Goal: Task Accomplishment & Management: Use online tool/utility

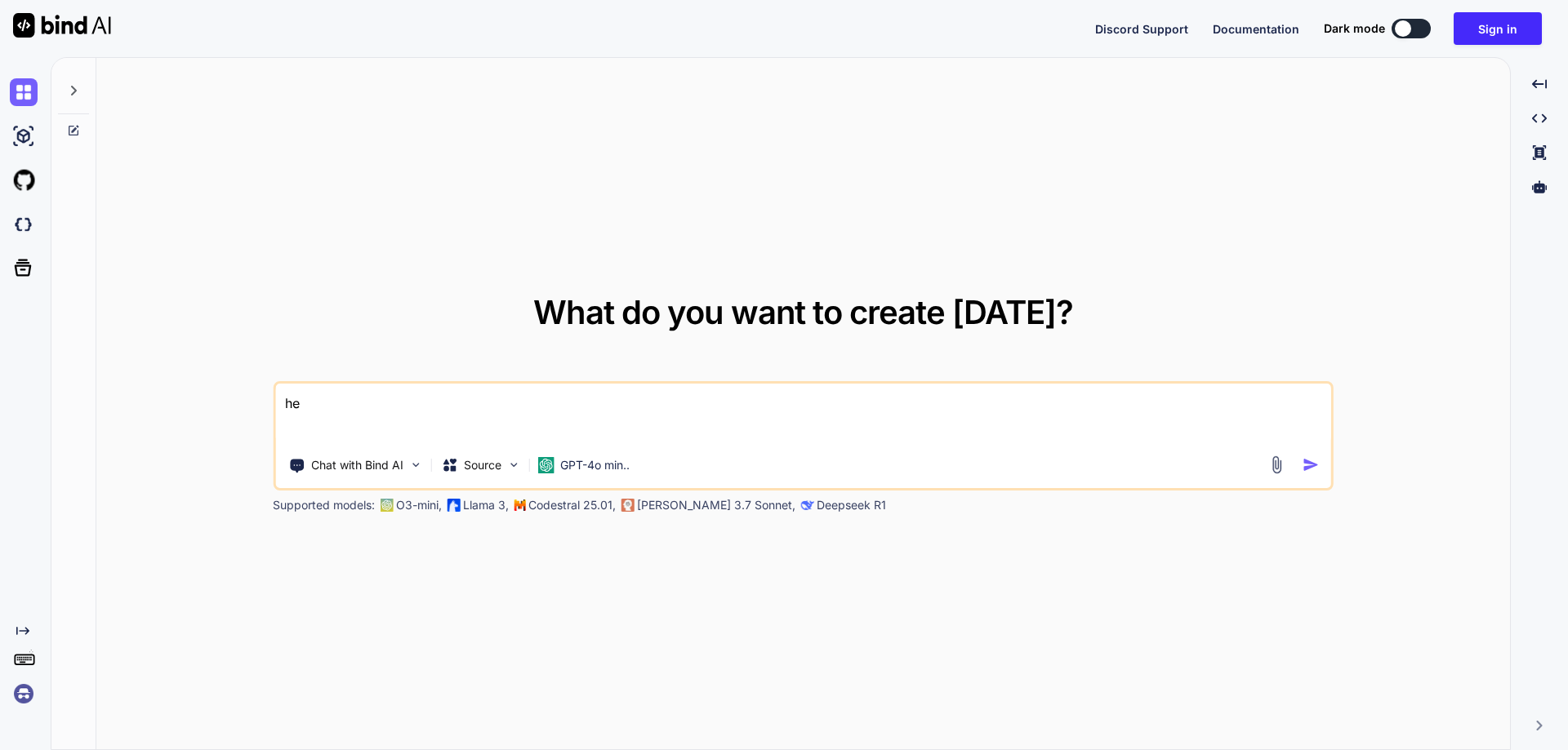
click at [16, 696] on img at bounding box center [23, 694] width 27 height 27
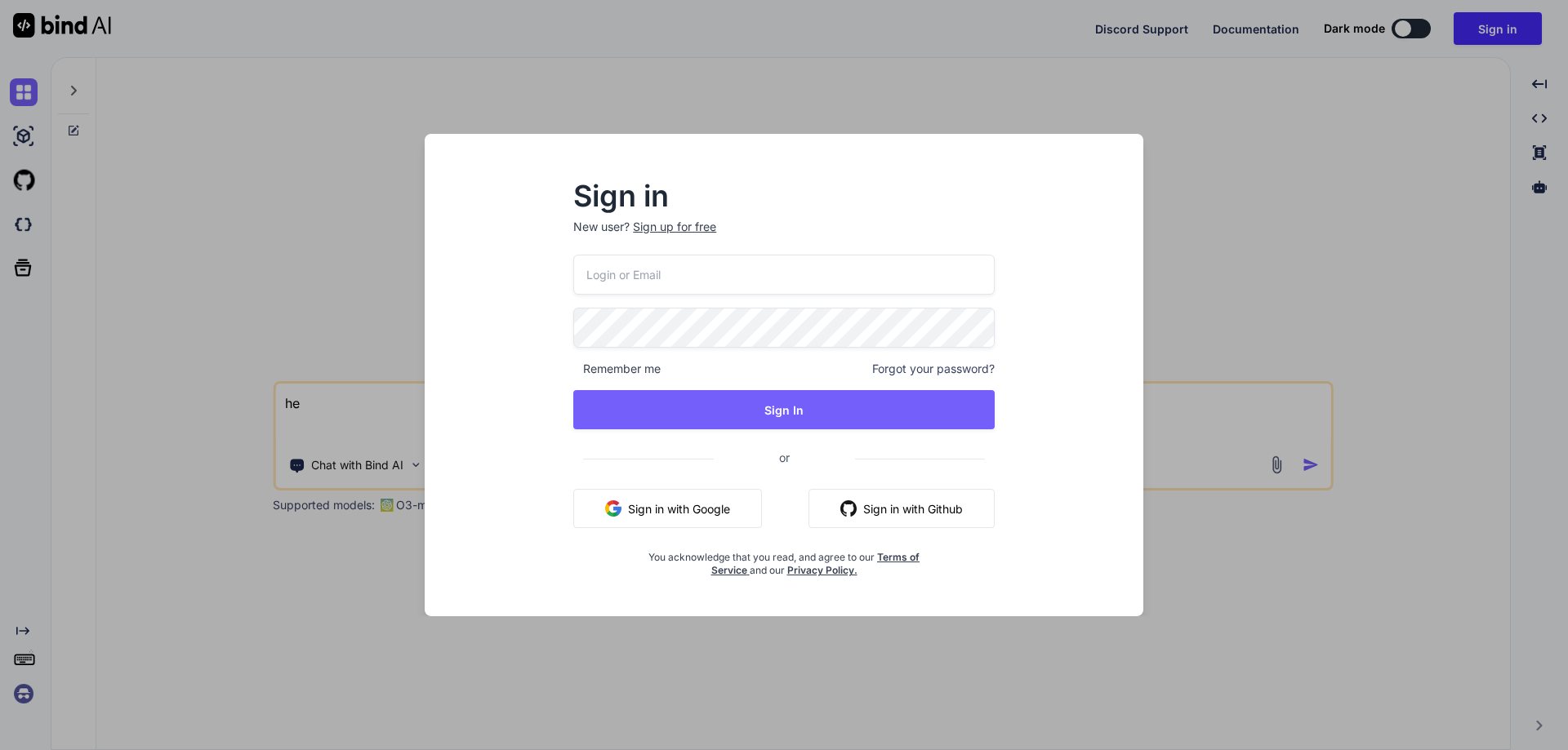
click at [176, 229] on div "Sign in New user? Sign up for free Remember me Forgot your password? Sign In or…" at bounding box center [784, 375] width 1568 height 750
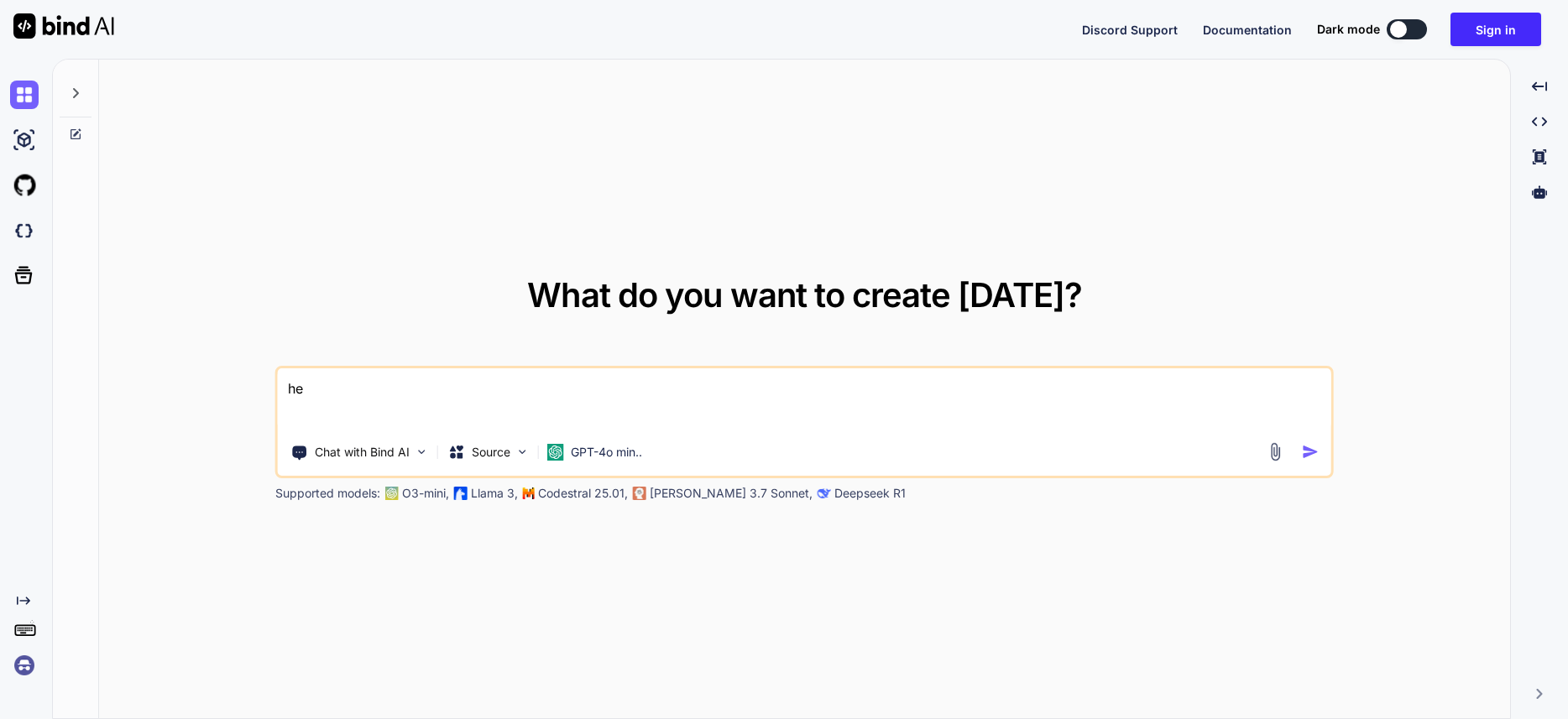
type textarea "he"
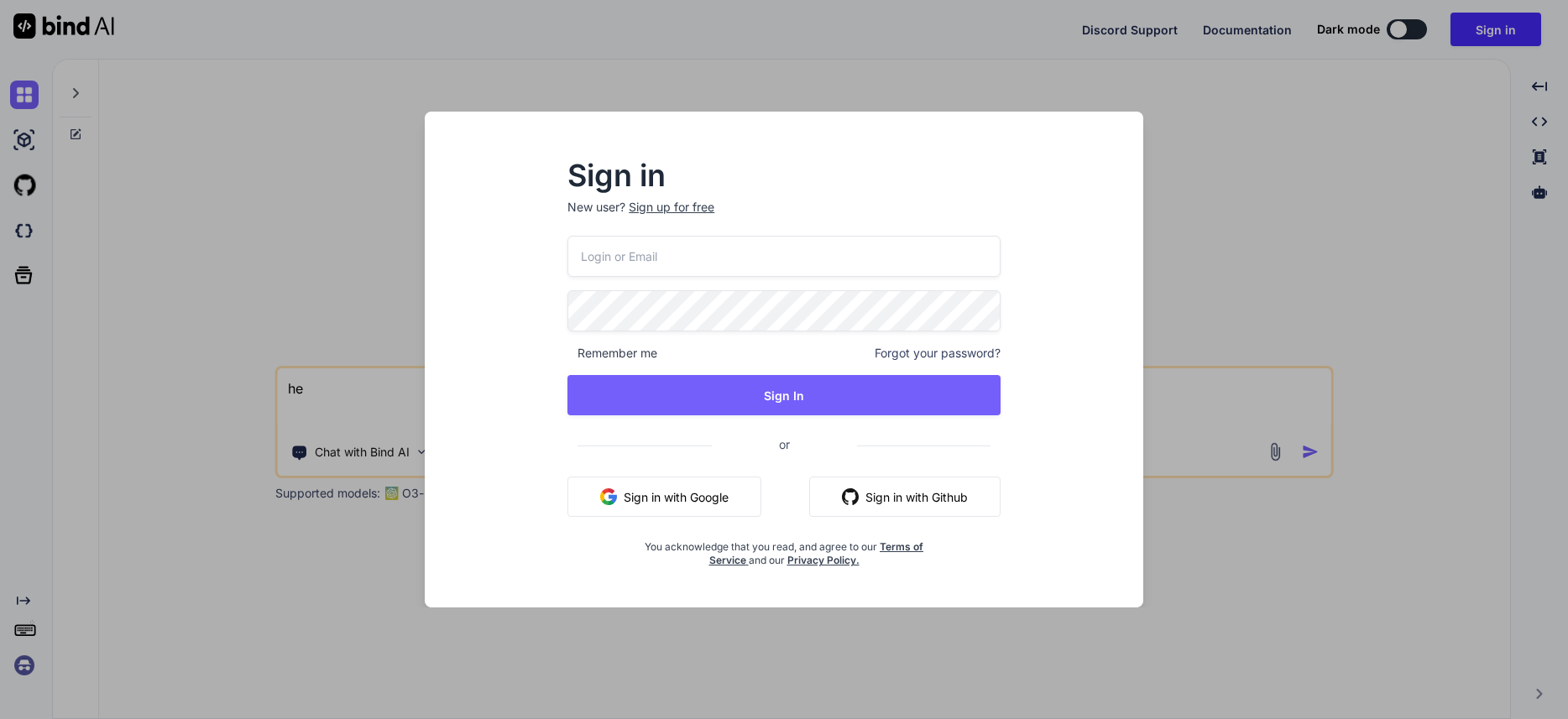
click at [115, 319] on div "Sign in New user? Sign up for free Remember me Forgot your password? Sign In or…" at bounding box center [784, 359] width 1568 height 719
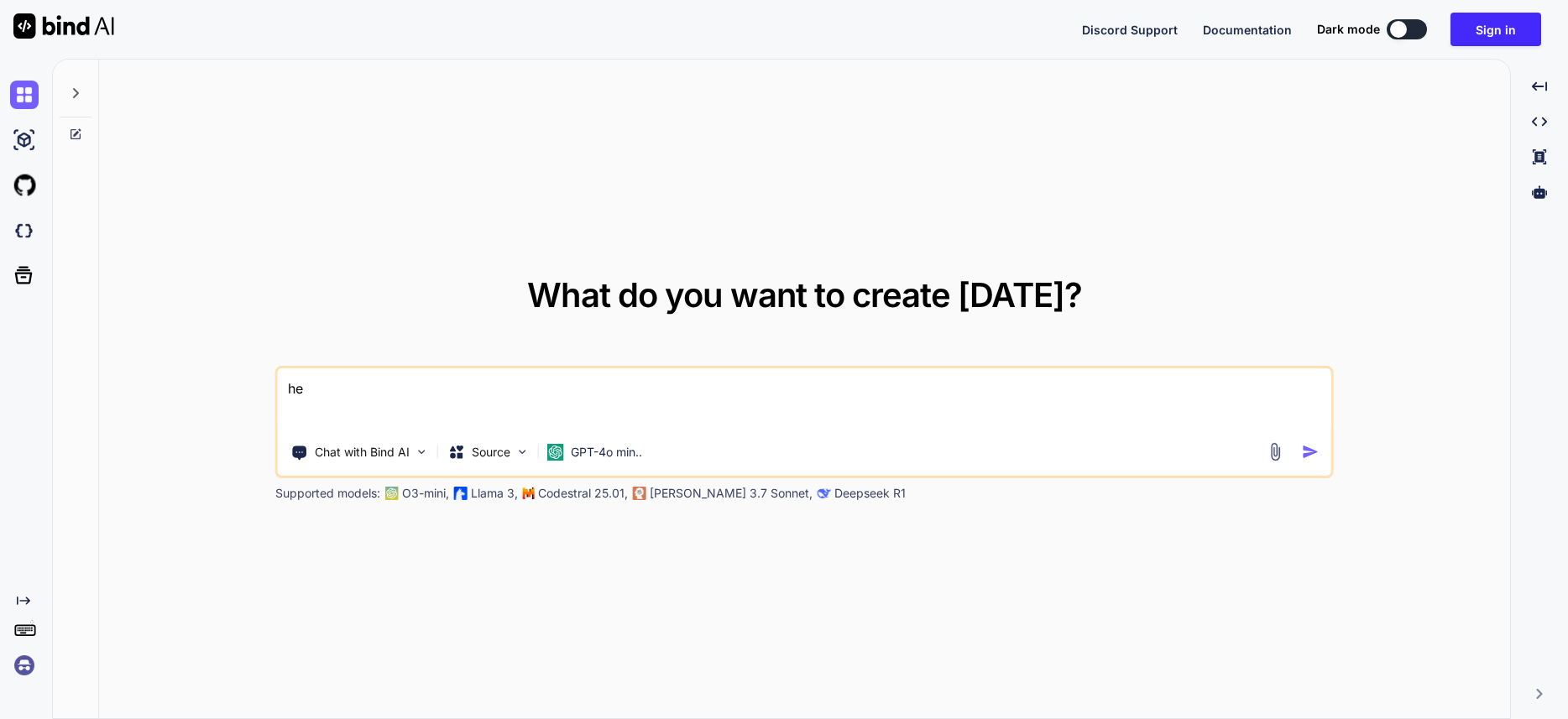
click at [28, 682] on div "Created with Pixso." at bounding box center [25, 389] width 52 height 660
click at [34, 665] on img at bounding box center [24, 665] width 28 height 28
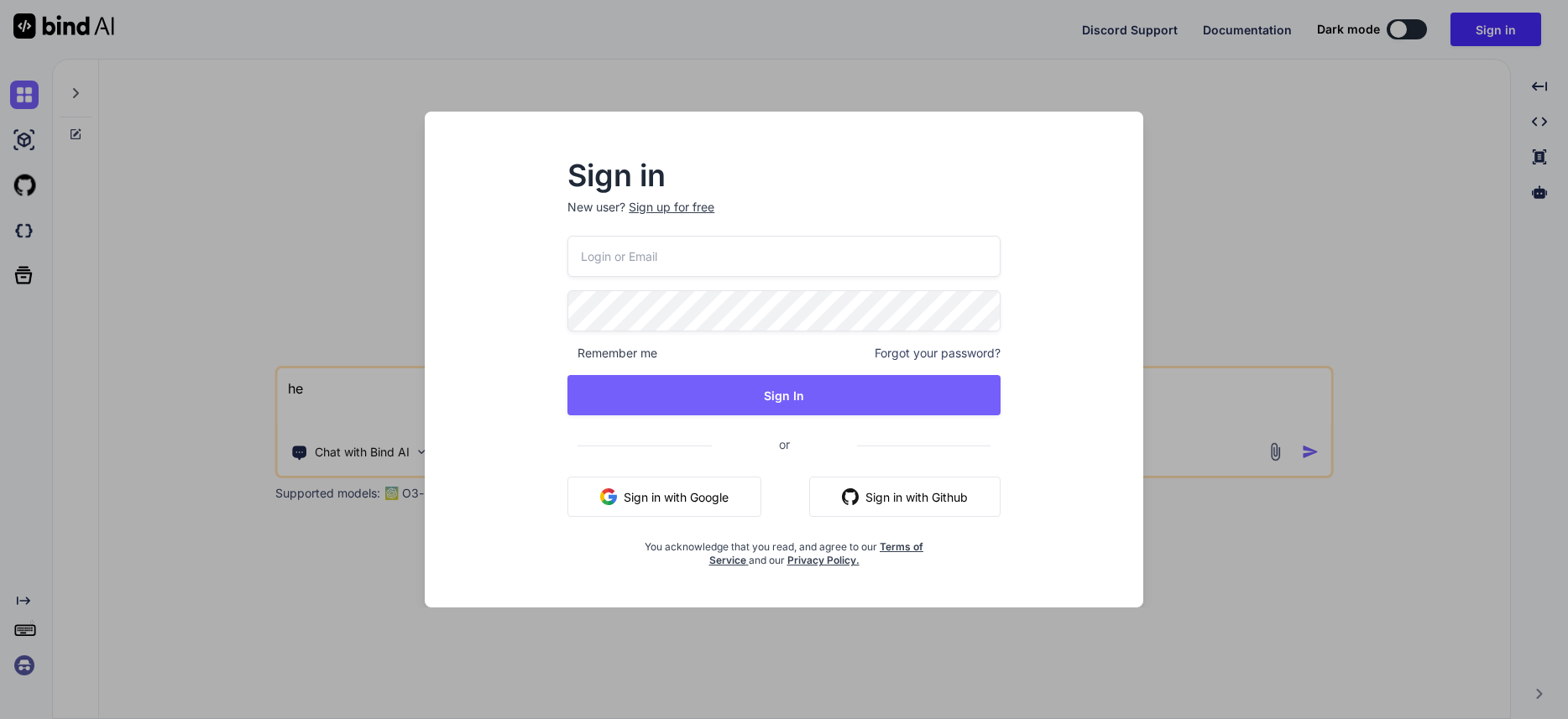
click at [688, 506] on button "Sign in with Google" at bounding box center [664, 497] width 194 height 40
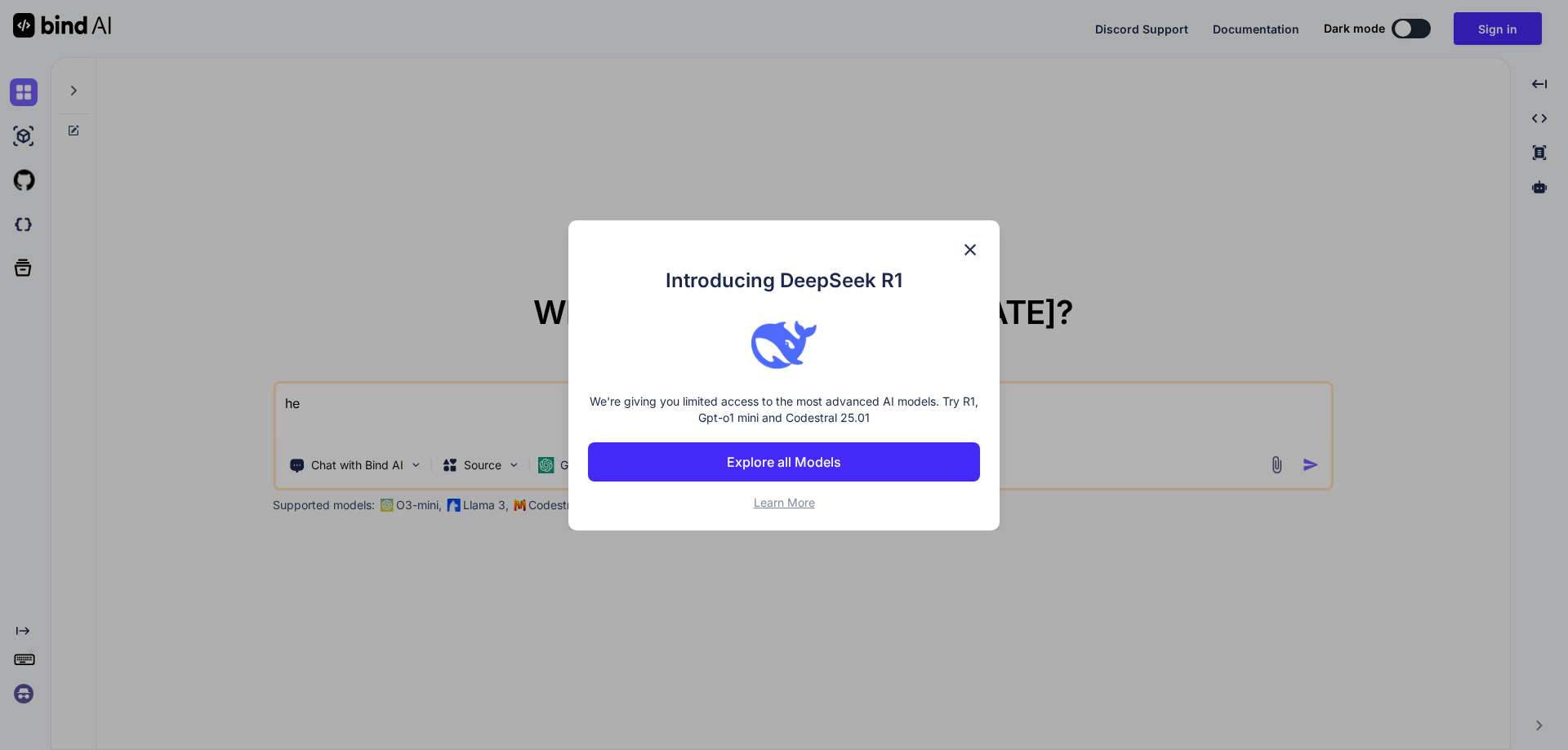
click at [991, 242] on div "Introducing DeepSeek R1 We're giving you limited access to the most advanced AI…" at bounding box center [784, 375] width 432 height 310
click at [975, 246] on img at bounding box center [970, 249] width 20 height 20
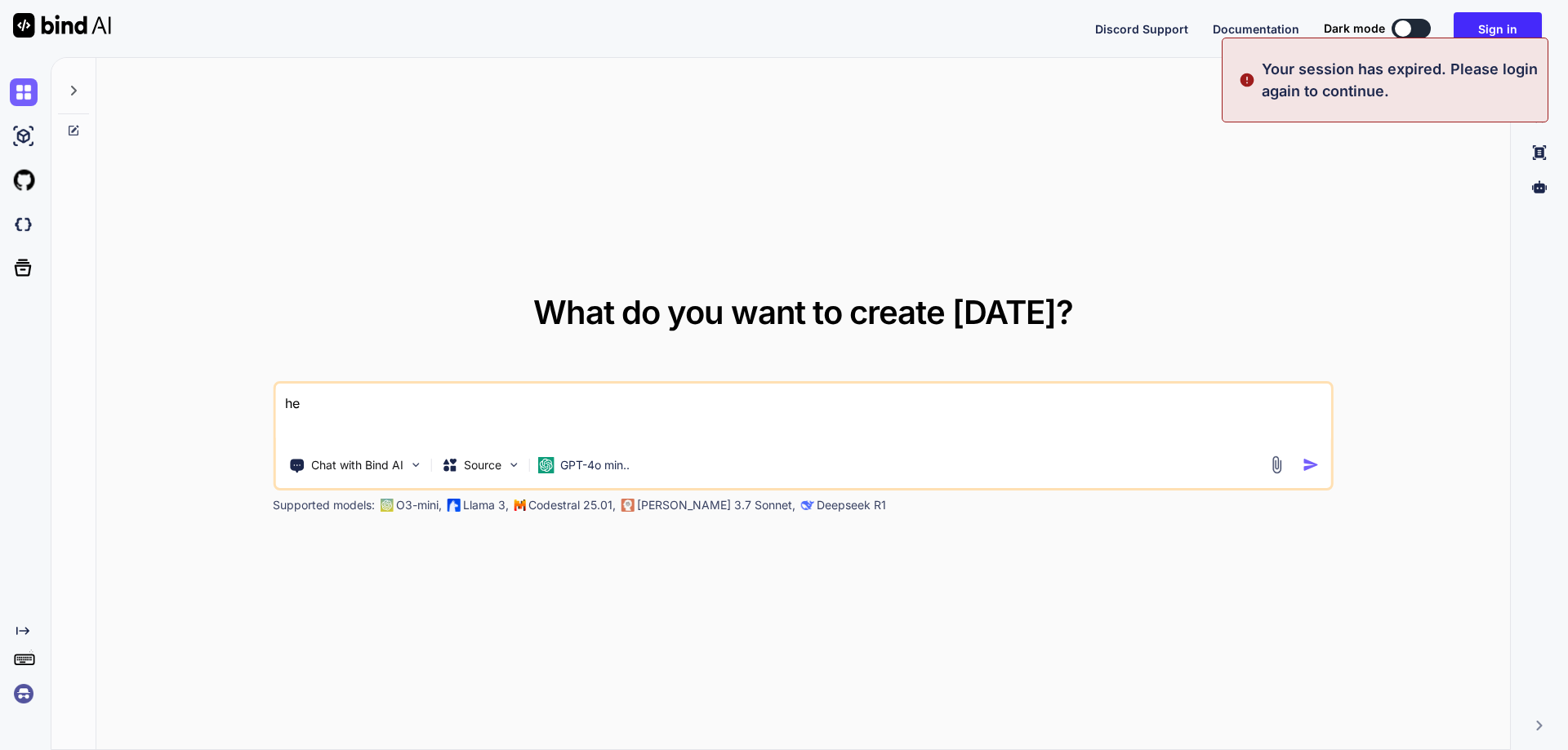
click at [707, 264] on div "What do you want to create today? he Chat with Bind AI Source GPT-4o min.. Supp…" at bounding box center [803, 404] width 1414 height 693
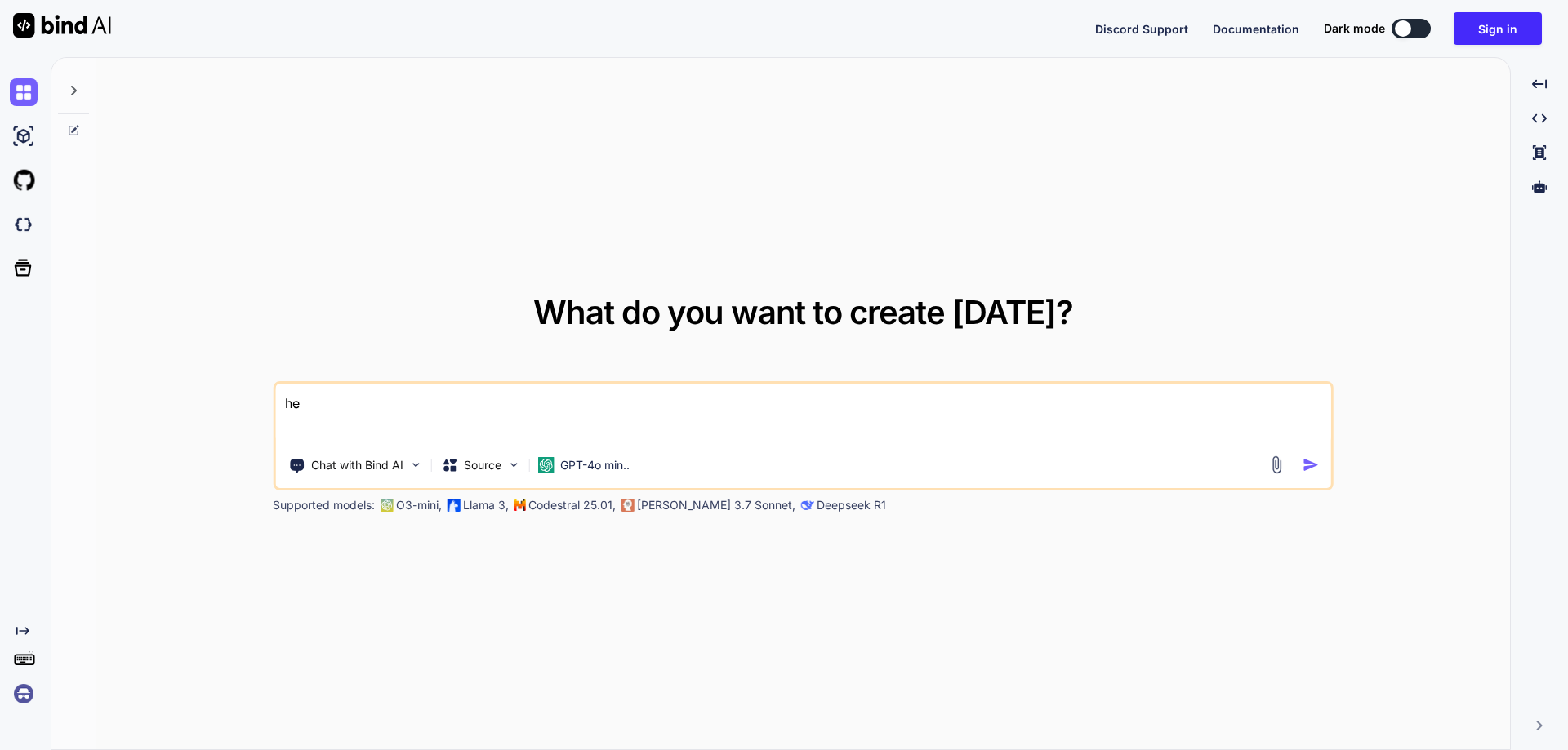
click at [15, 699] on img at bounding box center [23, 694] width 27 height 27
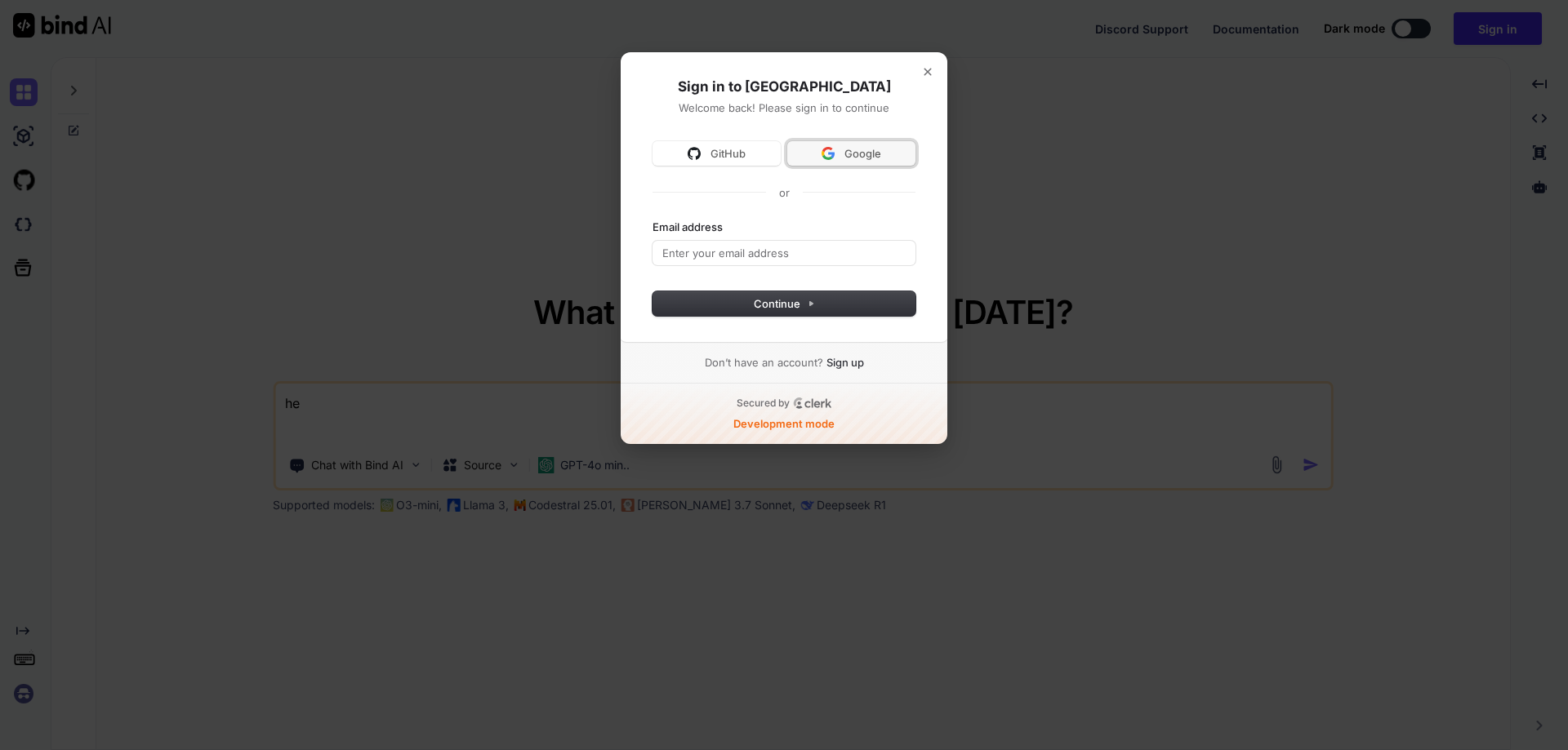
click at [825, 154] on img at bounding box center [828, 153] width 13 height 13
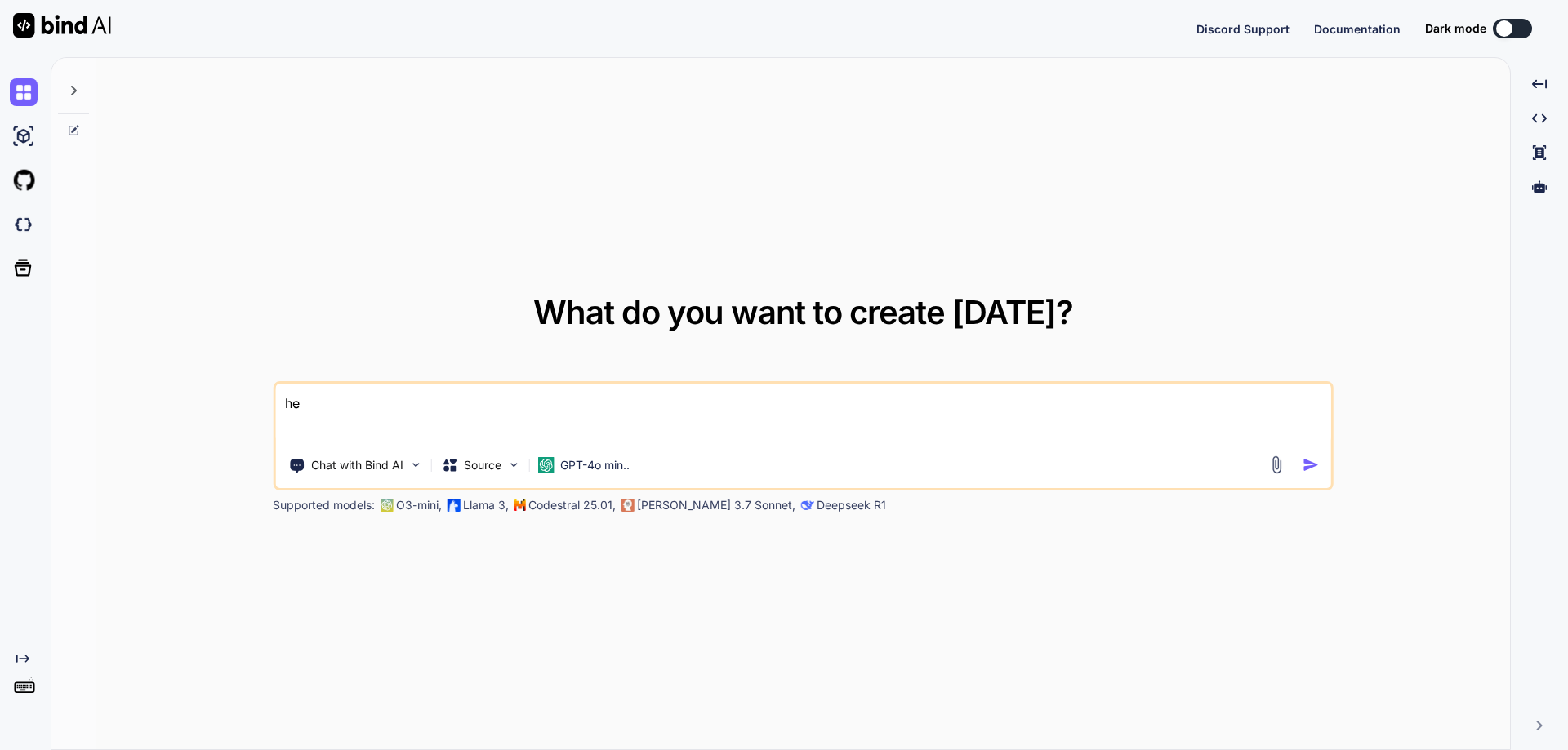
type textarea "x"
click at [1509, 30] on button "Sign in" at bounding box center [1497, 28] width 88 height 32
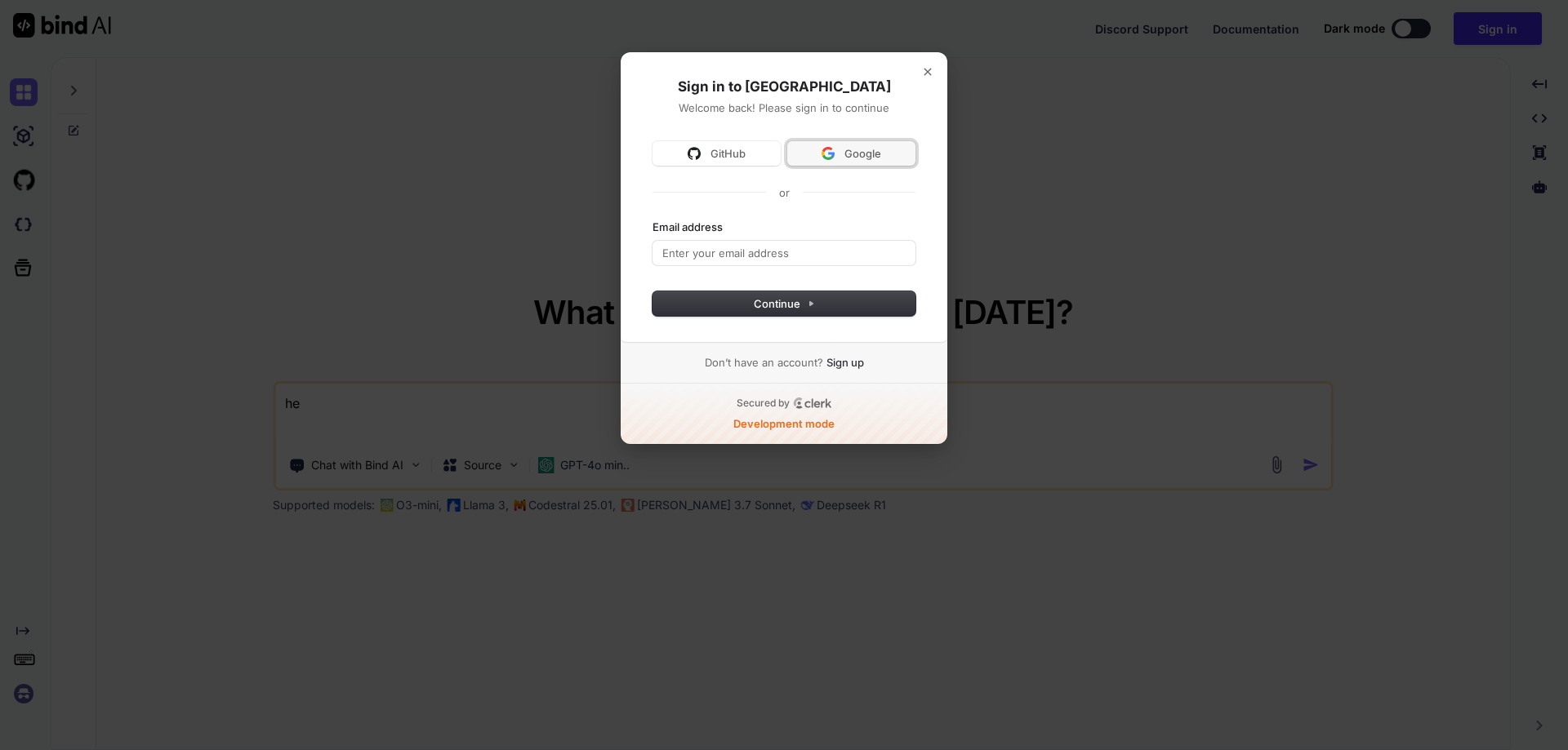
click at [843, 162] on button "Google" at bounding box center [851, 153] width 128 height 25
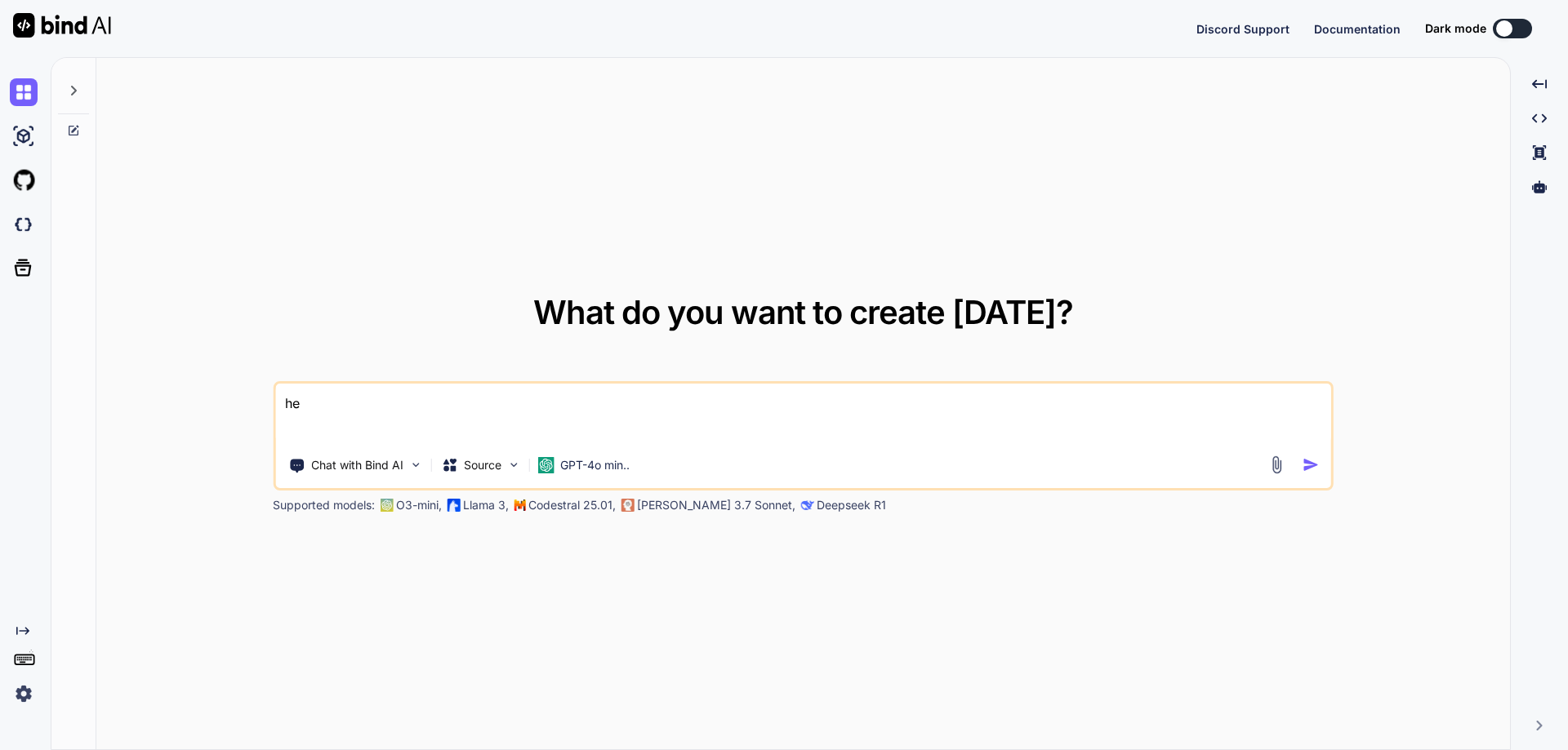
click at [22, 690] on img at bounding box center [23, 694] width 27 height 27
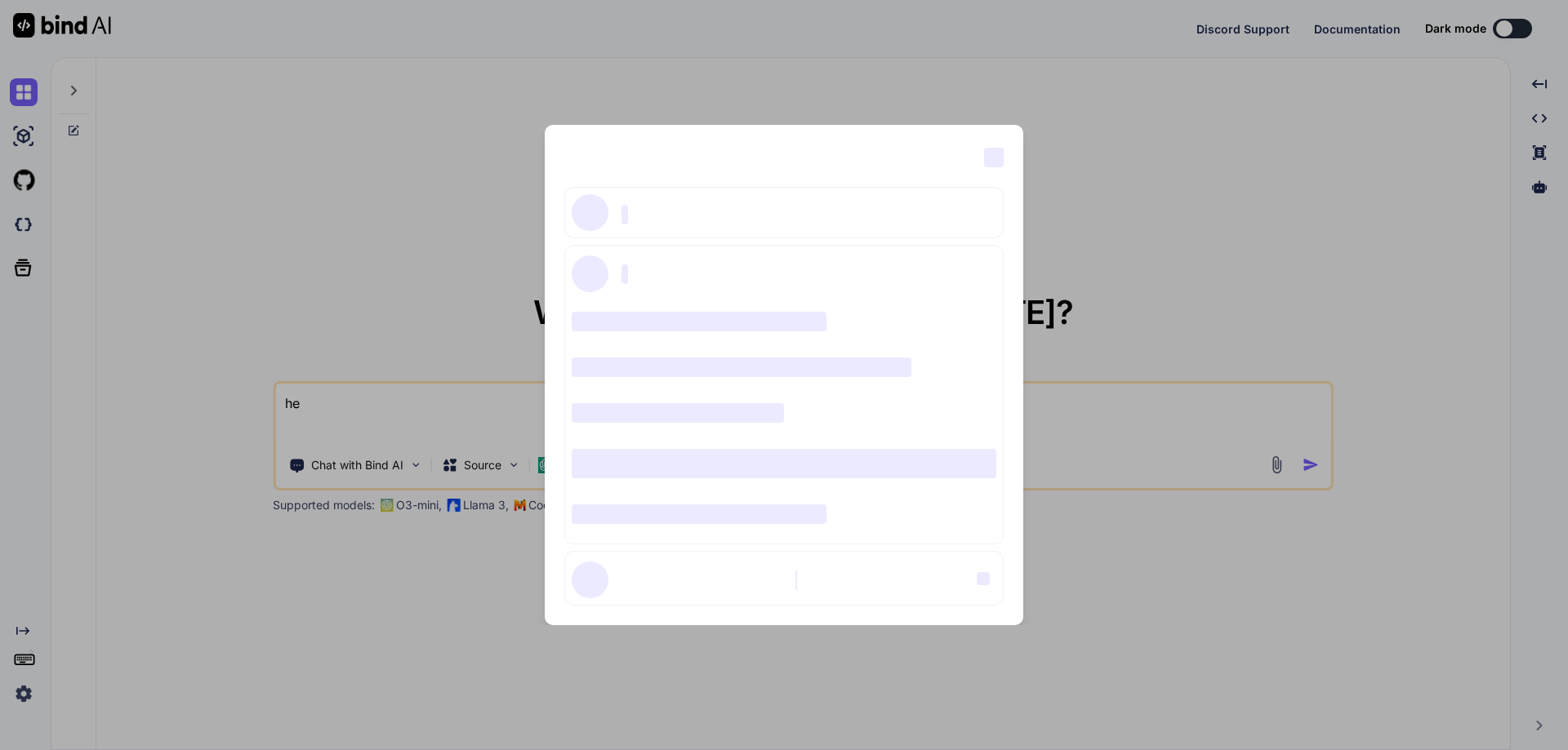
click at [160, 401] on div "‌ ‌ ‌ ‌ ‌ ‌ ‌ ‌ ‌ ‌ ‌ ‌ ‌ ‌ ‌" at bounding box center [784, 375] width 1568 height 750
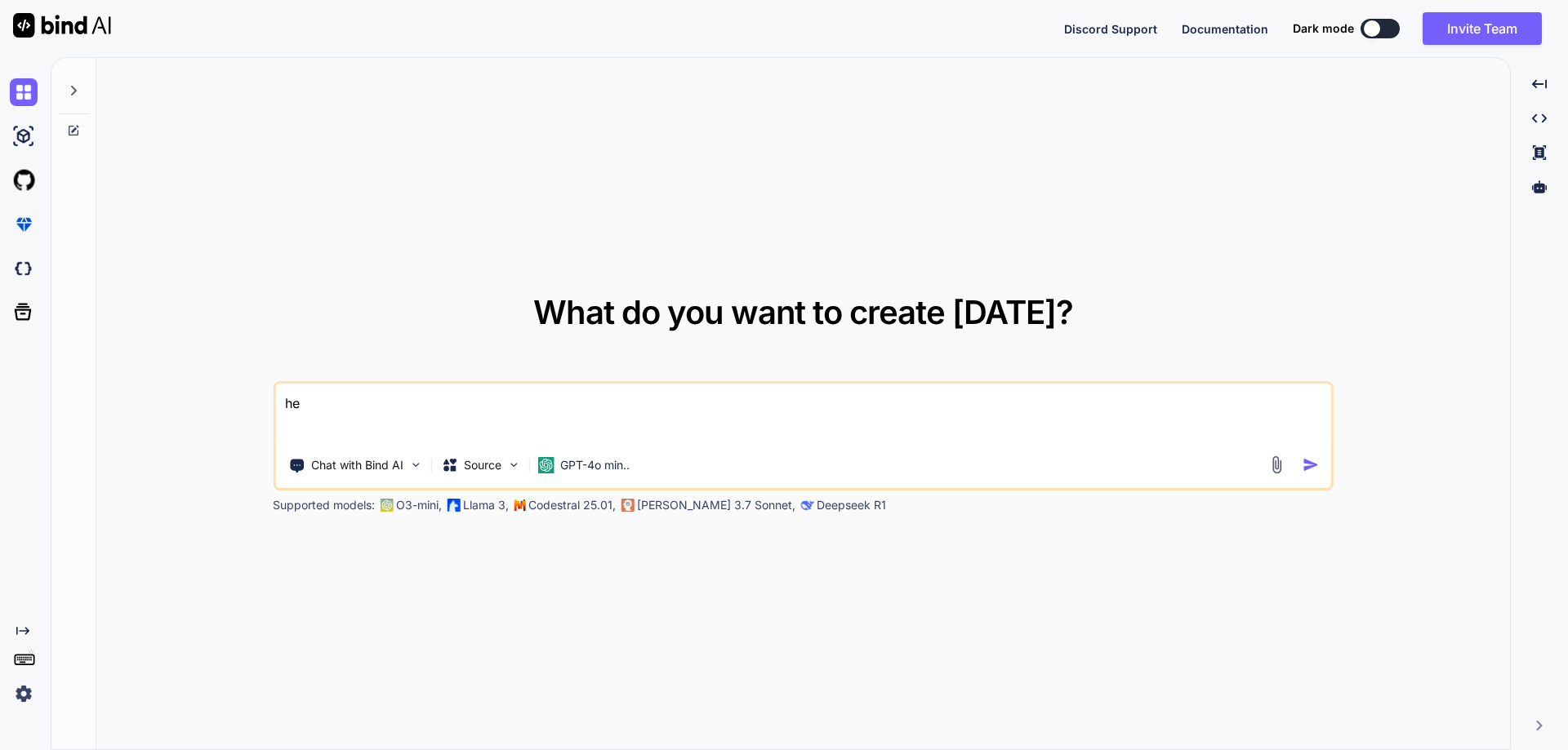
type textarea "x"
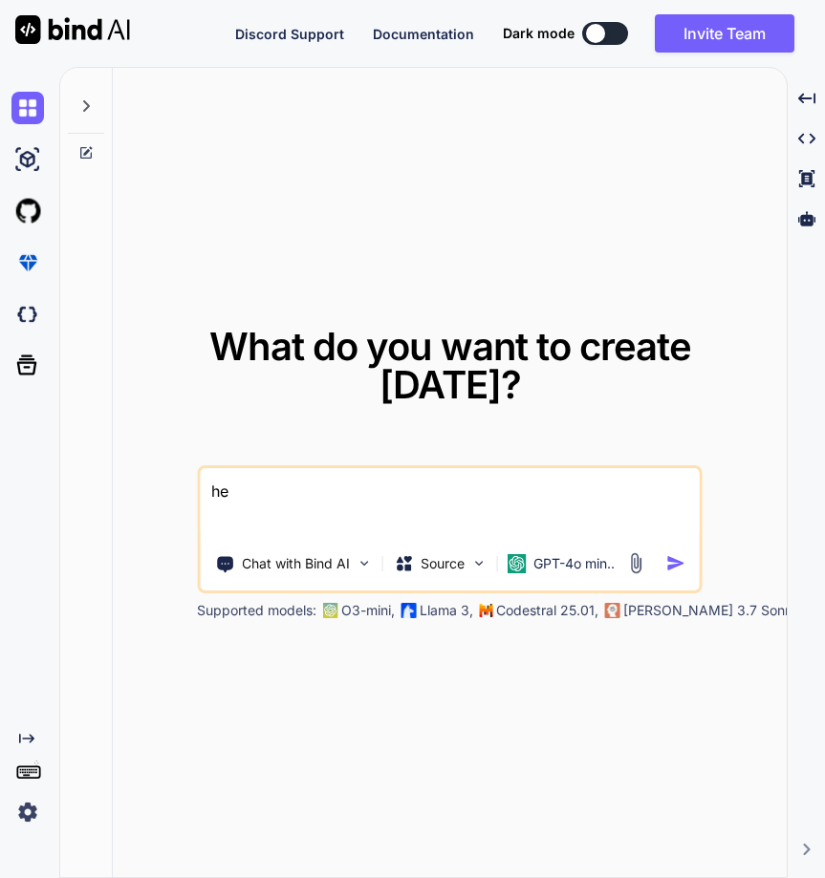
click at [25, 810] on img at bounding box center [27, 812] width 32 height 32
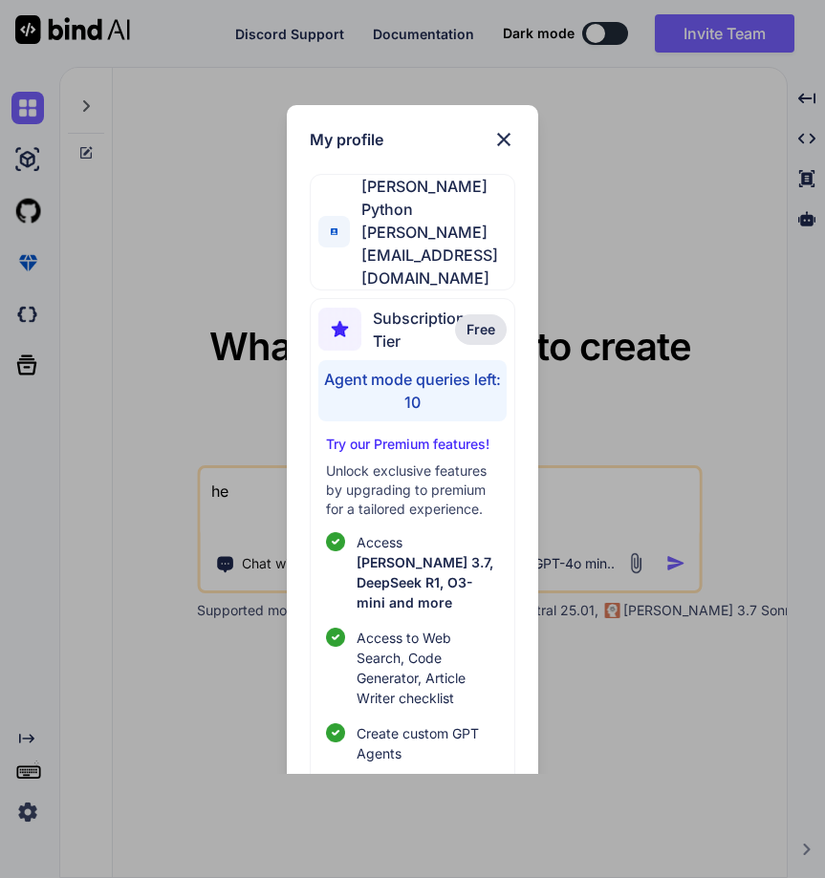
click at [168, 728] on div "My profile Hardik Python hardik@witarist.com Subscription Tier Free Agent mode …" at bounding box center [412, 439] width 825 height 878
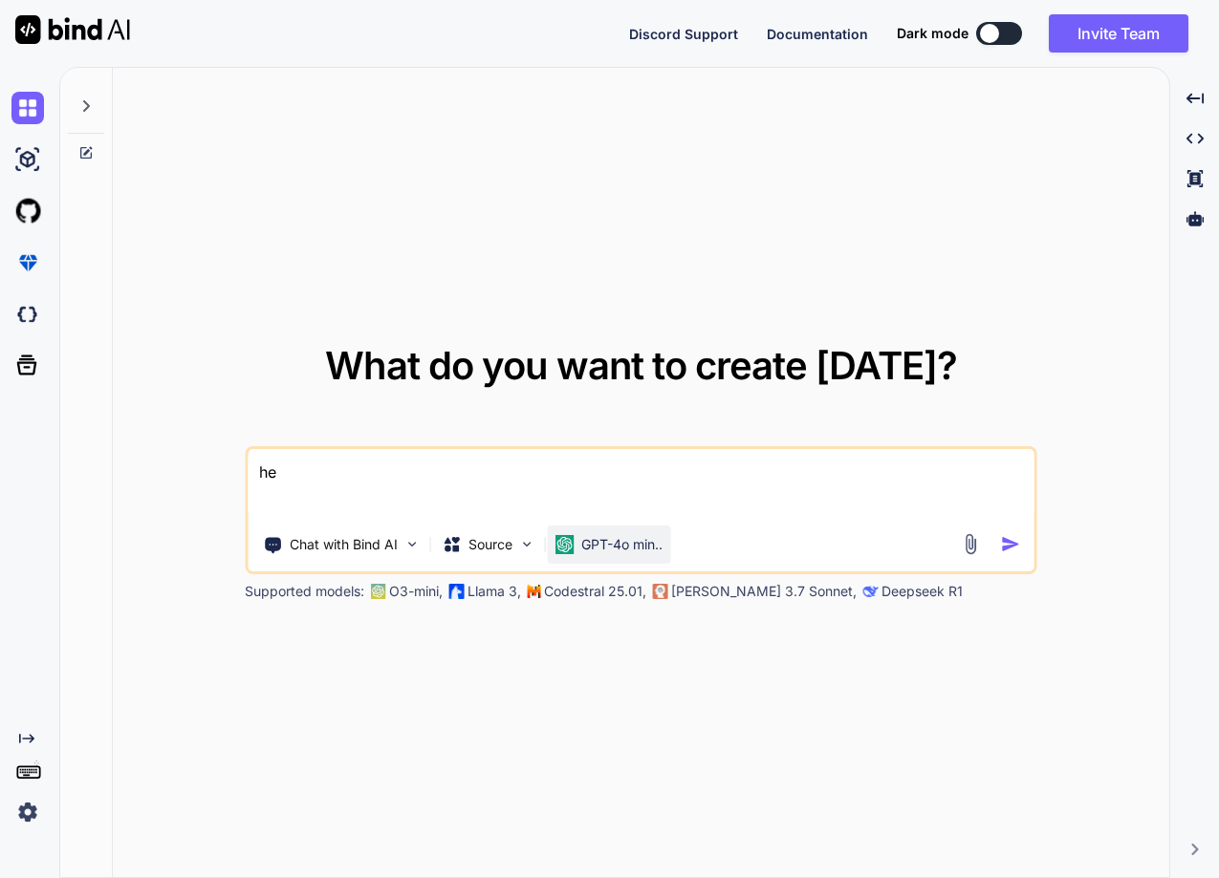
click at [630, 553] on p "GPT-4o min.." at bounding box center [621, 544] width 81 height 19
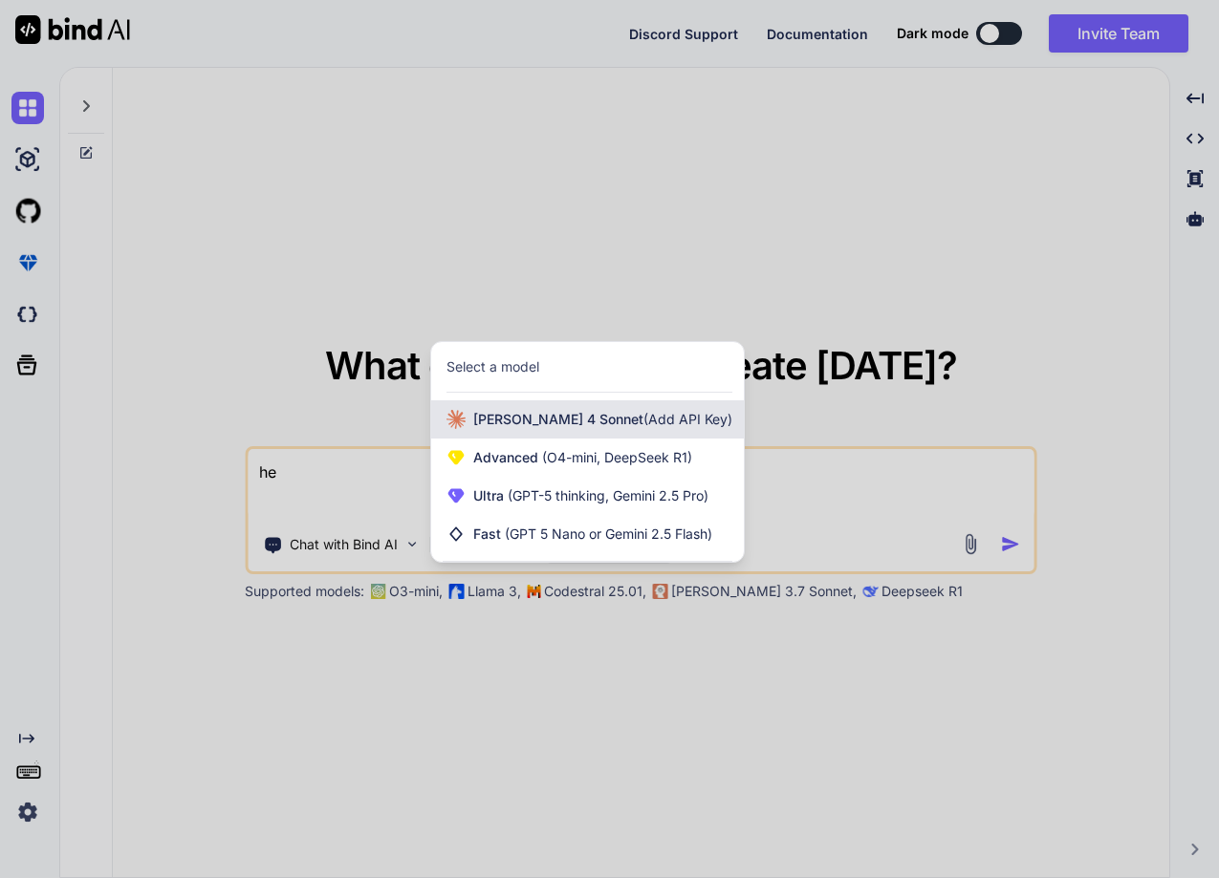
click at [532, 425] on span "Claude 4 Sonnet (Add API Key)" at bounding box center [602, 419] width 259 height 19
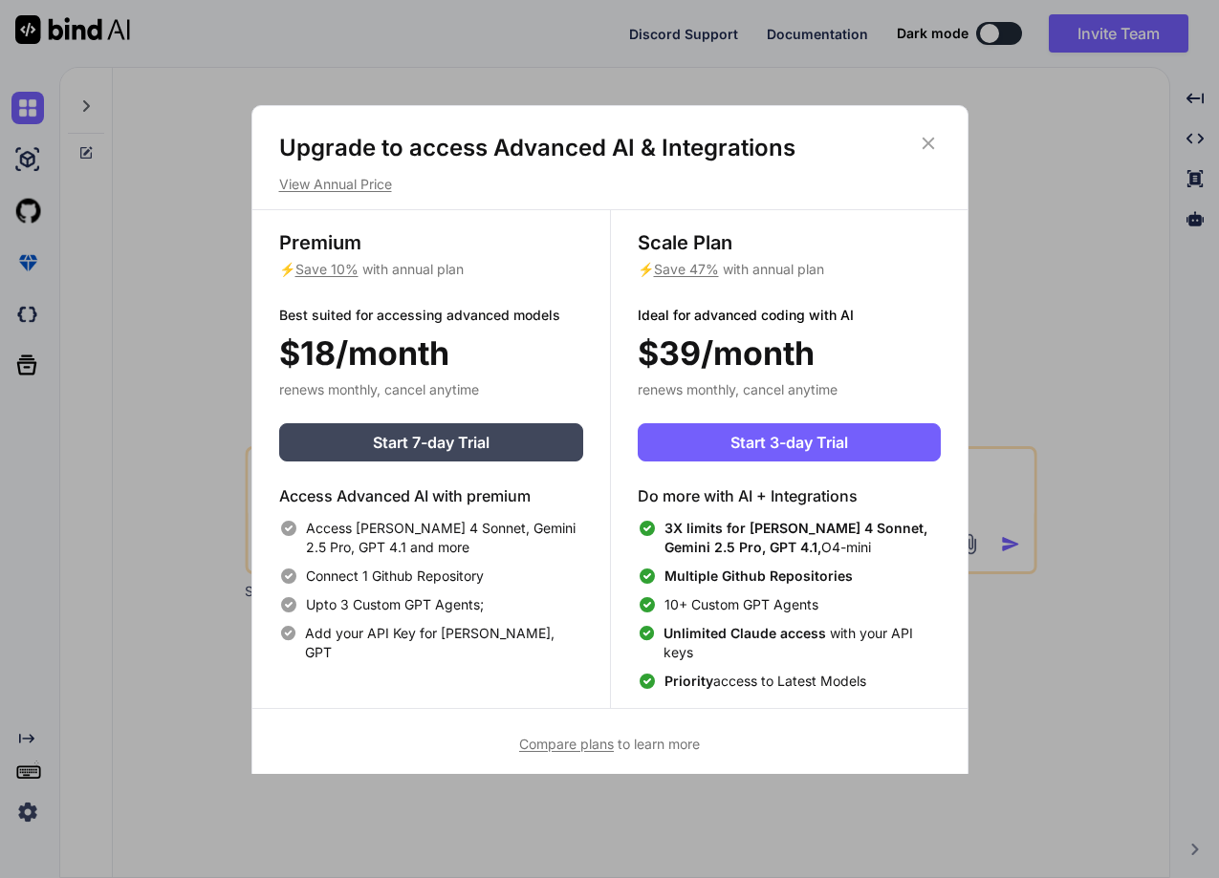
click at [927, 131] on div "Upgrade to access Advanced AI & Integrations View Annual Price Premium ⚡ Save 1…" at bounding box center [609, 444] width 717 height 678
click at [709, 442] on button "Start 3-day Trial" at bounding box center [789, 442] width 303 height 38
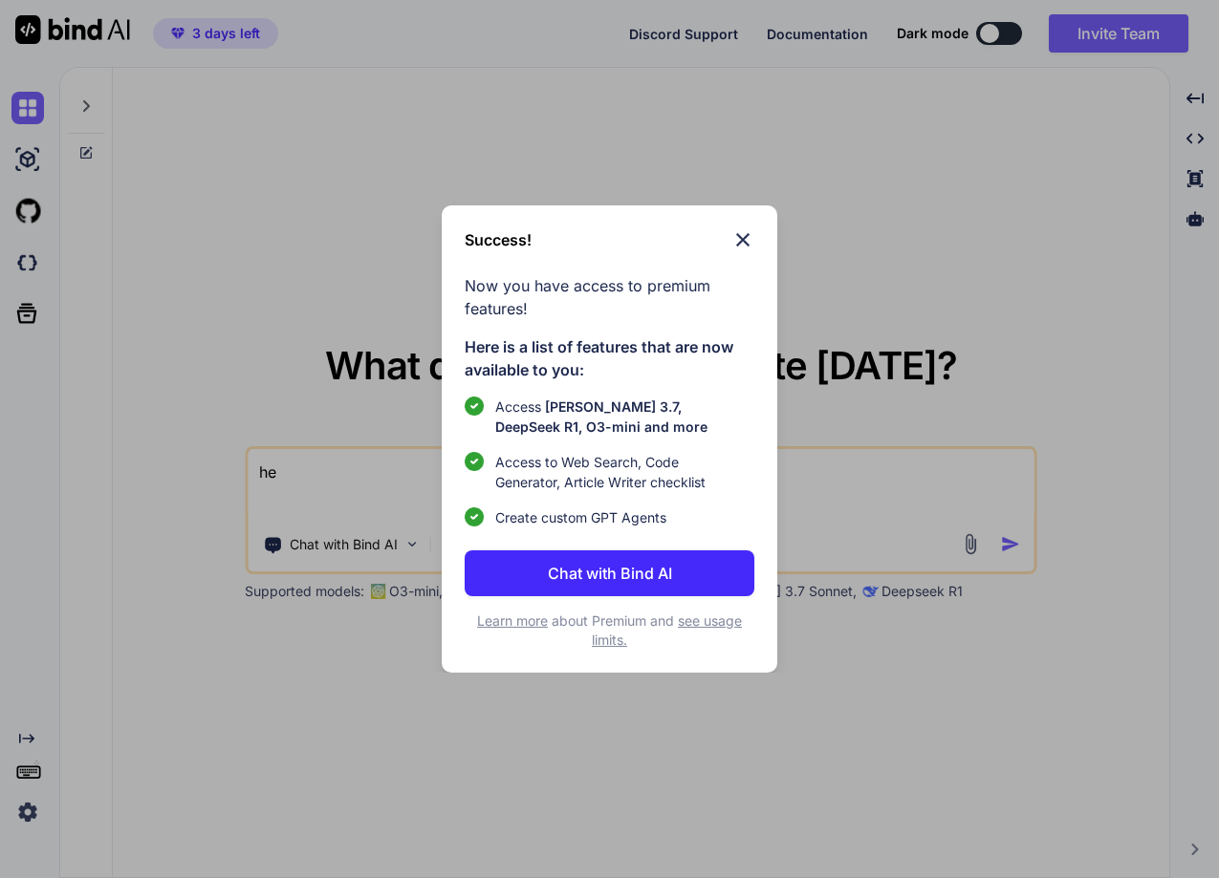
click at [572, 470] on span "Access to Web Search, Code Generator, Article Writer checklist" at bounding box center [602, 472] width 215 height 40
click at [744, 240] on img at bounding box center [742, 239] width 23 height 23
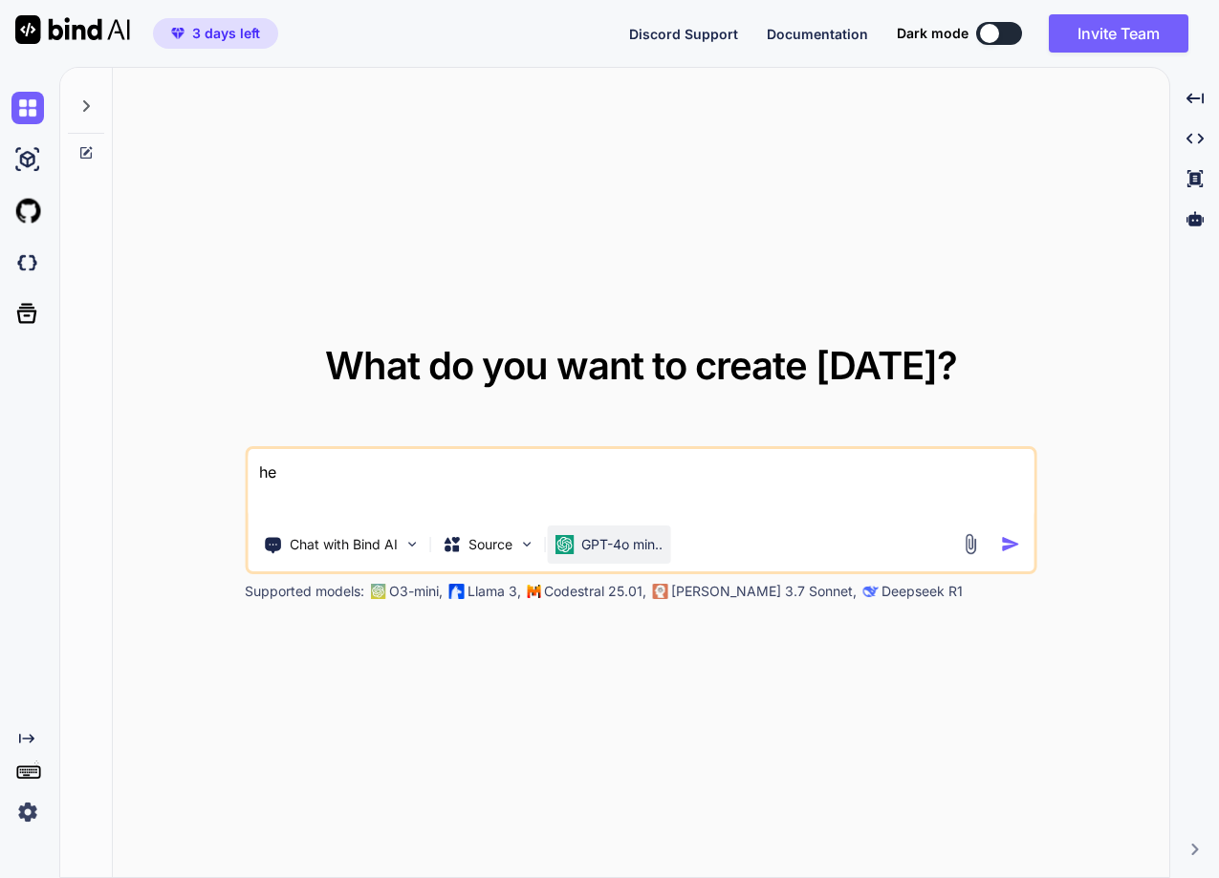
click at [622, 545] on p "GPT-4o min.." at bounding box center [621, 544] width 81 height 19
click at [592, 531] on div "GPT-4o min.." at bounding box center [608, 545] width 123 height 38
type textarea "x"
click at [592, 531] on div "GPT-4o min.." at bounding box center [608, 545] width 123 height 38
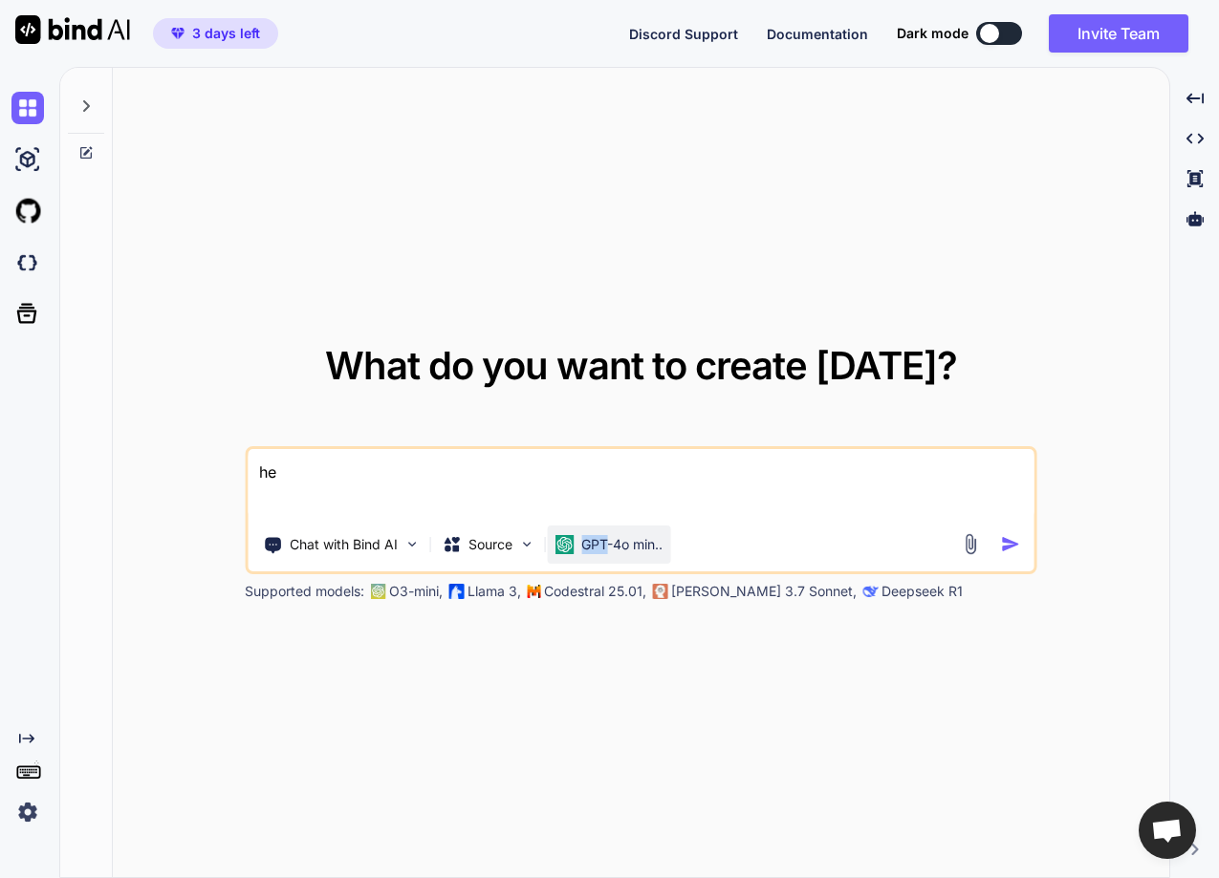
click at [592, 531] on div "GPT-4o min.." at bounding box center [608, 545] width 123 height 38
click at [592, 526] on div "GPT-4o min.." at bounding box center [608, 545] width 123 height 38
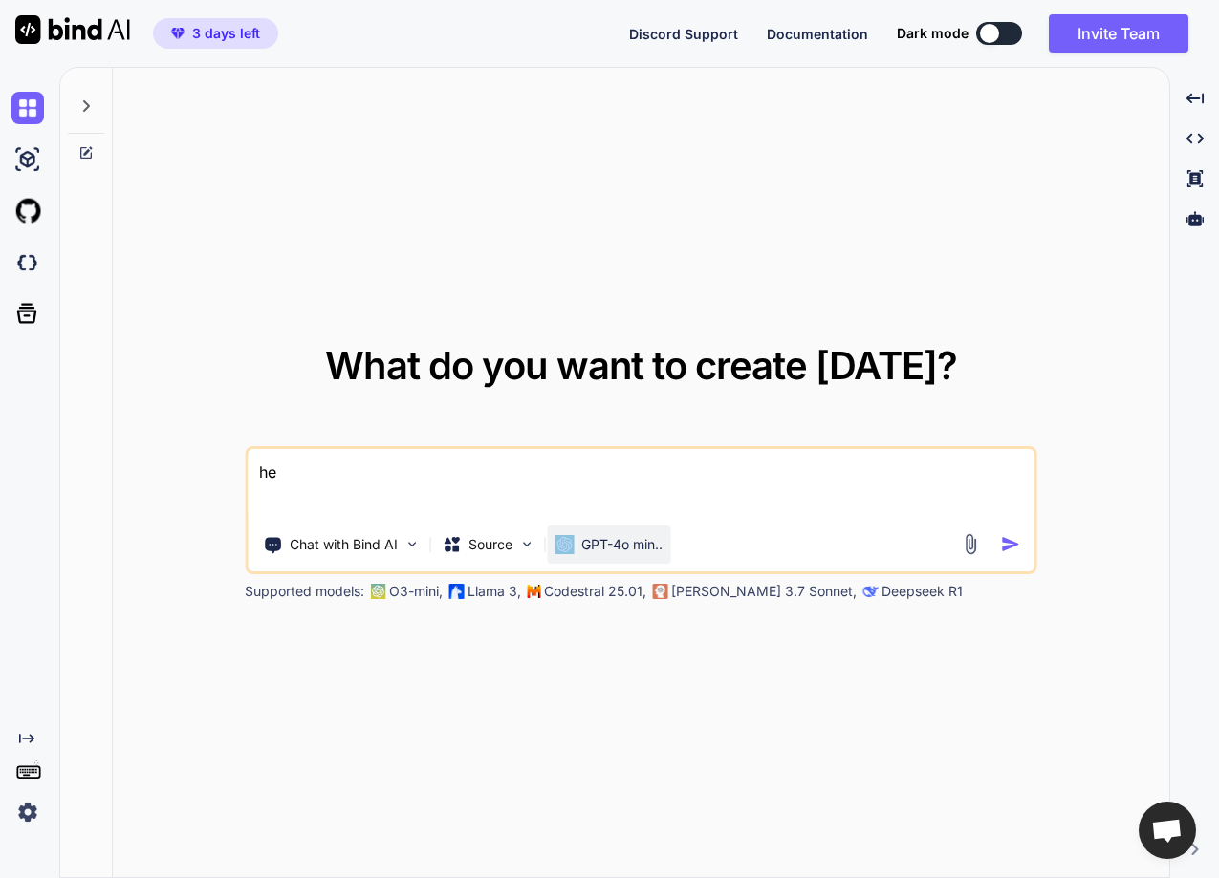
drag, startPoint x: 592, startPoint y: 526, endPoint x: 567, endPoint y: 544, distance: 30.8
click at [567, 544] on div "GPT-4o min.." at bounding box center [608, 545] width 123 height 38
click at [567, 544] on img at bounding box center [563, 544] width 19 height 19
click at [438, 479] on textarea "he" at bounding box center [641, 484] width 787 height 71
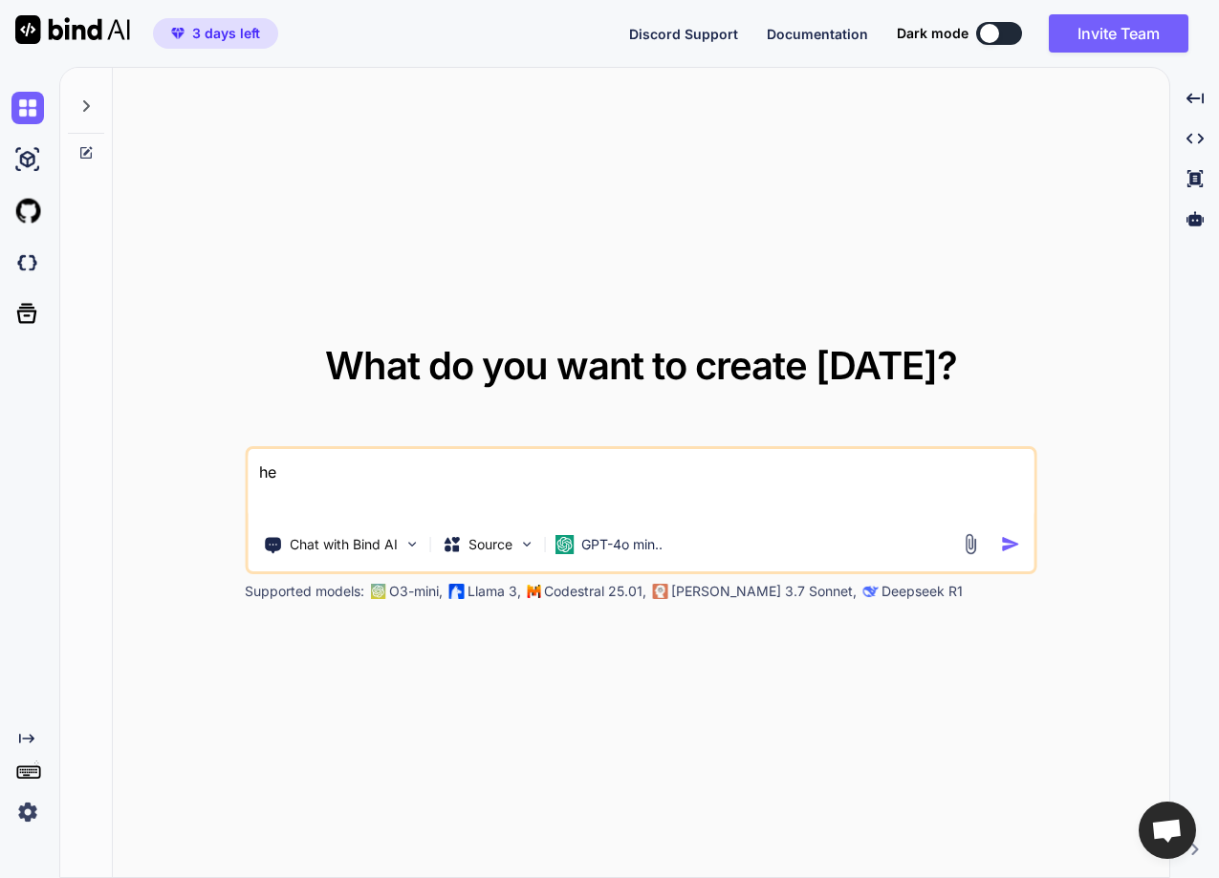
click at [438, 479] on textarea "he" at bounding box center [641, 484] width 787 height 71
click at [588, 535] on p "GPT-4o min.." at bounding box center [621, 544] width 81 height 19
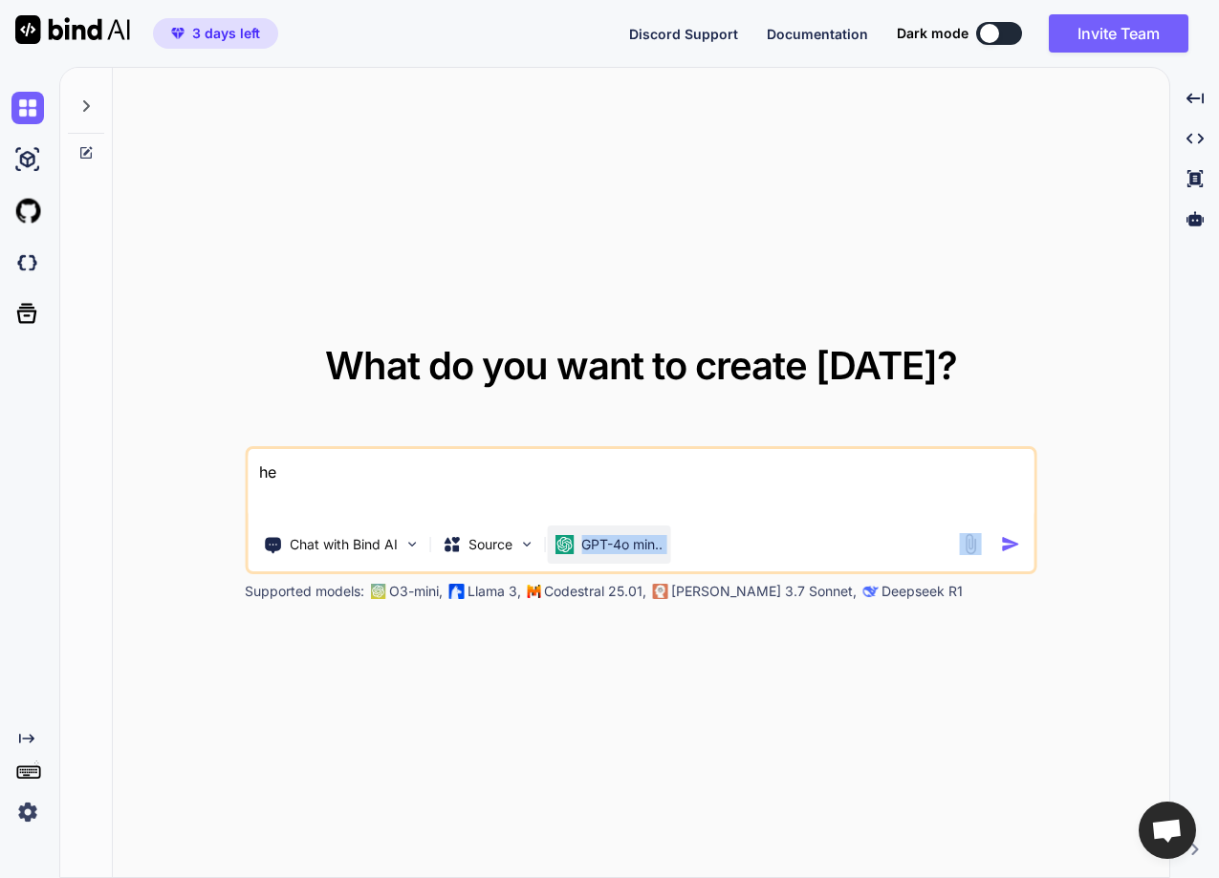
click at [588, 535] on p "GPT-4o min.." at bounding box center [621, 544] width 81 height 19
click at [20, 265] on img at bounding box center [27, 263] width 32 height 32
click at [616, 541] on p "GPT-4o min.." at bounding box center [621, 544] width 81 height 19
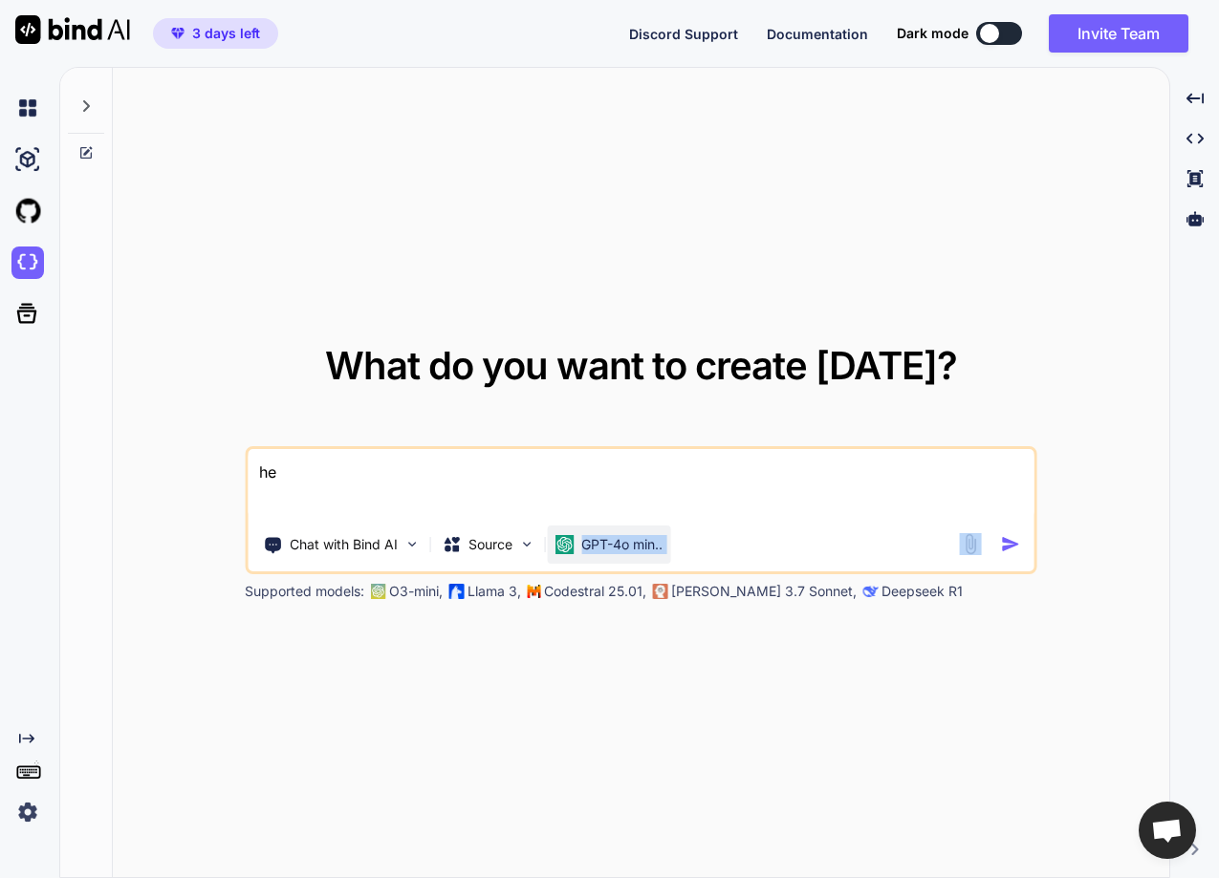
click at [616, 541] on p "GPT-4o min.." at bounding box center [621, 544] width 81 height 19
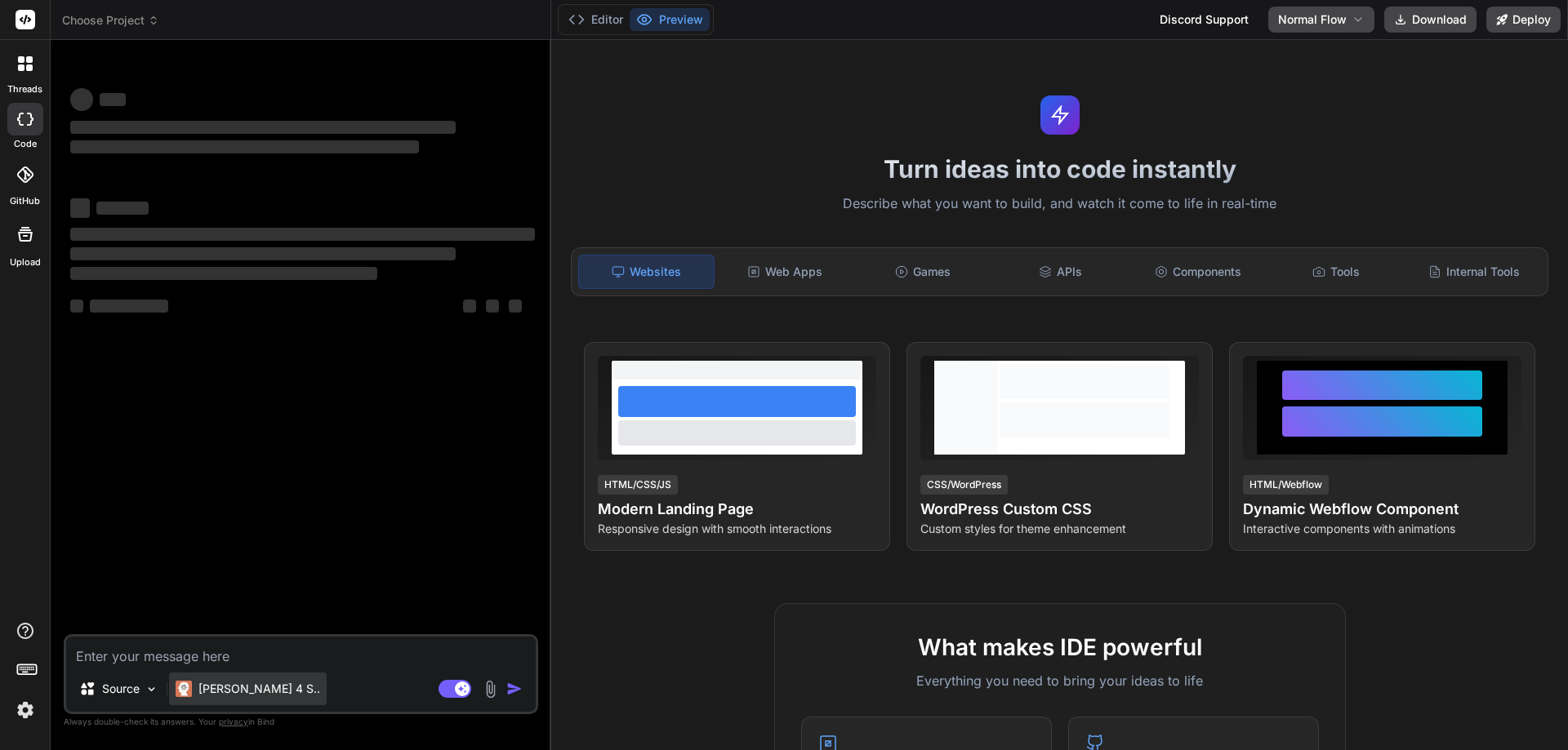
click at [258, 684] on p "[PERSON_NAME] 4 S.." at bounding box center [259, 688] width 121 height 16
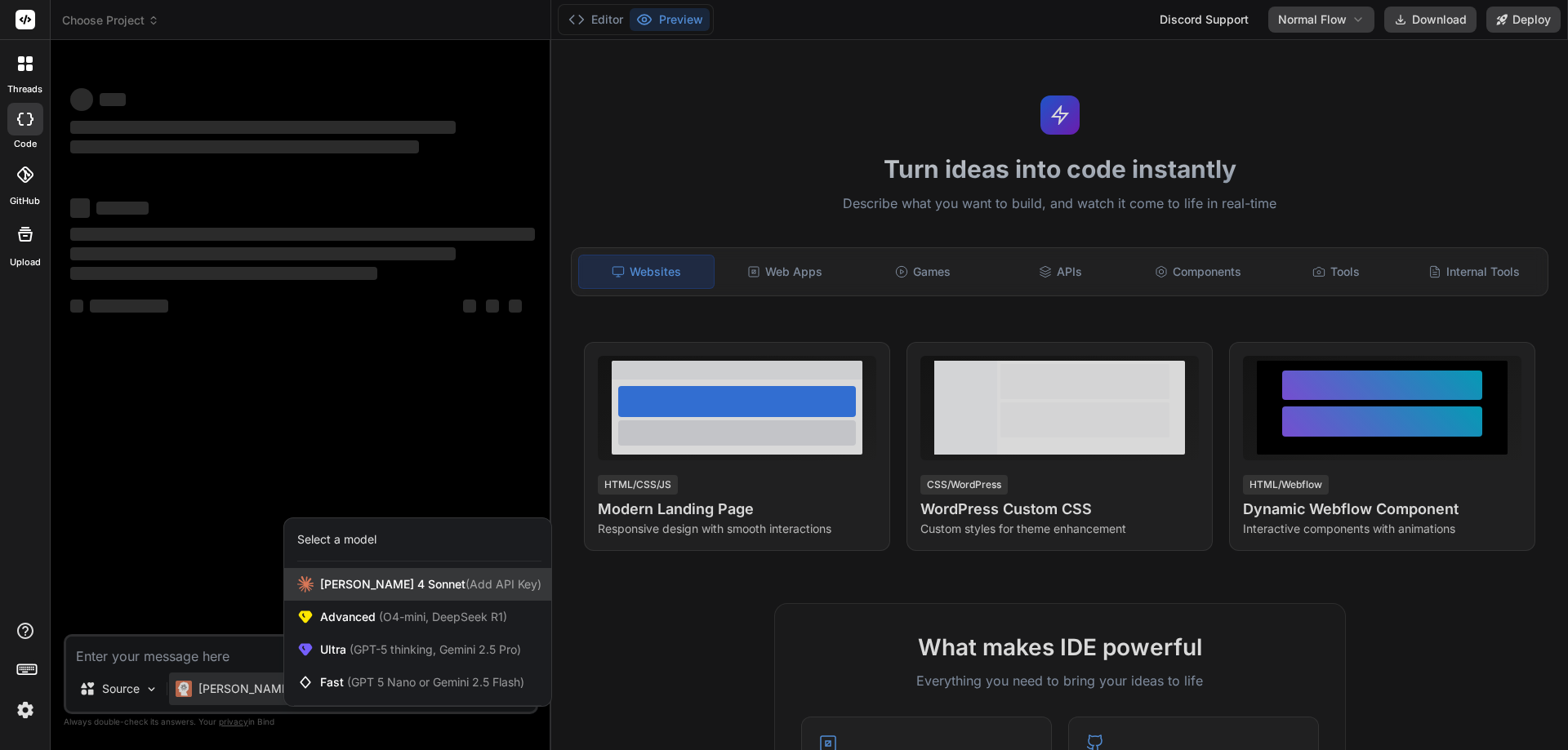
click at [327, 583] on span "Claude 4 Sonnet (Add API Key)" at bounding box center [431, 584] width 221 height 16
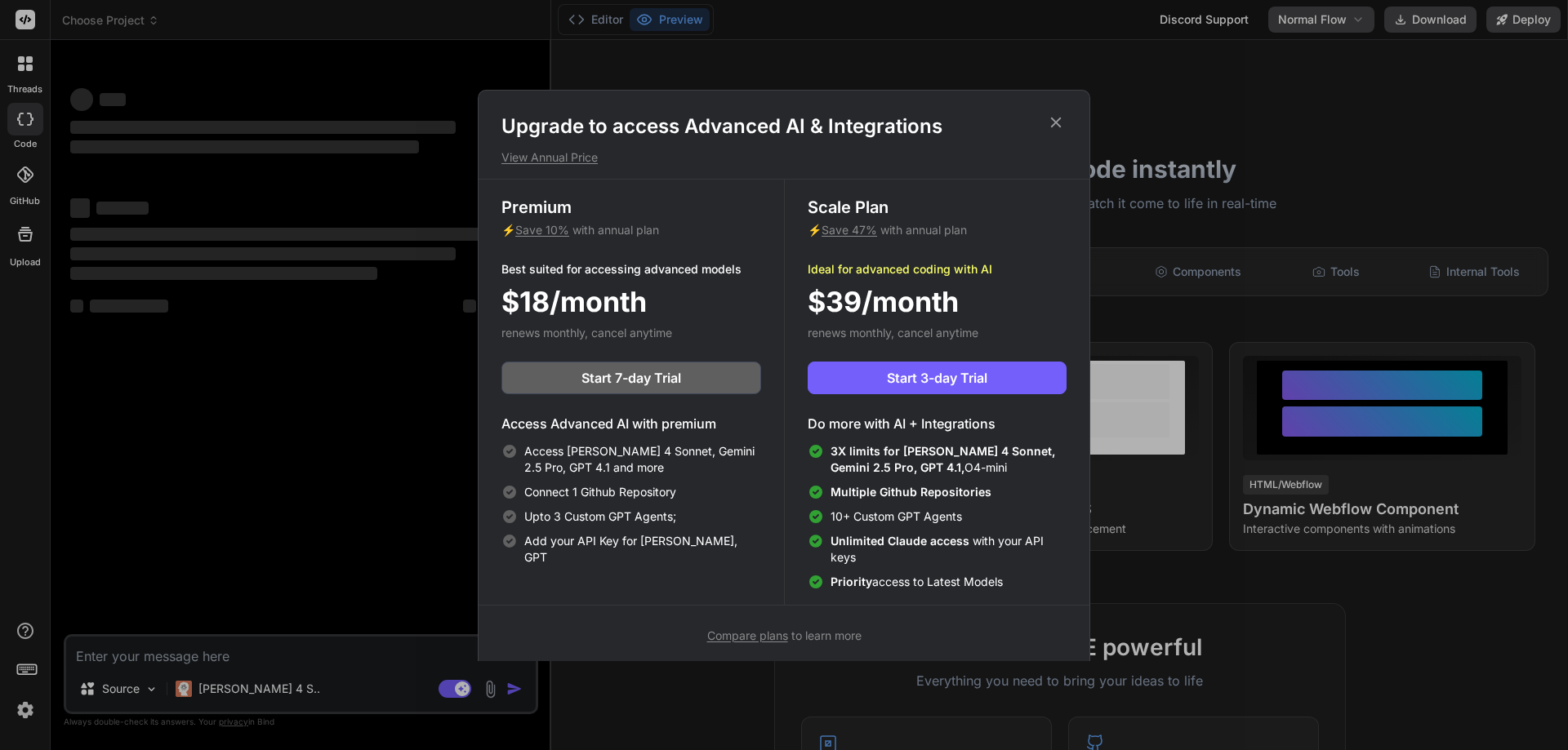
click at [1053, 128] on icon at bounding box center [1055, 122] width 18 height 18
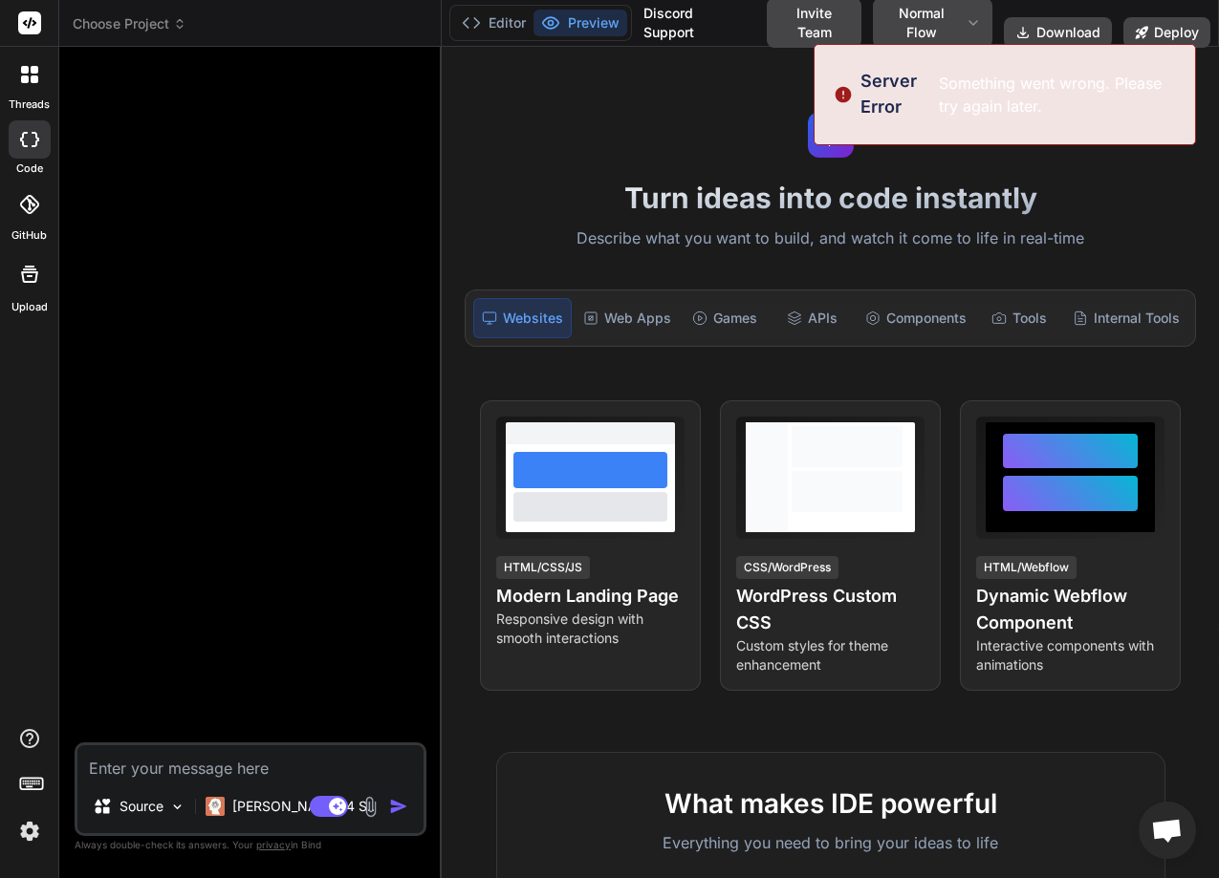
type textarea "x"
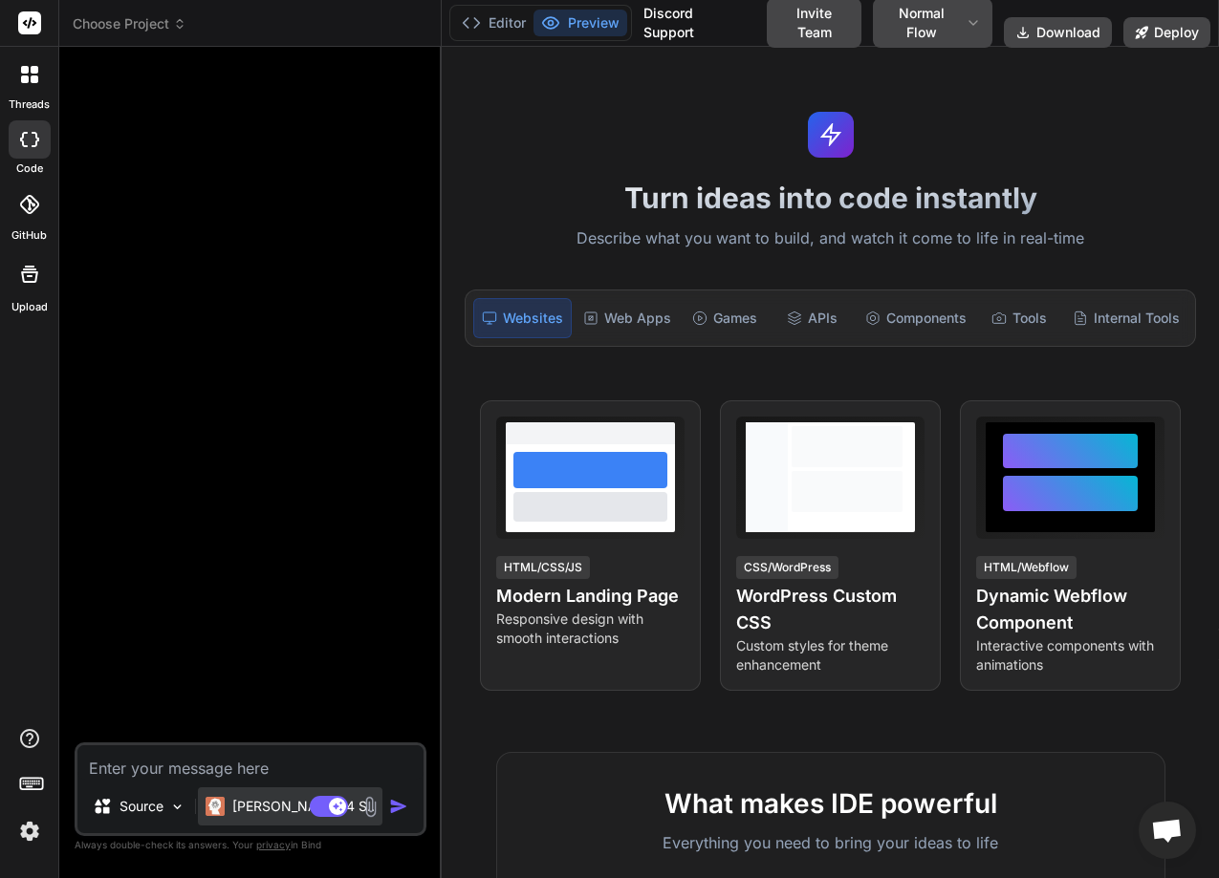
click at [231, 790] on div "[PERSON_NAME] 4 S.." at bounding box center [290, 807] width 184 height 38
click at [231, 791] on div "Claude 4 S.." at bounding box center [290, 807] width 184 height 38
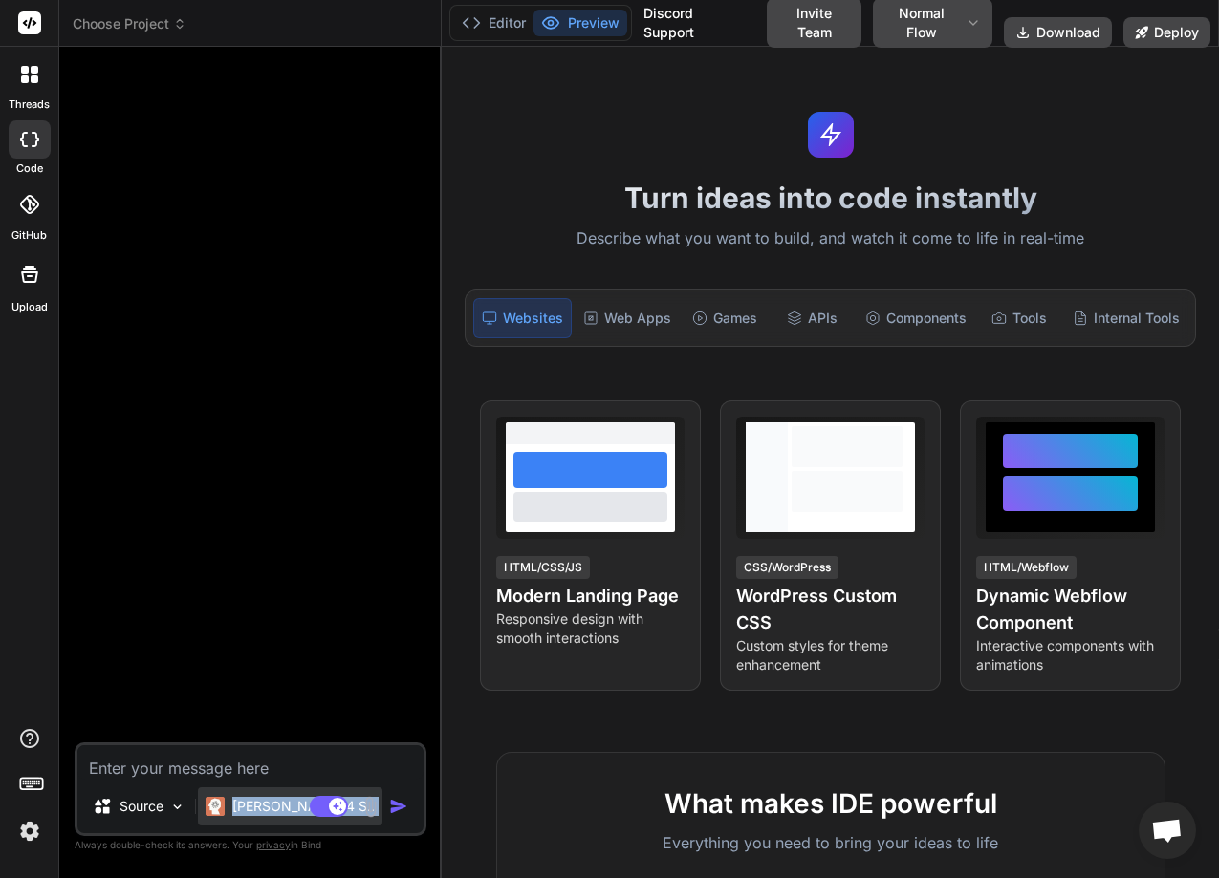
click at [255, 816] on div "Claude 4 S.." at bounding box center [290, 807] width 184 height 38
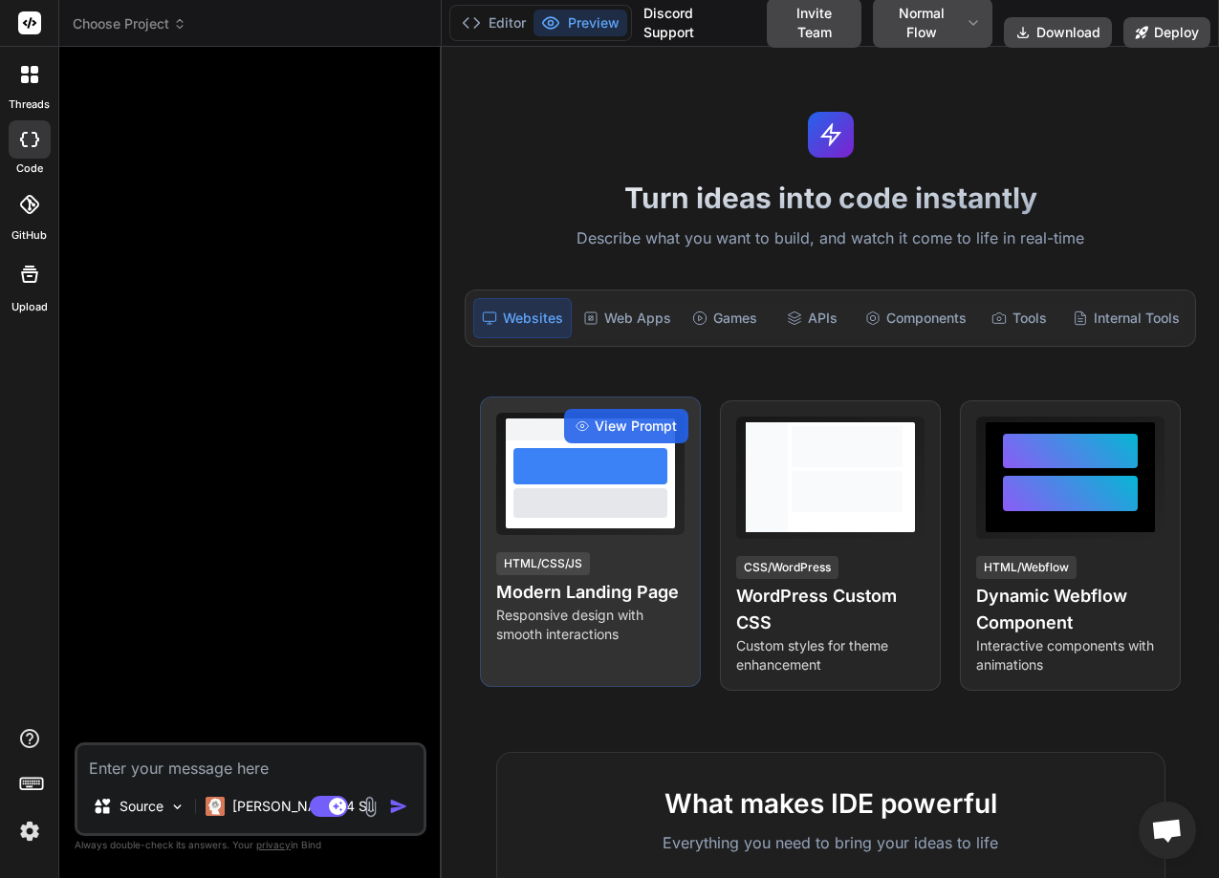
type textarea "x"
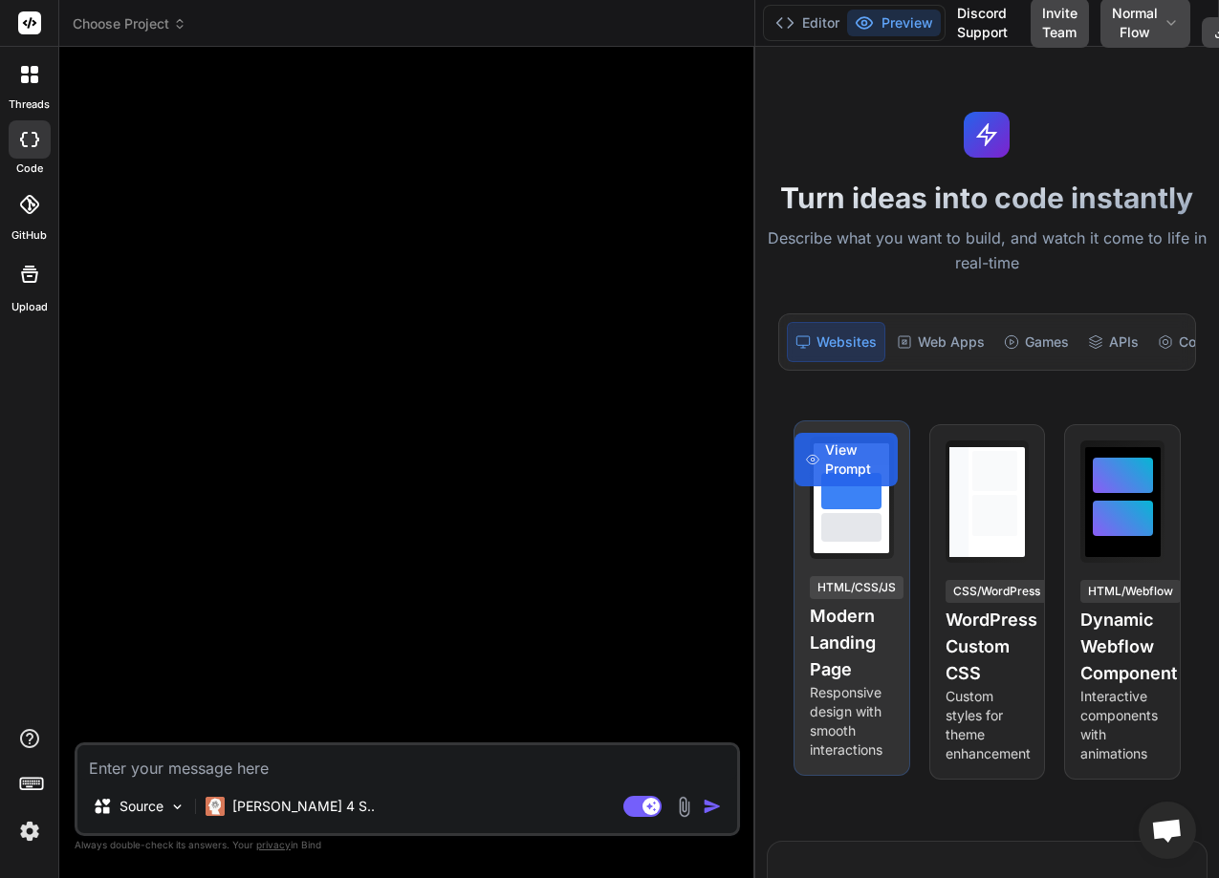
drag, startPoint x: 442, startPoint y: 655, endPoint x: 890, endPoint y: 661, distance: 448.3
click at [890, 661] on div "Choose Project Created with Pixso. Bind AI Web Search Created with Pixso. Code …" at bounding box center [638, 439] width 1159 height 878
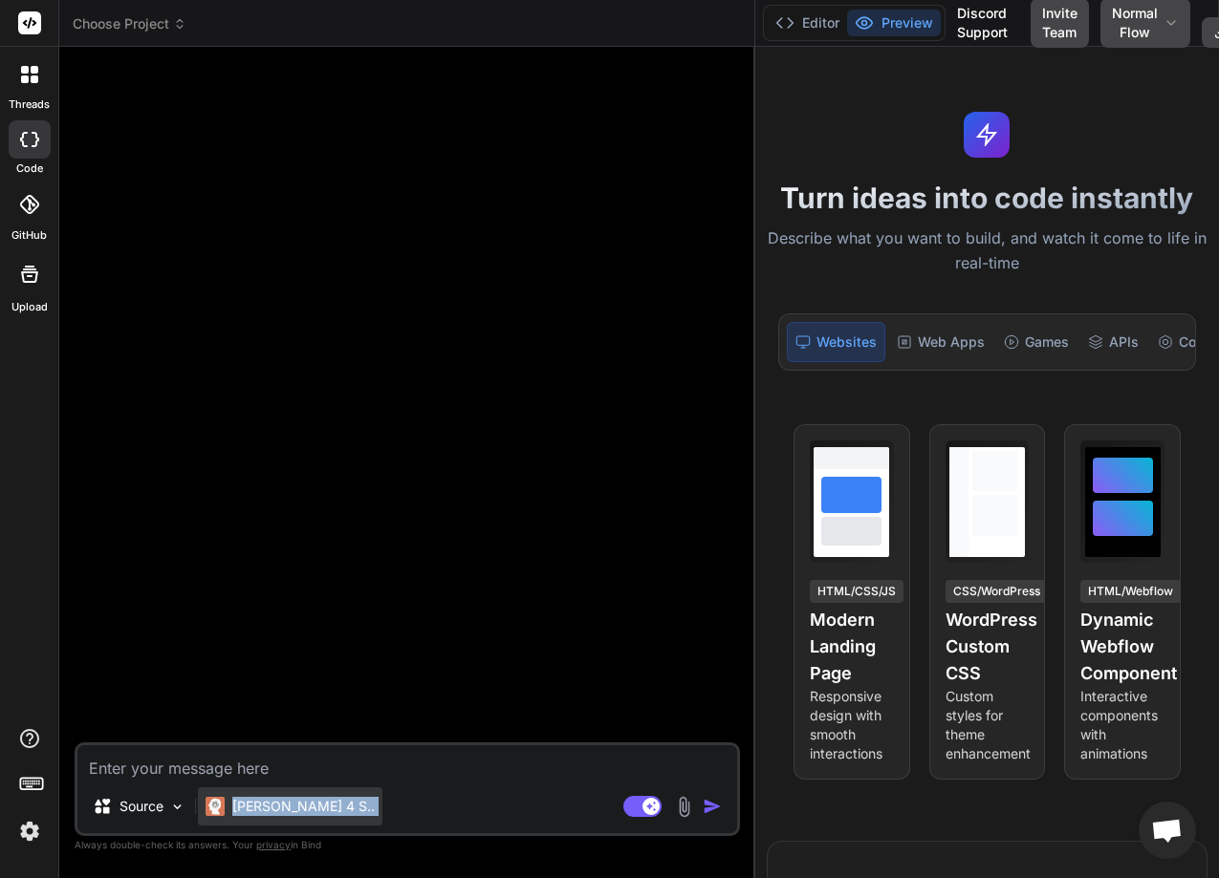
click at [269, 814] on p "Claude 4 S.." at bounding box center [303, 806] width 142 height 19
drag, startPoint x: 269, startPoint y: 814, endPoint x: 186, endPoint y: 752, distance: 103.0
click at [186, 752] on div "Source Claude 4 S.. Agent Mode. When this toggle is activated, AI automatically…" at bounding box center [407, 790] width 665 height 94
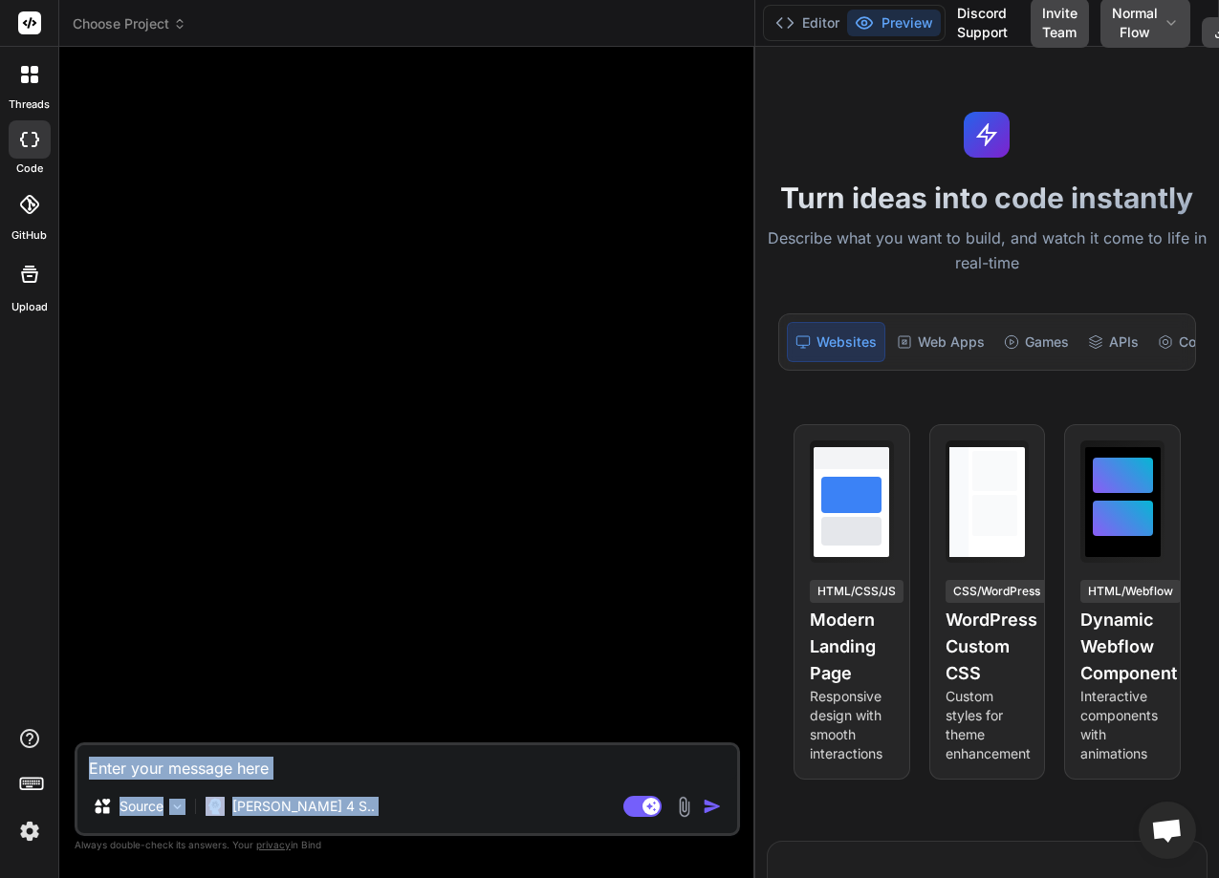
click at [186, 752] on textarea at bounding box center [407, 763] width 660 height 34
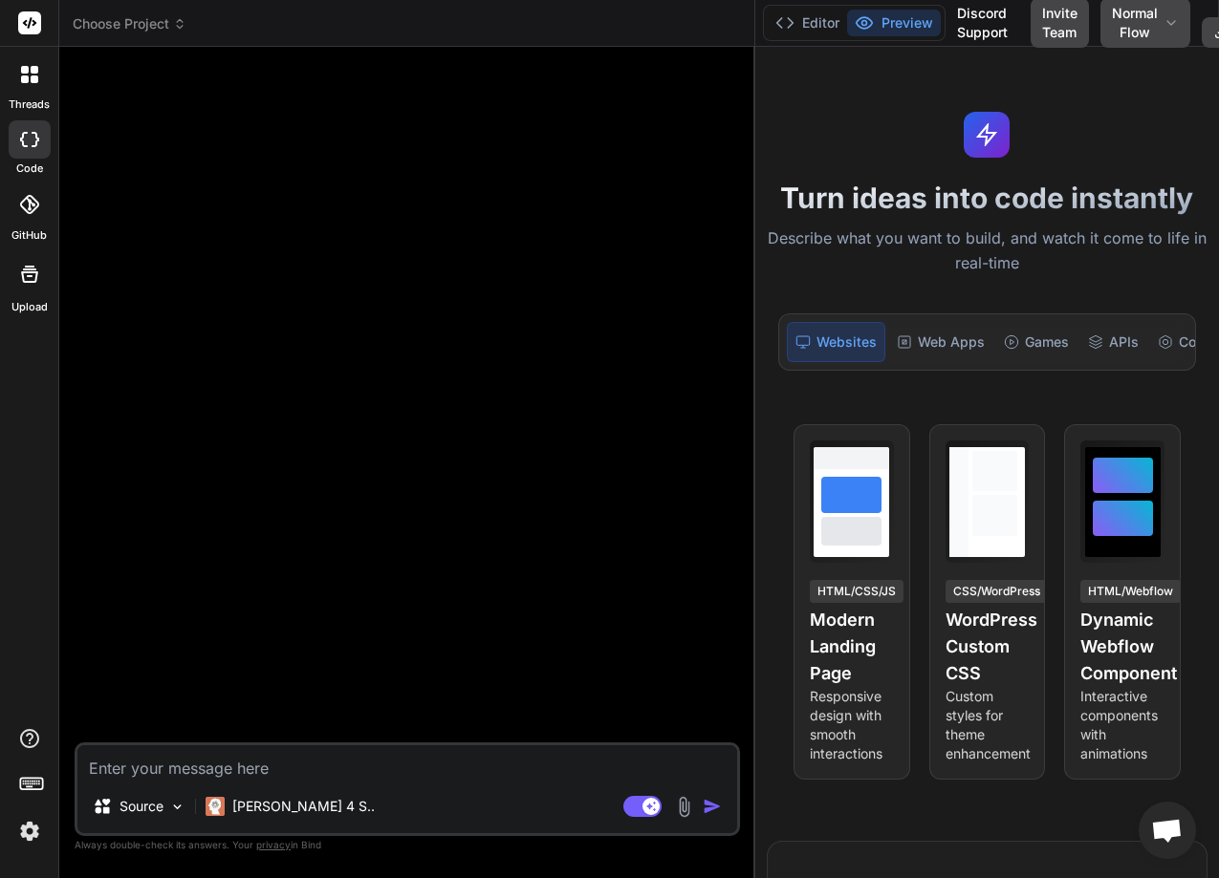
type textarea "H"
type textarea "x"
type textarea "HI"
type textarea "x"
type textarea "HII"
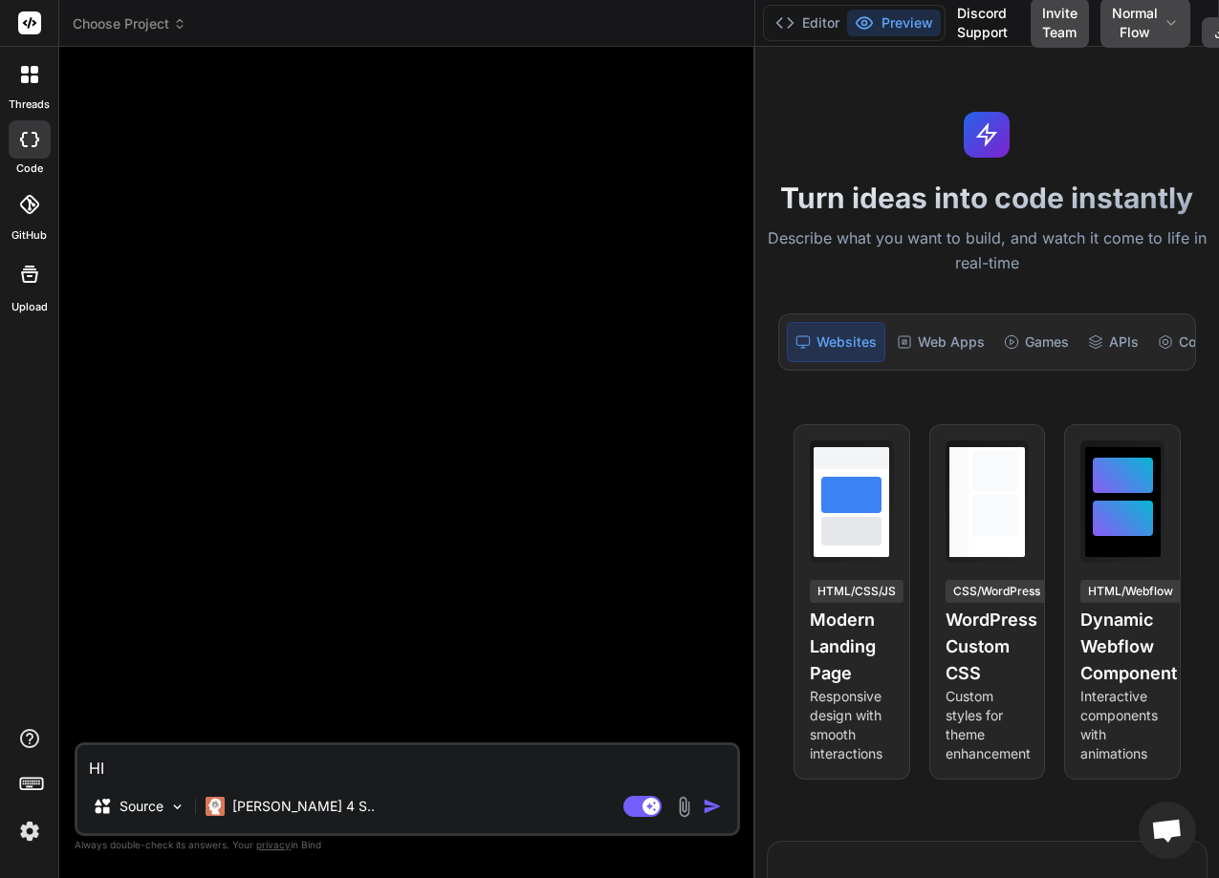
type textarea "x"
type textarea "HII"
click at [730, 811] on div "Source Claude 4 S.." at bounding box center [407, 811] width 660 height 46
click at [707, 804] on img "button" at bounding box center [712, 806] width 19 height 19
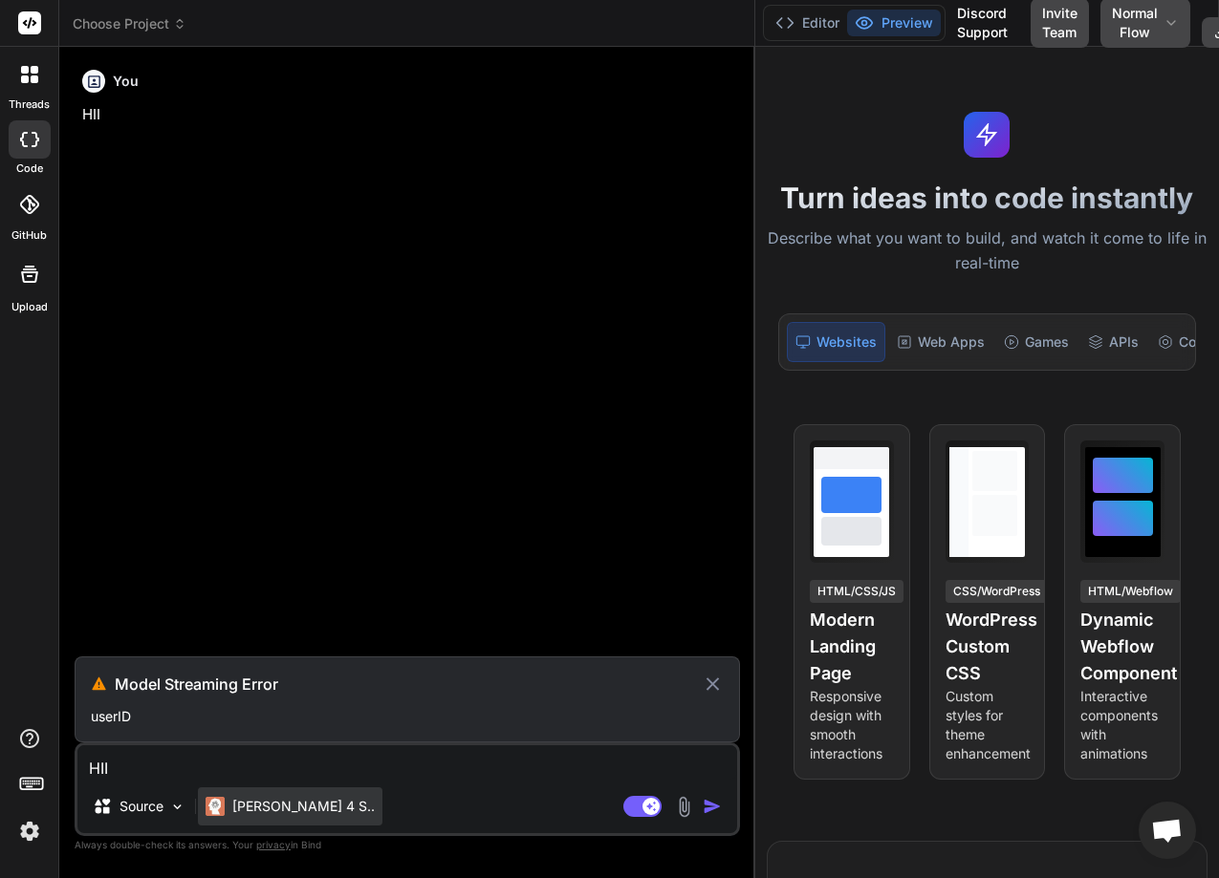
click at [254, 800] on p "Claude 4 S.." at bounding box center [303, 806] width 142 height 19
click at [254, 803] on p "Claude 4 S.." at bounding box center [303, 806] width 142 height 19
click at [751, 457] on div "Bind AI Web Search Created with Pixso. Code Generator You HII Model Streaming E…" at bounding box center [407, 462] width 696 height 831
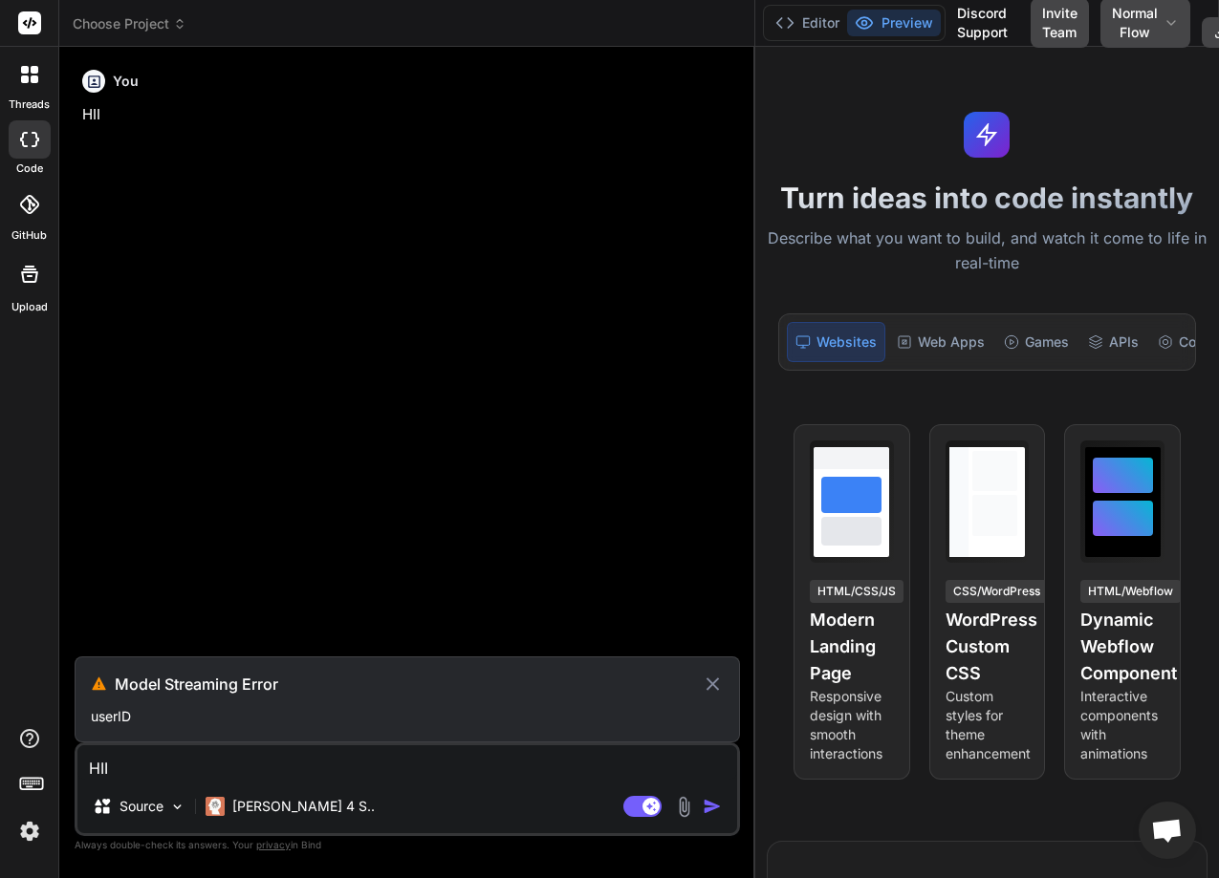
drag, startPoint x: 752, startPoint y: 453, endPoint x: 1137, endPoint y: 427, distance: 386.1
click at [1137, 427] on div "Choose Project Created with Pixso. Bind AI Web Search Created with Pixso. Code …" at bounding box center [638, 439] width 1159 height 878
click at [276, 816] on div "Claude 4 S.." at bounding box center [290, 807] width 184 height 38
click at [275, 812] on p "Claude 4 S.." at bounding box center [303, 806] width 142 height 19
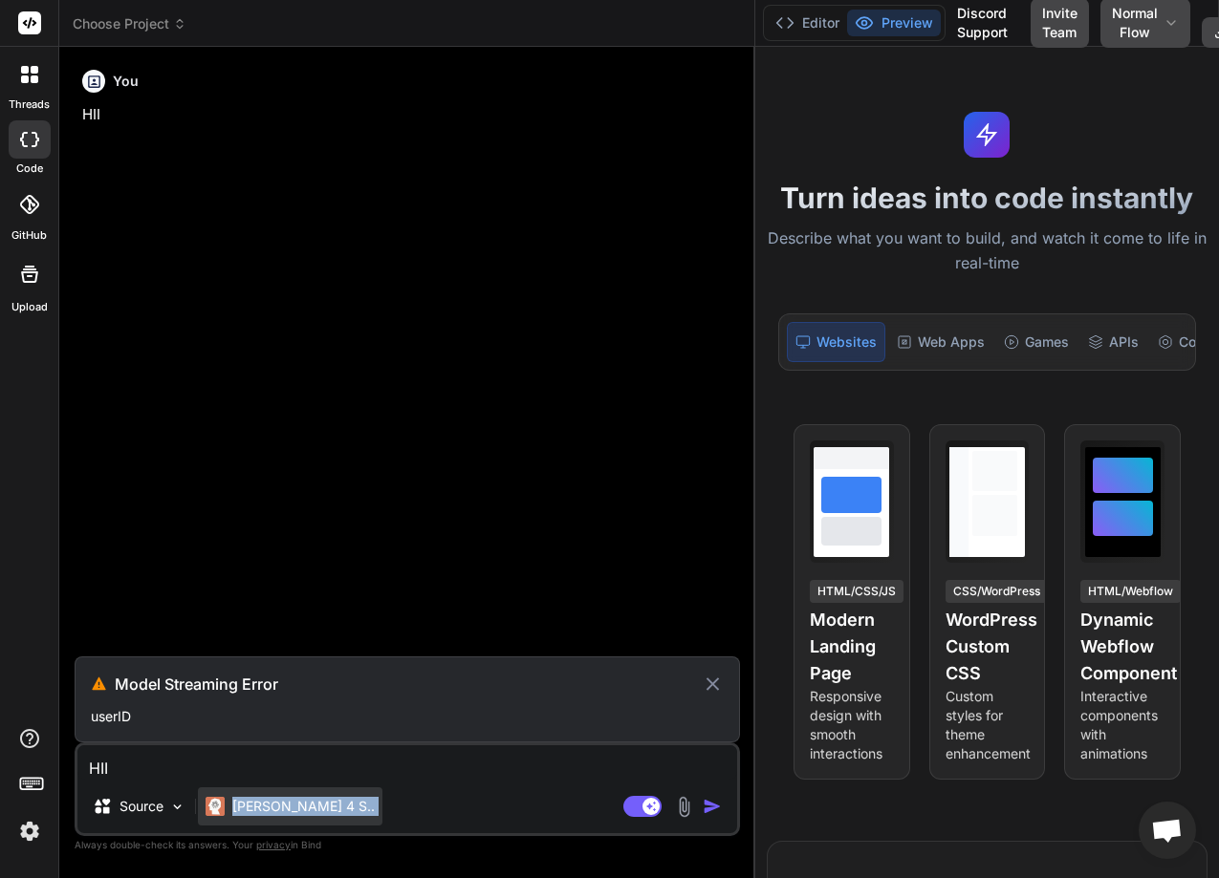
click at [275, 812] on p "Claude 4 S.." at bounding box center [303, 806] width 142 height 19
type textarea "x"
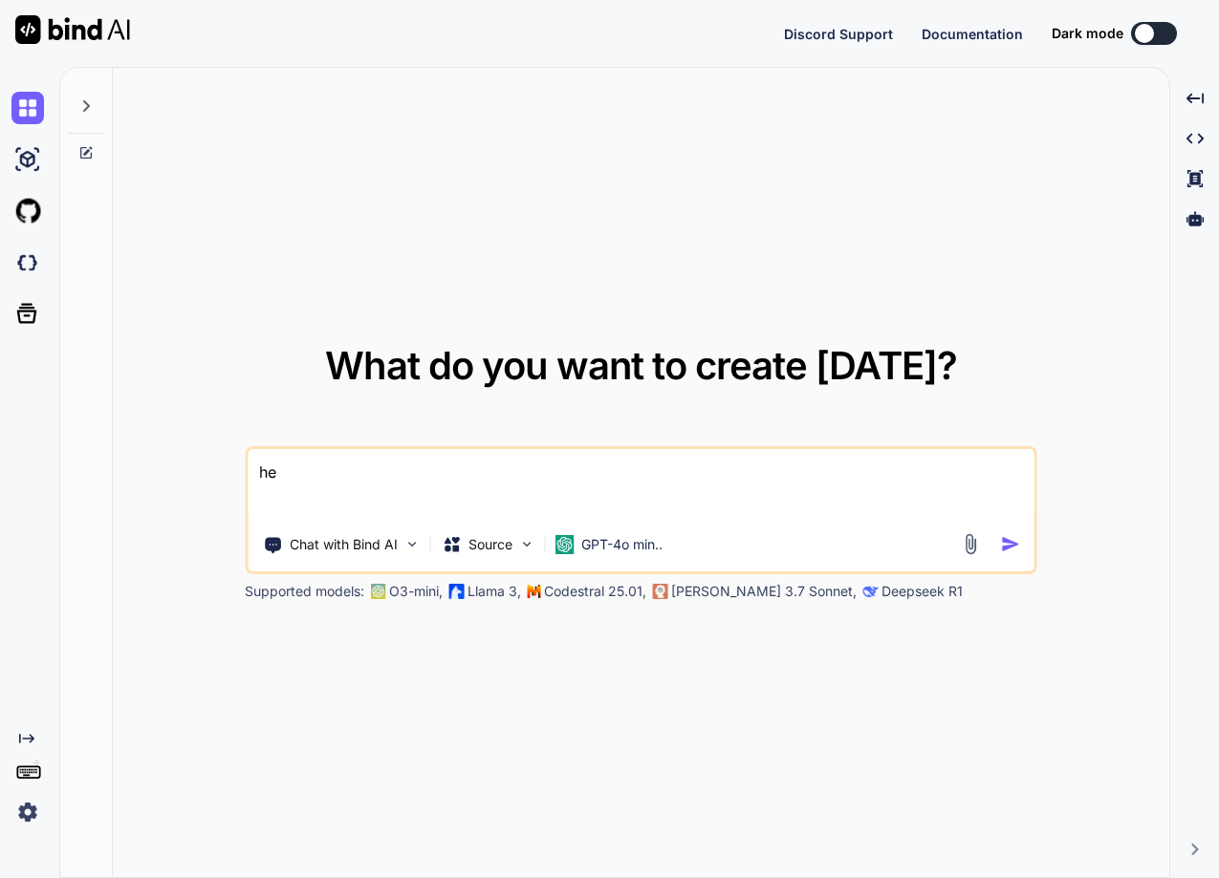
type textarea "x"
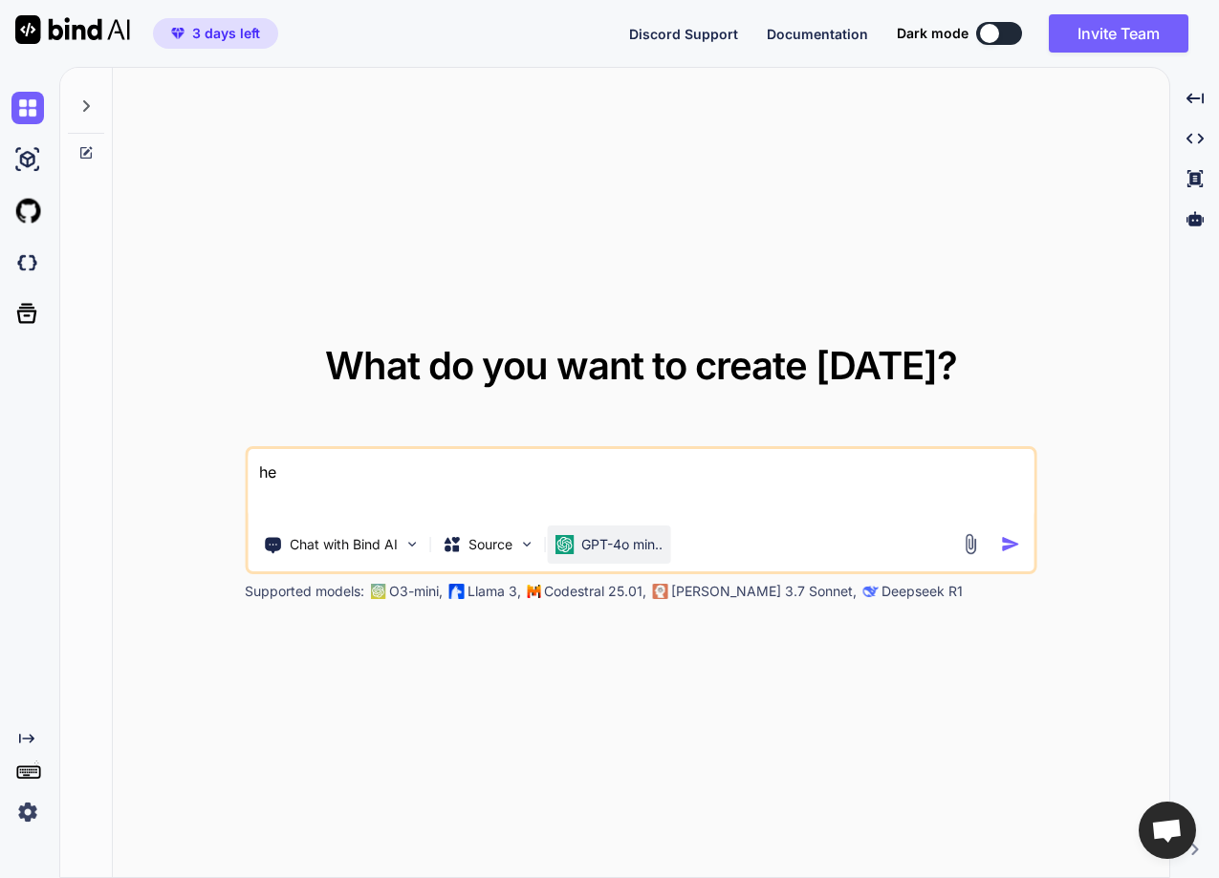
click at [640, 544] on p "GPT-4o min.." at bounding box center [621, 544] width 81 height 19
click at [639, 544] on p "GPT-4o min.." at bounding box center [621, 544] width 81 height 19
click at [639, 545] on p "GPT-4o min.." at bounding box center [621, 544] width 81 height 19
click at [598, 538] on p "GPT-4o min.." at bounding box center [621, 544] width 81 height 19
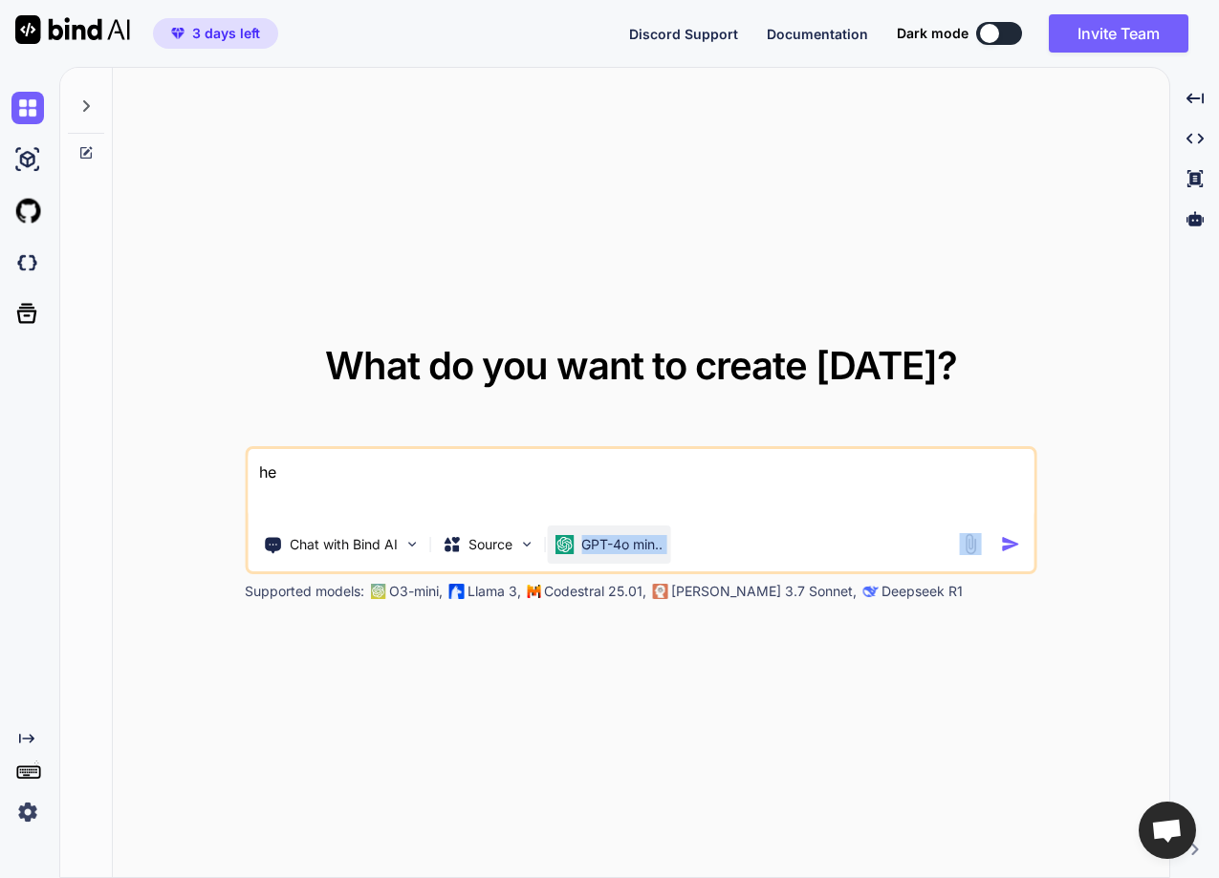
click at [598, 538] on p "GPT-4o min.." at bounding box center [621, 544] width 81 height 19
click at [557, 543] on img at bounding box center [563, 544] width 19 height 19
click at [620, 202] on div "What do you want to create [DATE]? he Chat with Bind AI Source GPT-4o min.. Sup…" at bounding box center [641, 473] width 1056 height 811
click at [618, 537] on p "GPT-4o min.." at bounding box center [621, 544] width 81 height 19
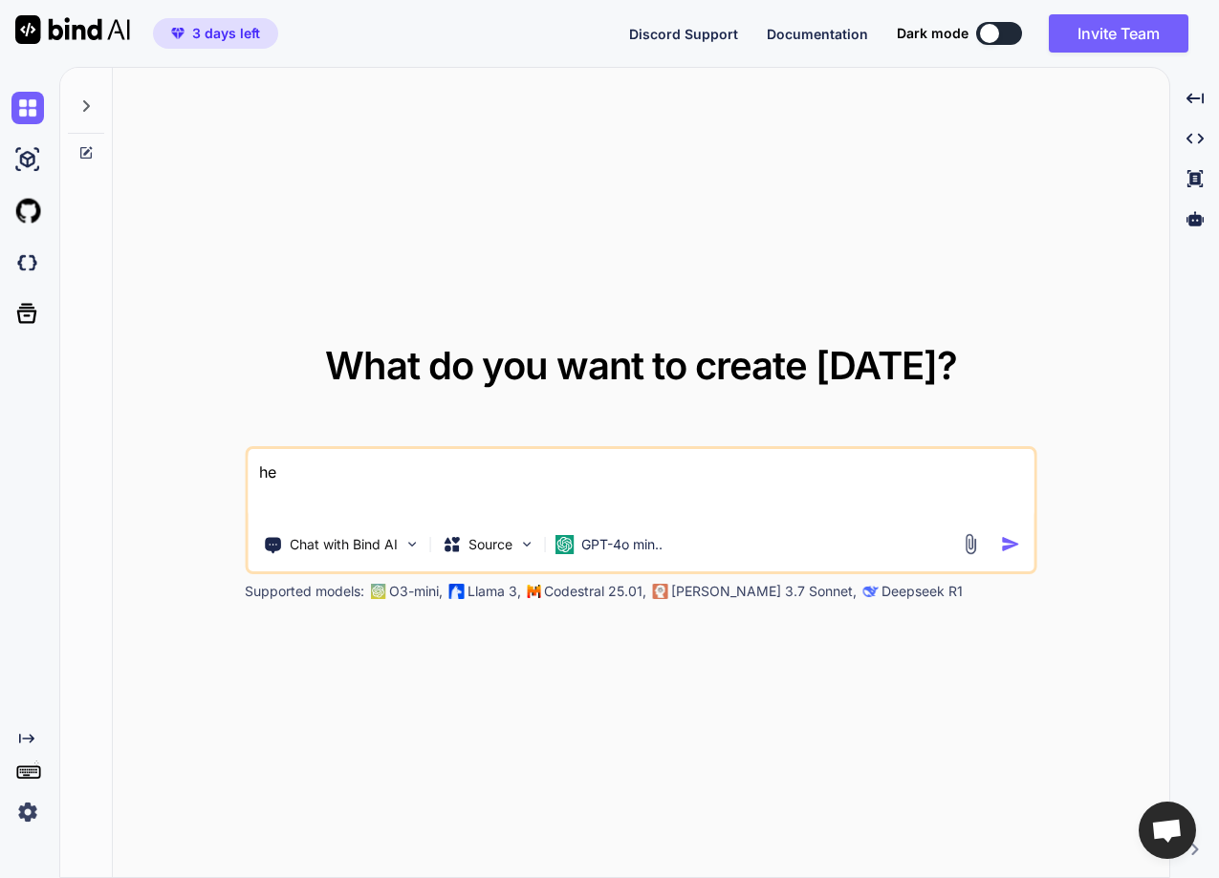
click at [22, 813] on img at bounding box center [27, 812] width 32 height 32
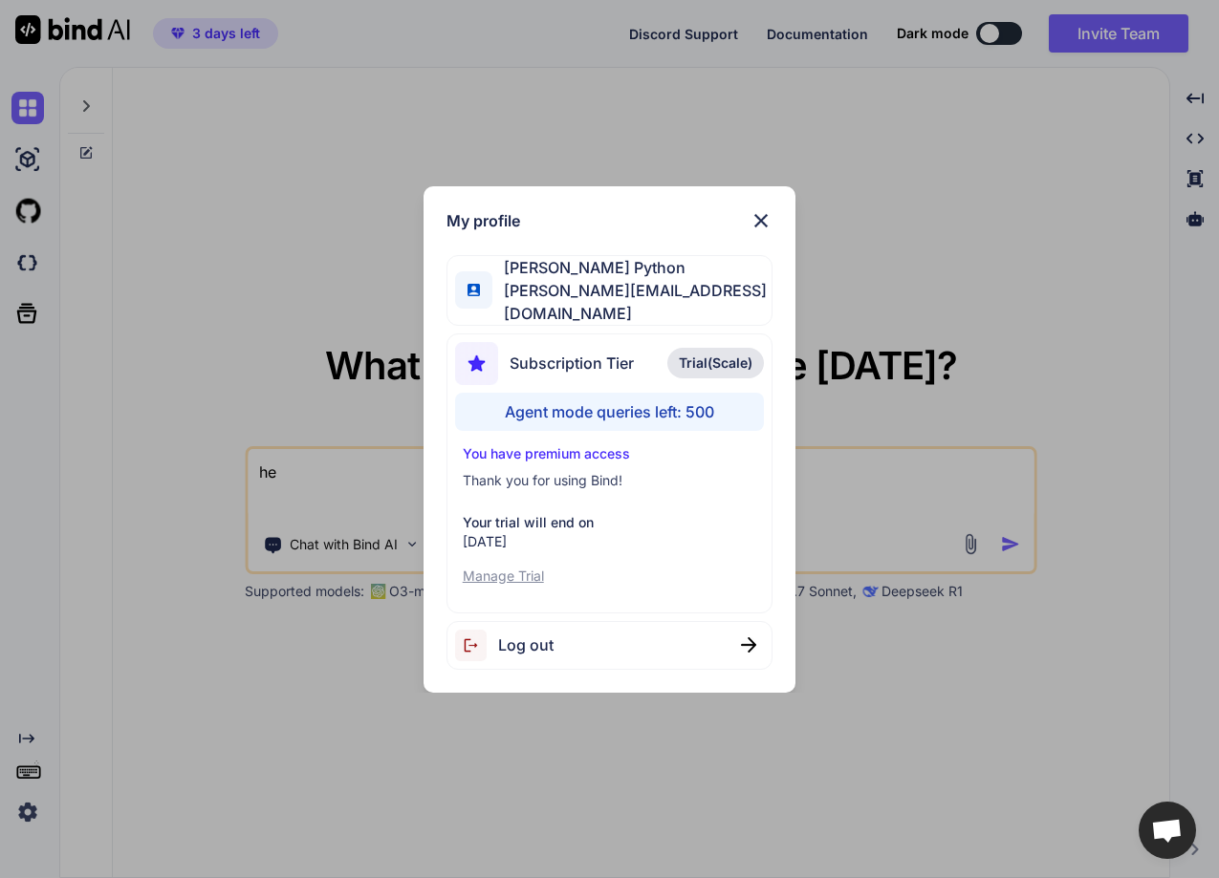
click at [560, 645] on div "Log out" at bounding box center [609, 645] width 327 height 49
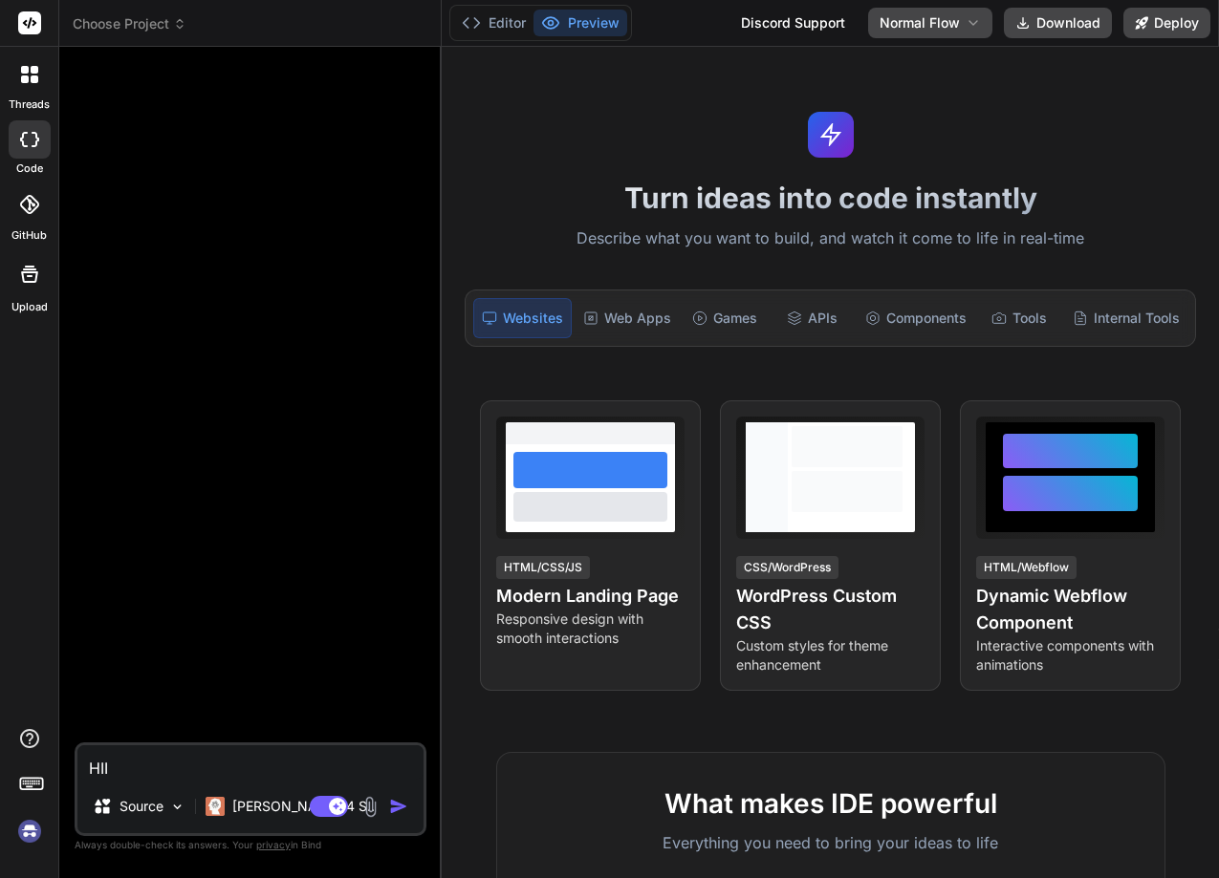
type textarea "x"
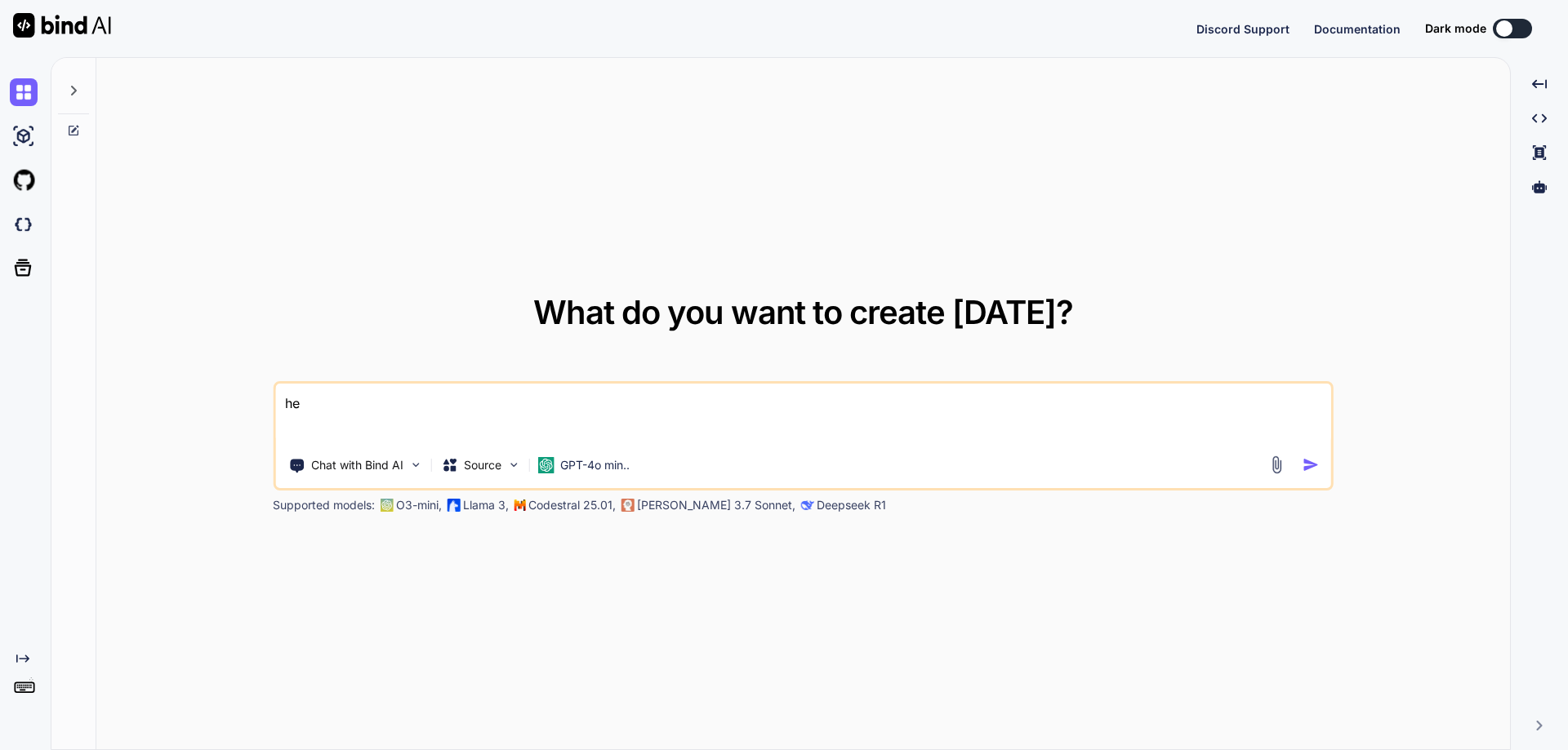
type textarea "x"
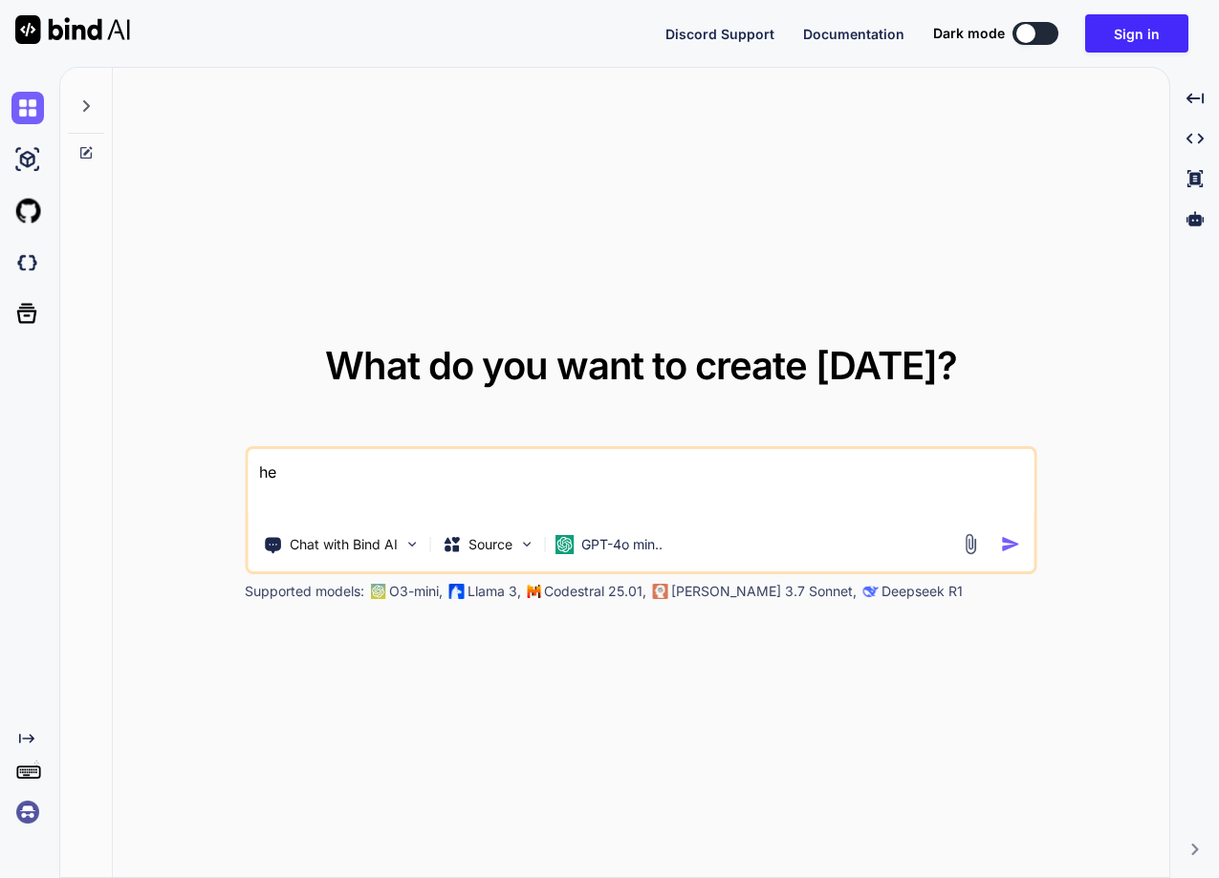
click at [23, 821] on img at bounding box center [27, 812] width 32 height 32
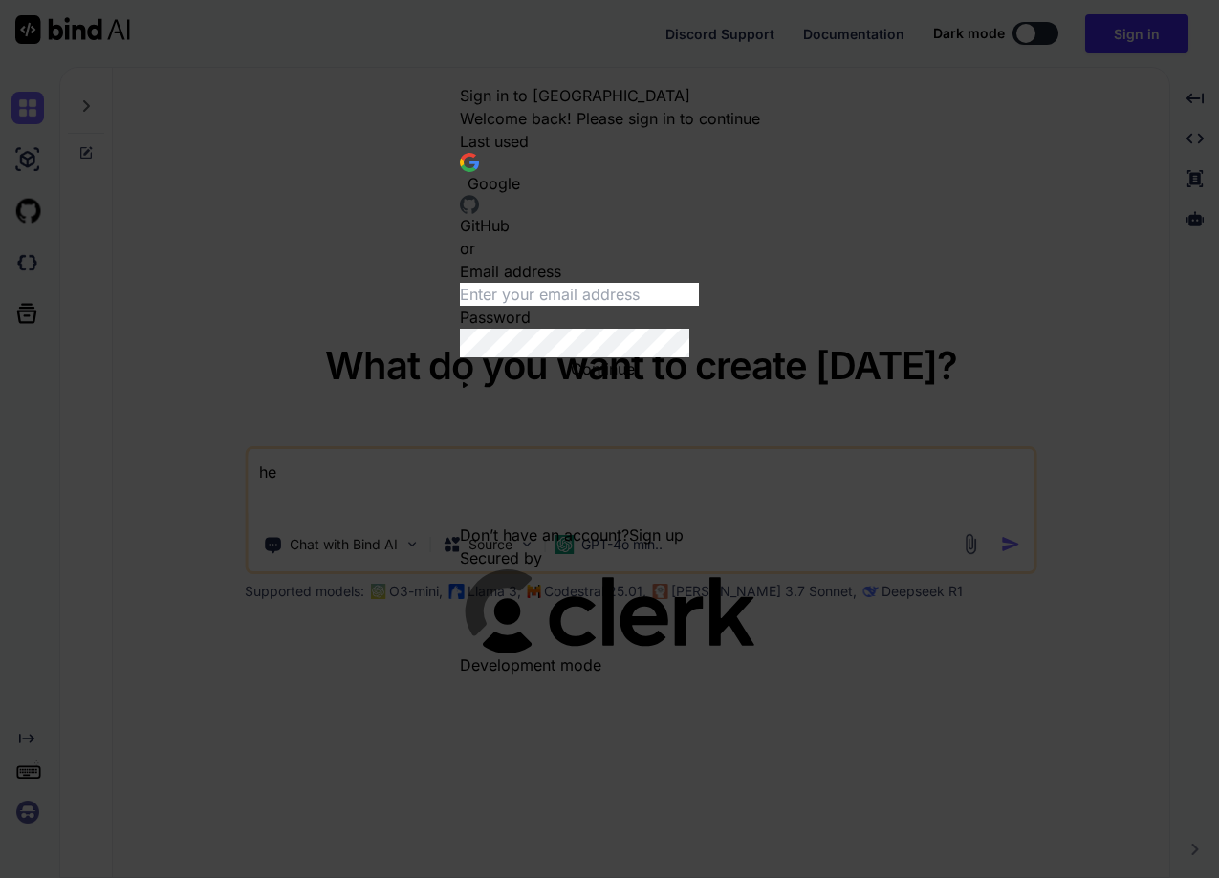
click at [520, 176] on span "Google" at bounding box center [493, 183] width 53 height 19
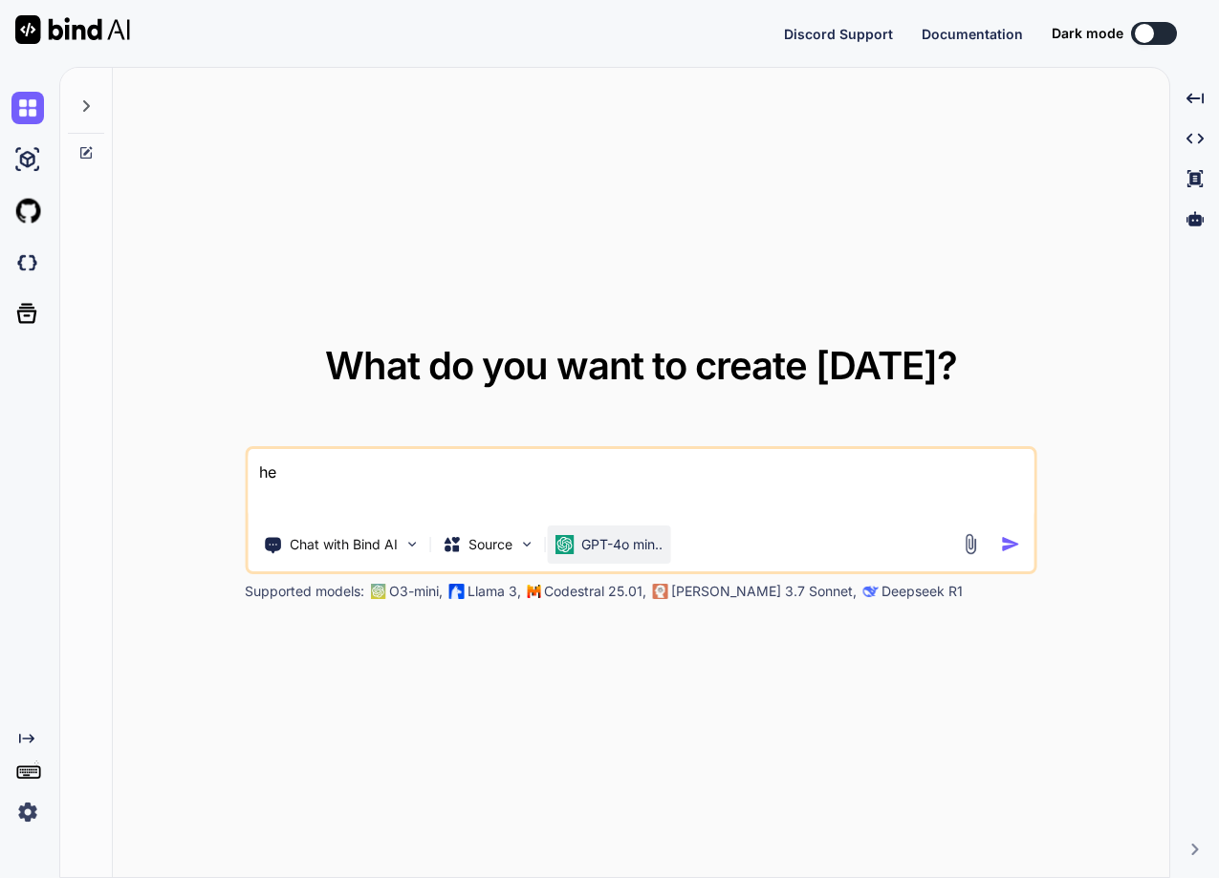
click at [602, 546] on p "GPT-4o min.." at bounding box center [621, 544] width 81 height 19
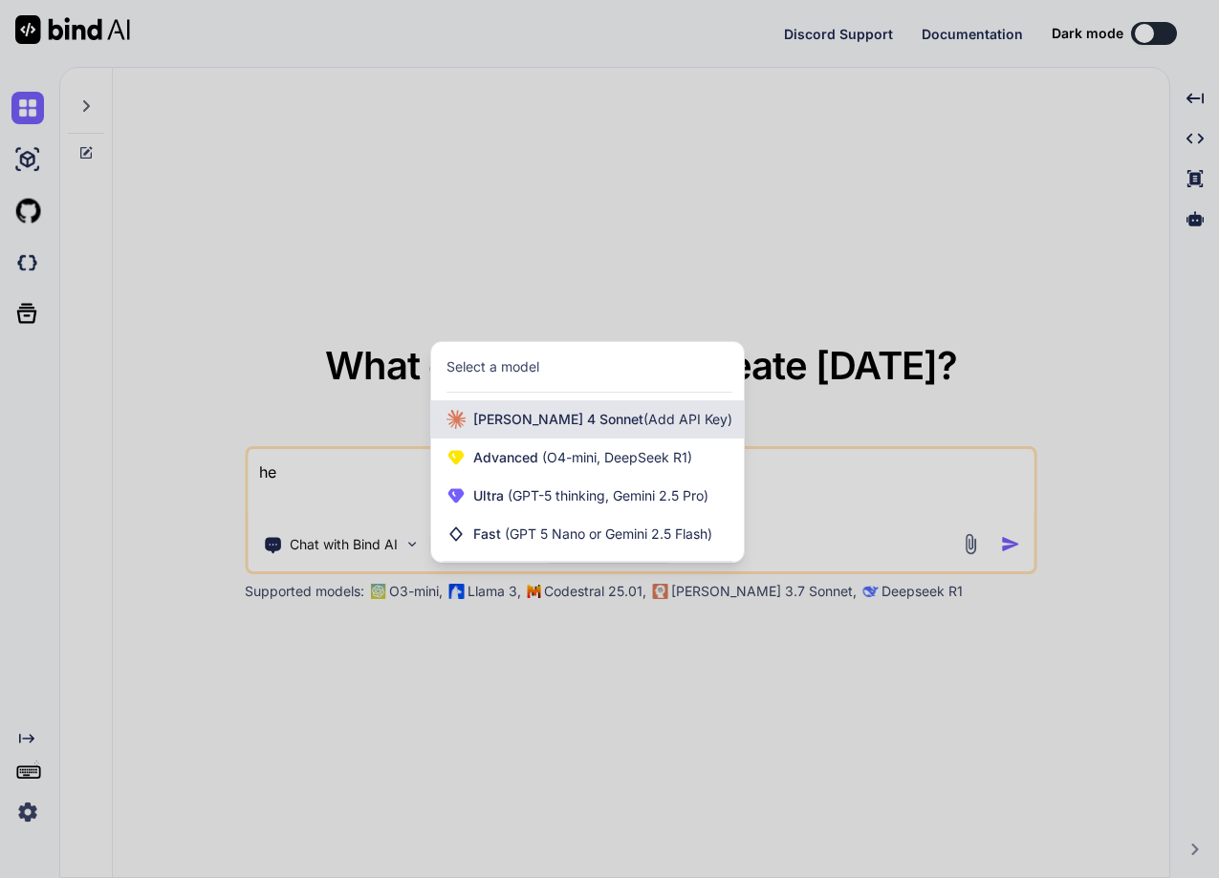
click at [530, 422] on span "Claude 4 Sonnet (Add API Key)" at bounding box center [602, 419] width 259 height 19
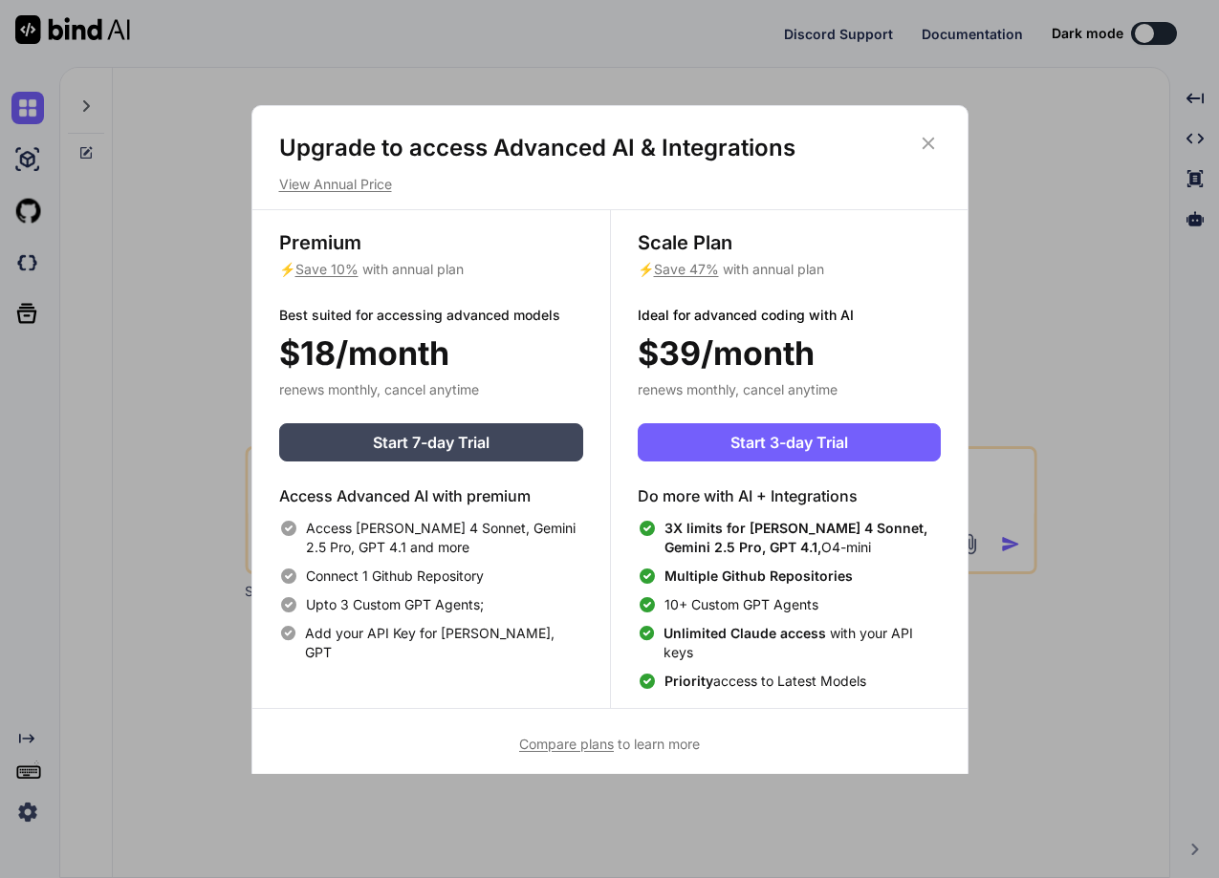
click at [933, 141] on icon at bounding box center [928, 143] width 21 height 21
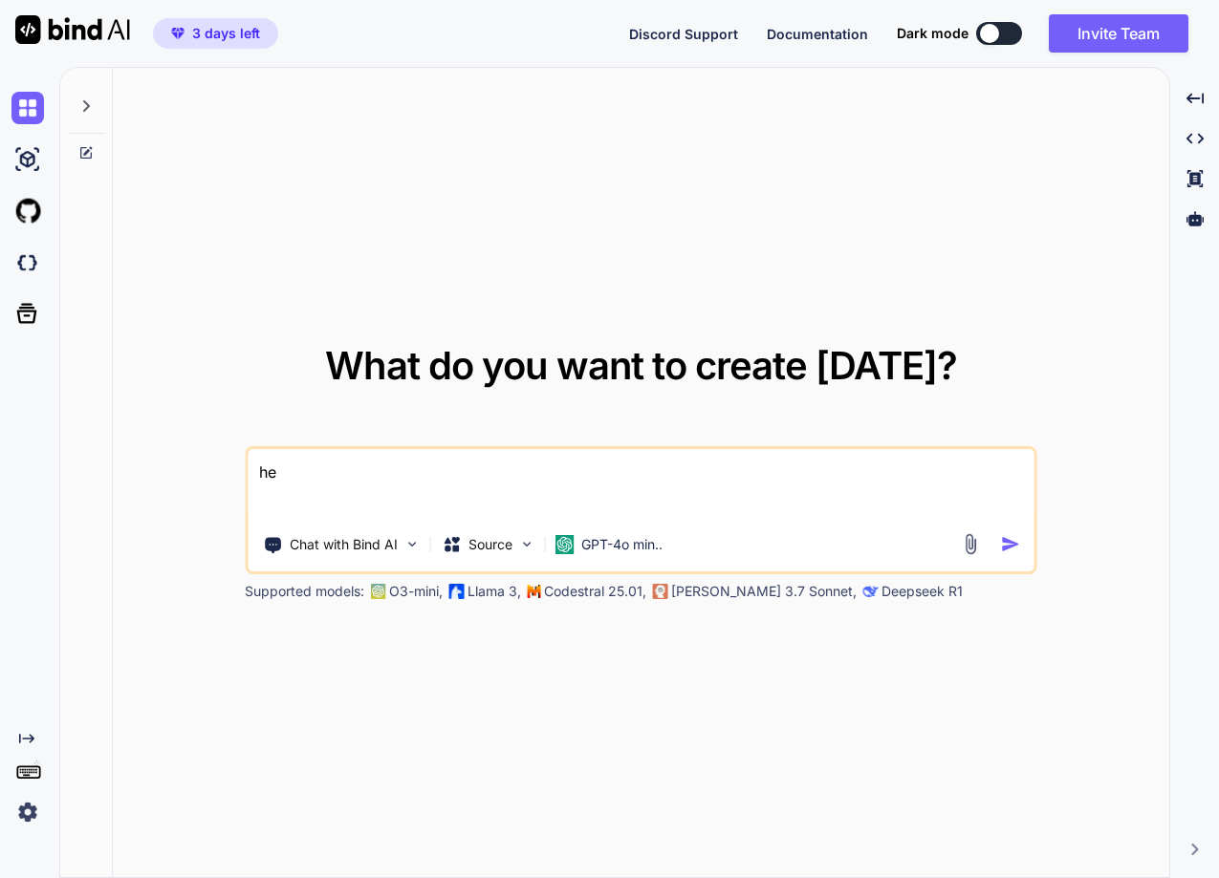
click at [29, 810] on img at bounding box center [27, 812] width 32 height 32
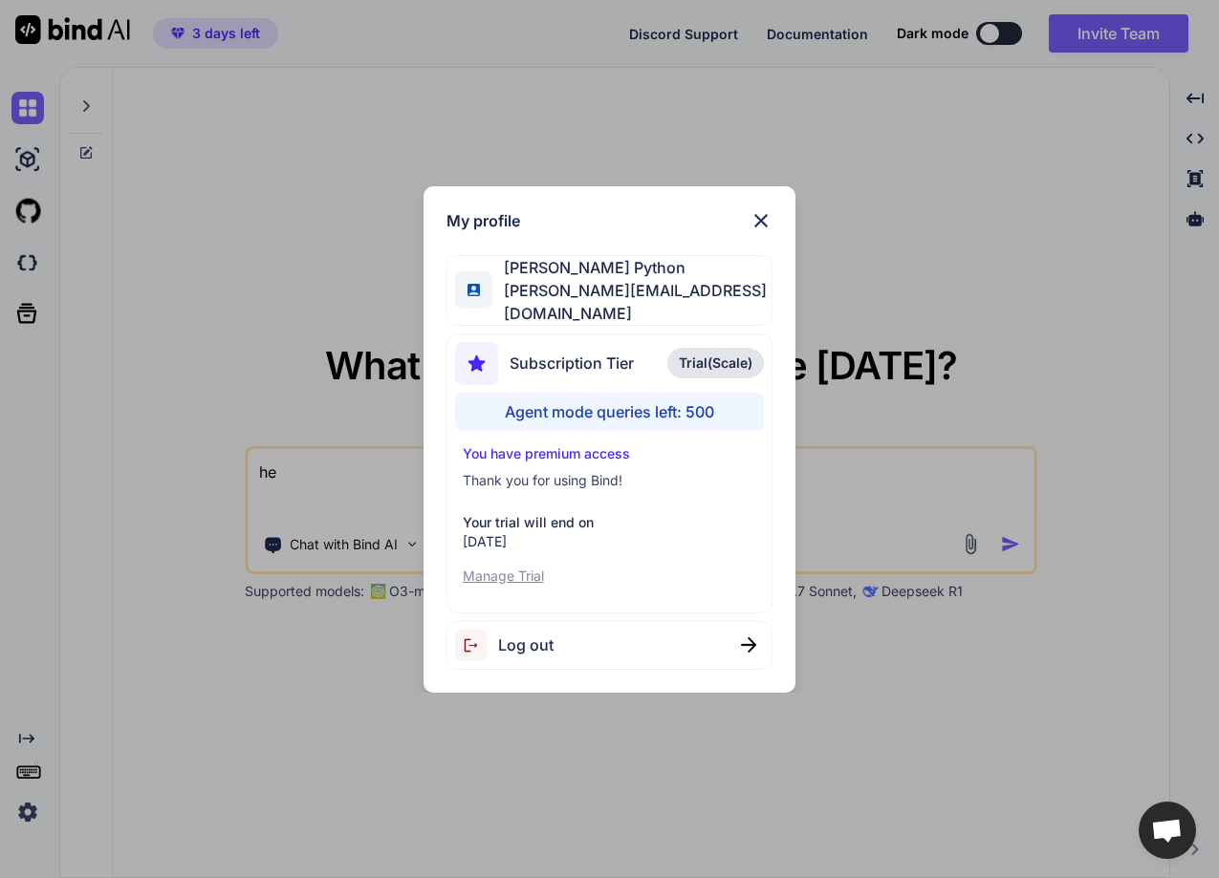
click at [766, 220] on img at bounding box center [760, 220] width 23 height 23
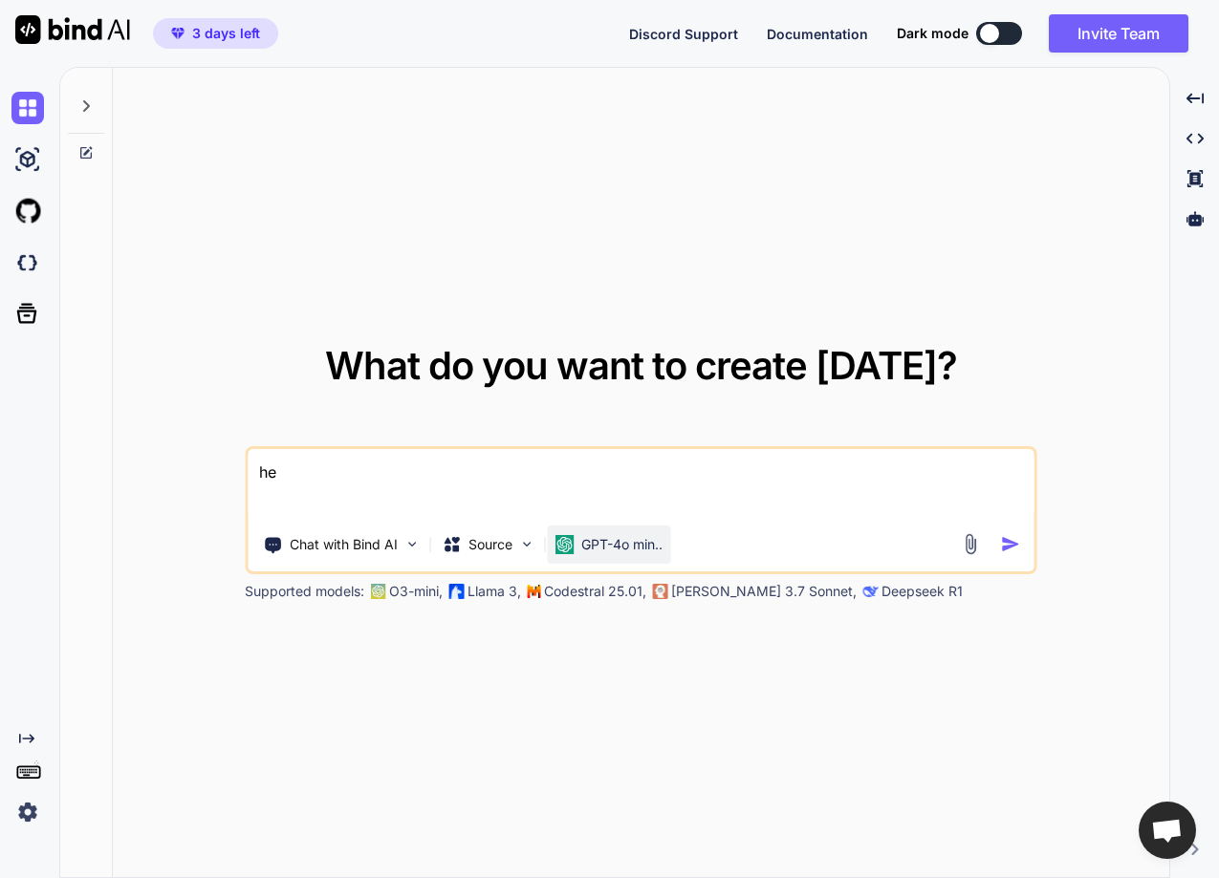
click at [606, 543] on p "GPT-4o min.." at bounding box center [621, 544] width 81 height 19
click at [597, 549] on p "GPT-4o min.." at bounding box center [621, 544] width 81 height 19
click at [597, 551] on p "GPT-4o min.." at bounding box center [621, 544] width 81 height 19
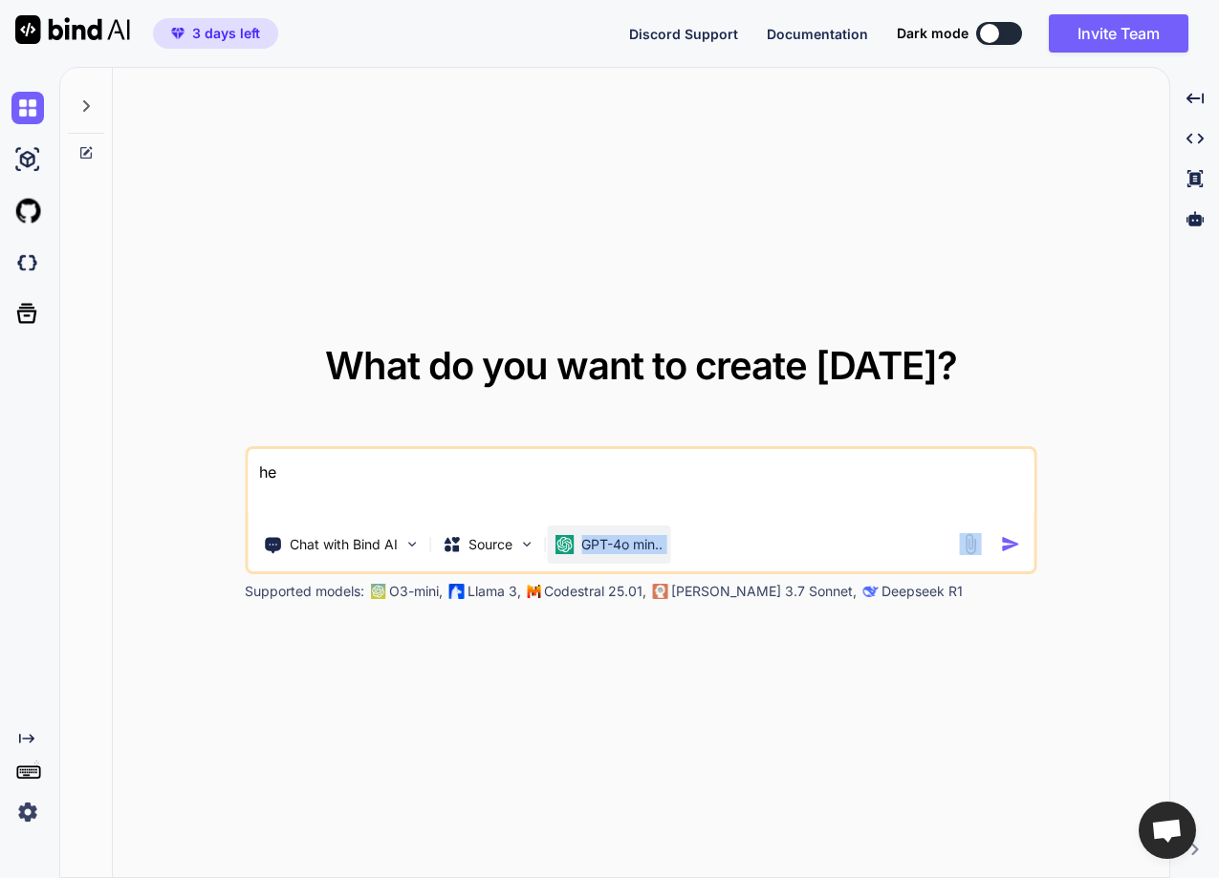
drag, startPoint x: 597, startPoint y: 551, endPoint x: 597, endPoint y: 562, distance: 11.5
click at [597, 562] on div "GPT-4o min.." at bounding box center [608, 545] width 123 height 38
click at [394, 468] on textarea "he" at bounding box center [641, 484] width 787 height 71
click at [1012, 543] on img "button" at bounding box center [1011, 544] width 20 height 20
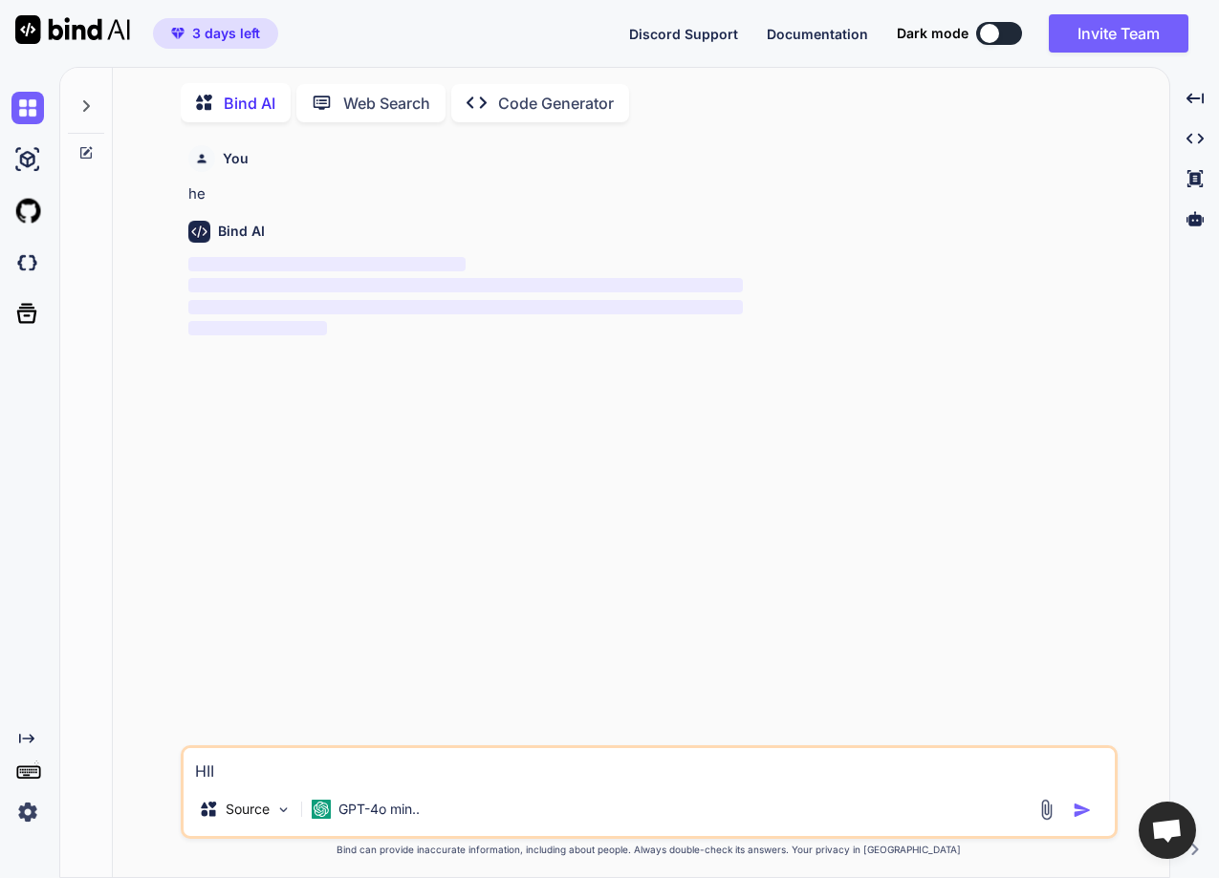
scroll to position [8, 0]
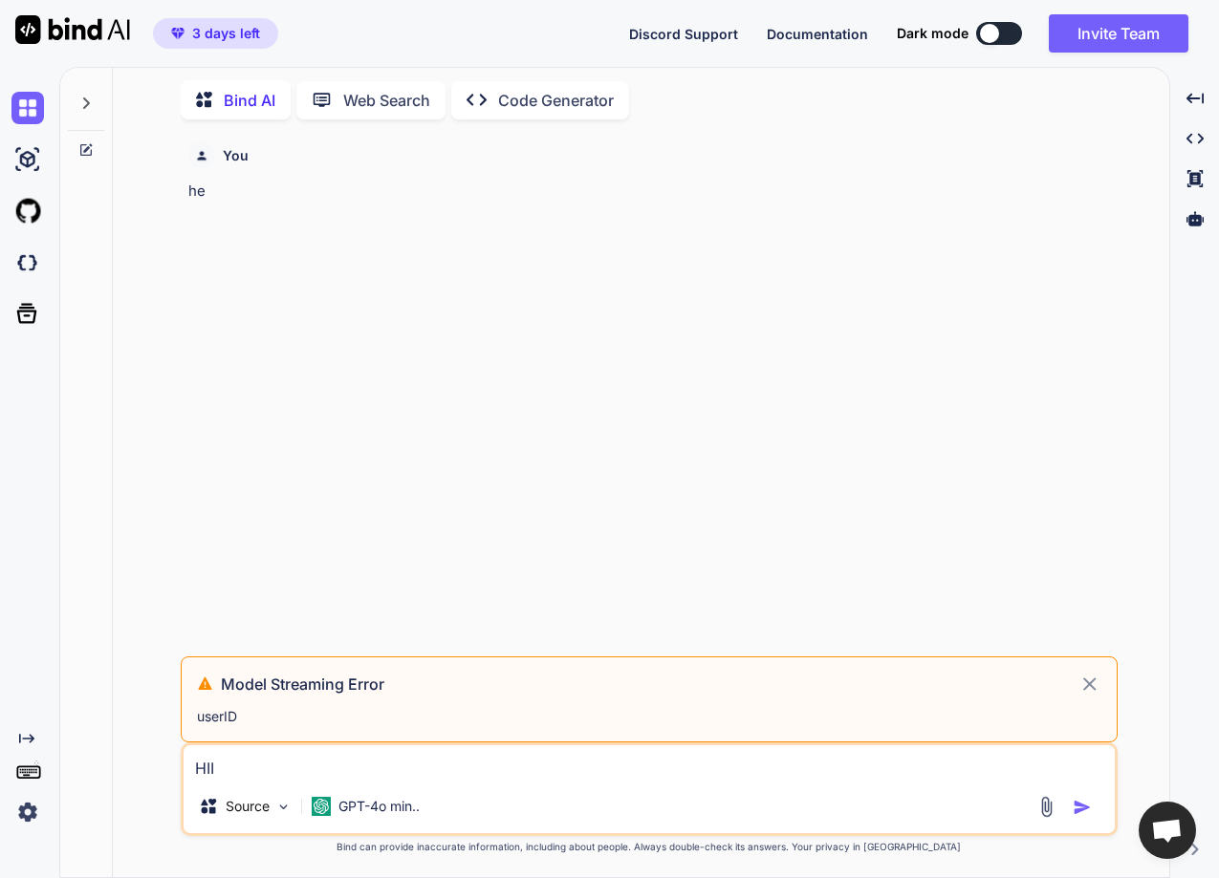
drag, startPoint x: 246, startPoint y: 757, endPoint x: 163, endPoint y: 752, distance: 82.3
click at [163, 752] on div "You he Model Streaming Error userID HII Source GPT-4o min.. Created with Bind A…" at bounding box center [648, 506] width 1041 height 743
type textarea "x"
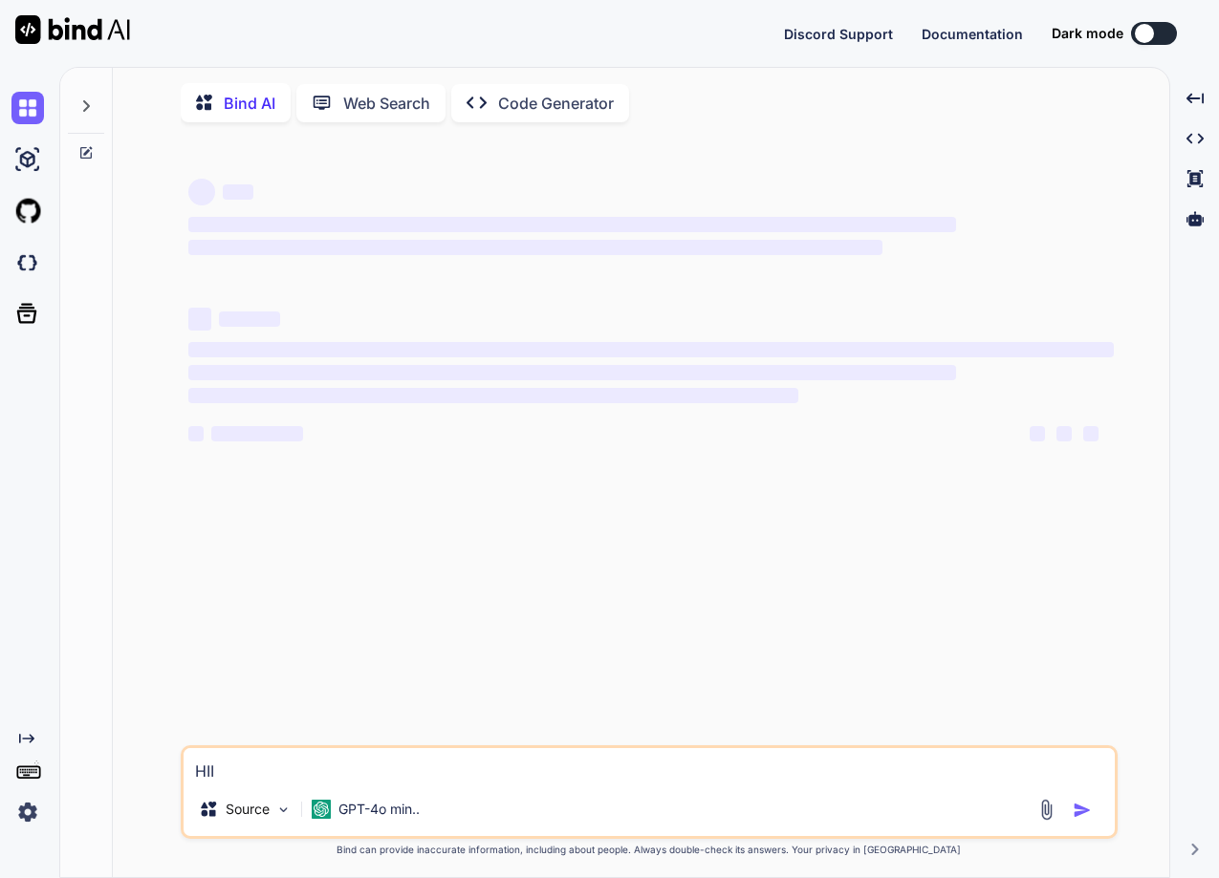
type textarea "x"
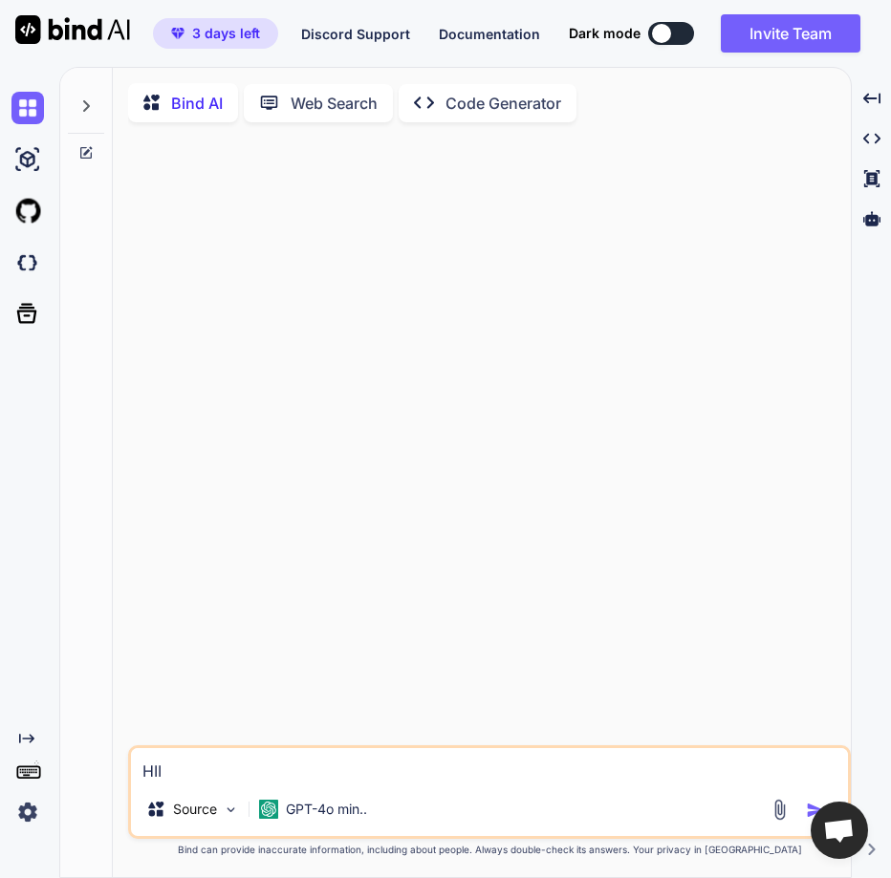
click at [327, 114] on p "Web Search" at bounding box center [334, 103] width 87 height 23
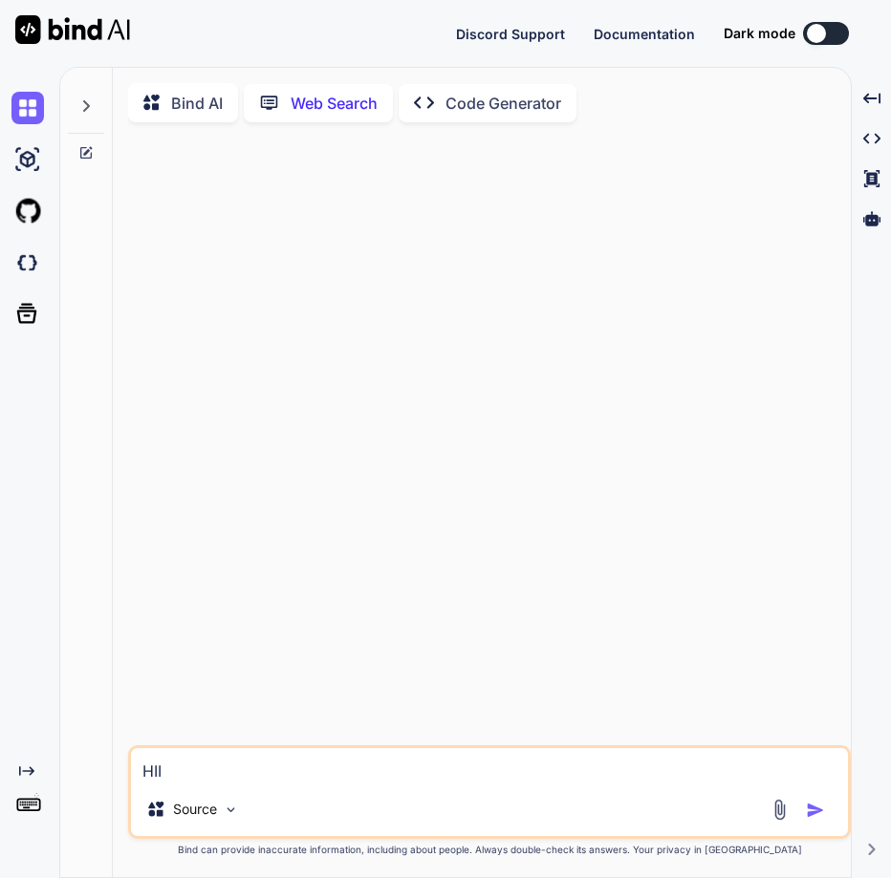
type textarea "x"
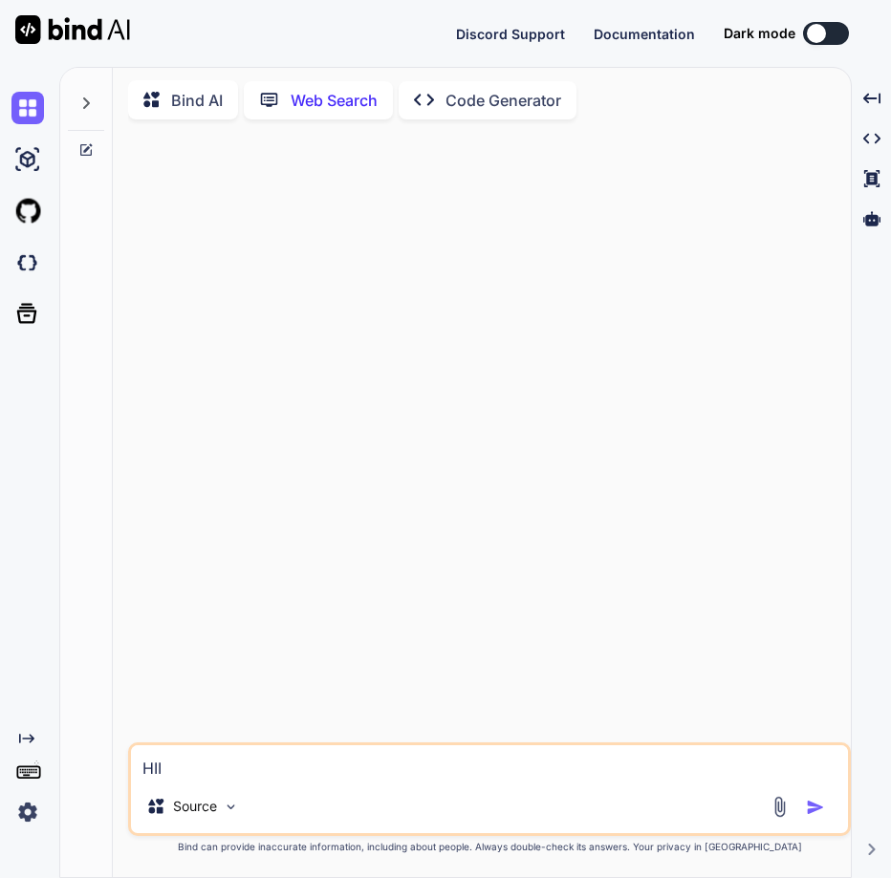
type textarea "x"
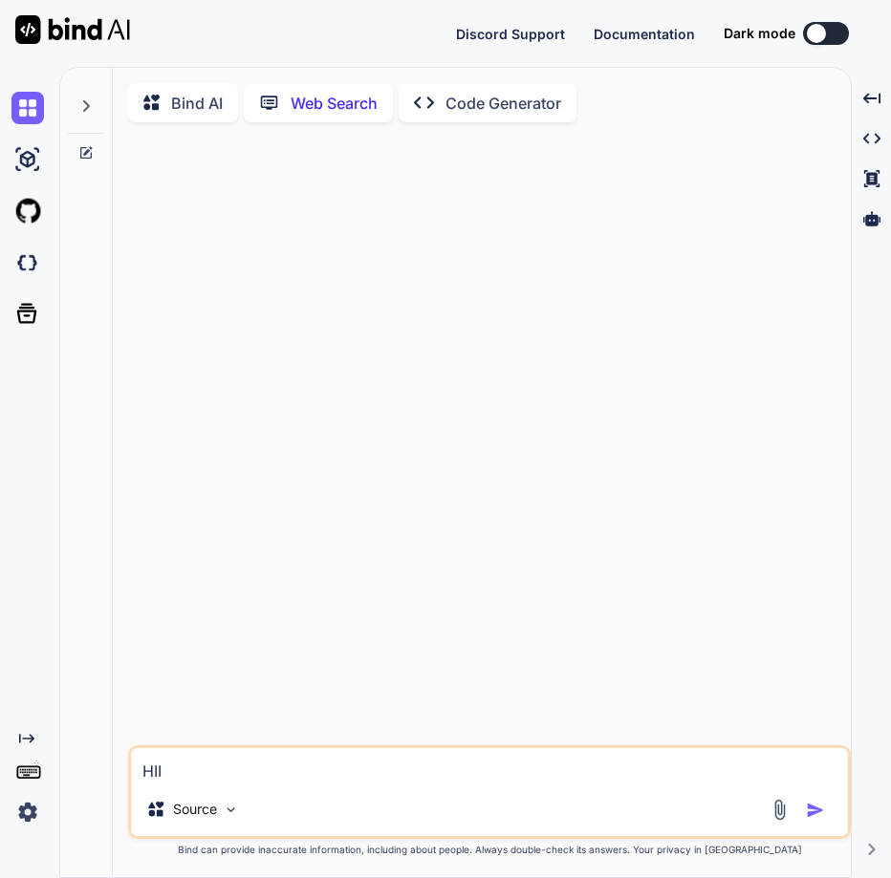
type textarea "x"
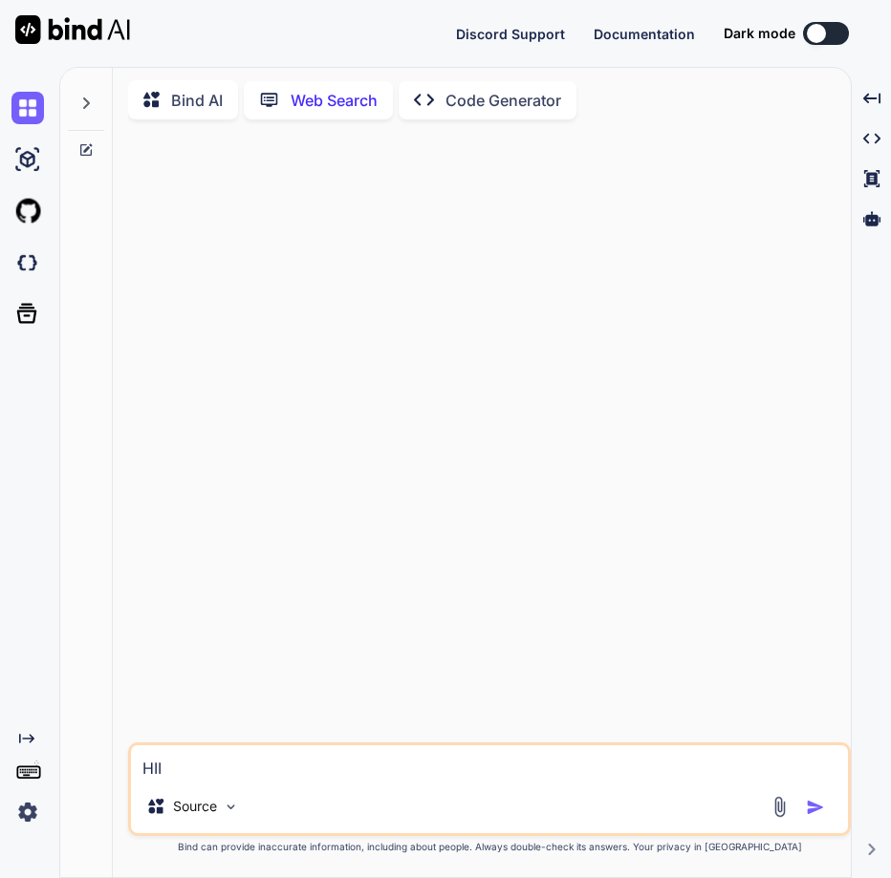
click at [814, 806] on img "button" at bounding box center [815, 807] width 19 height 19
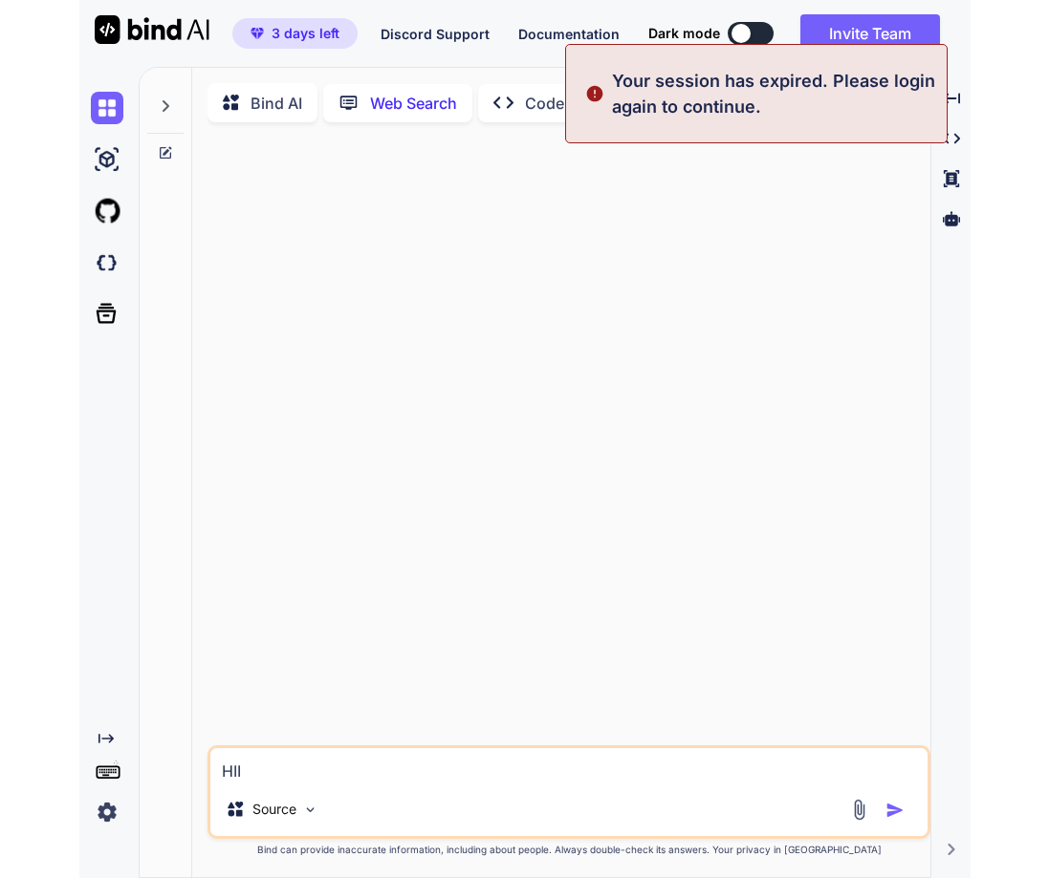
scroll to position [8, 0]
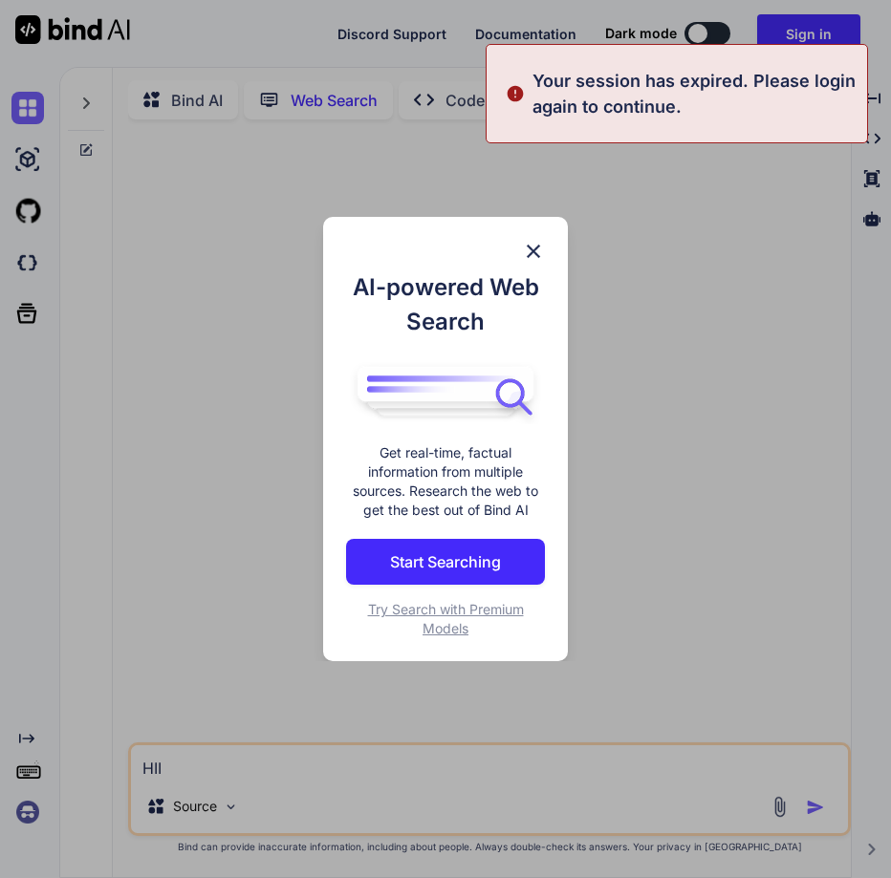
click at [526, 240] on img at bounding box center [533, 251] width 23 height 23
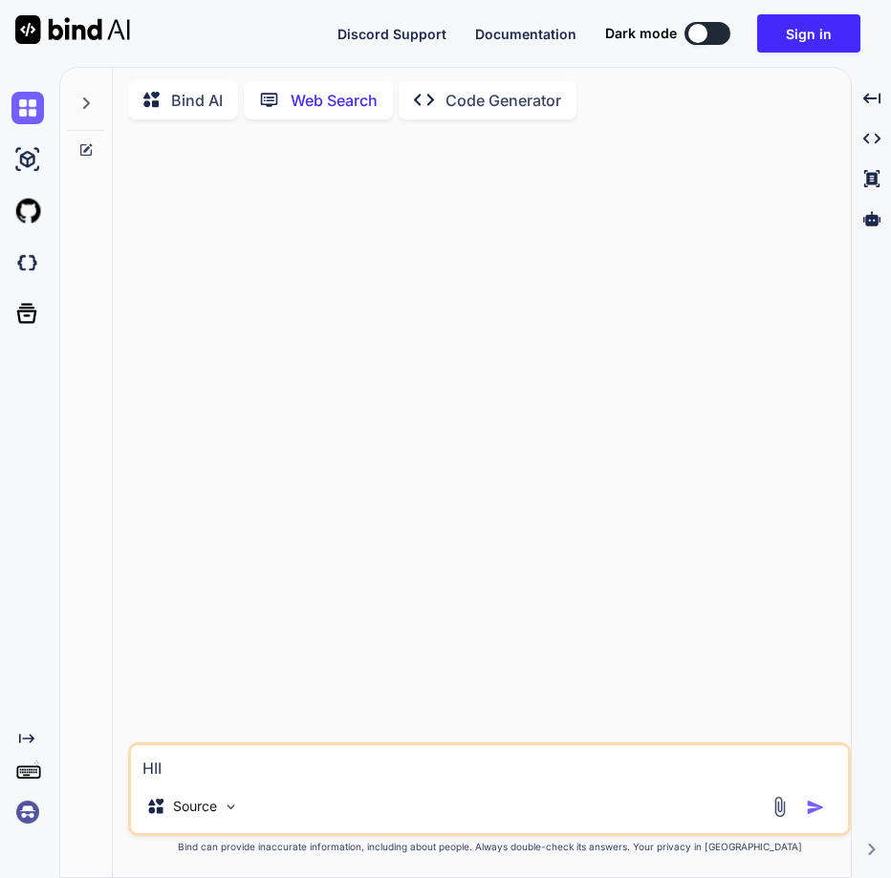
type textarea "x"
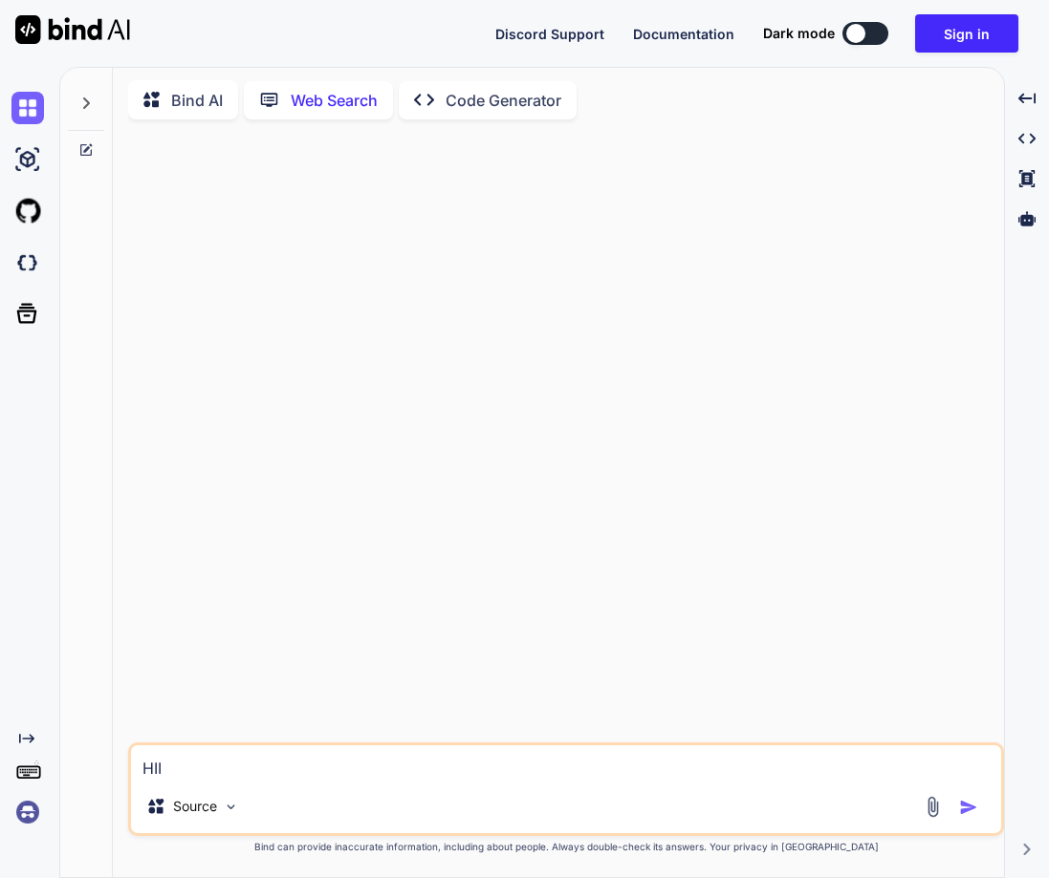
click at [184, 107] on div "Bind AI" at bounding box center [183, 99] width 110 height 39
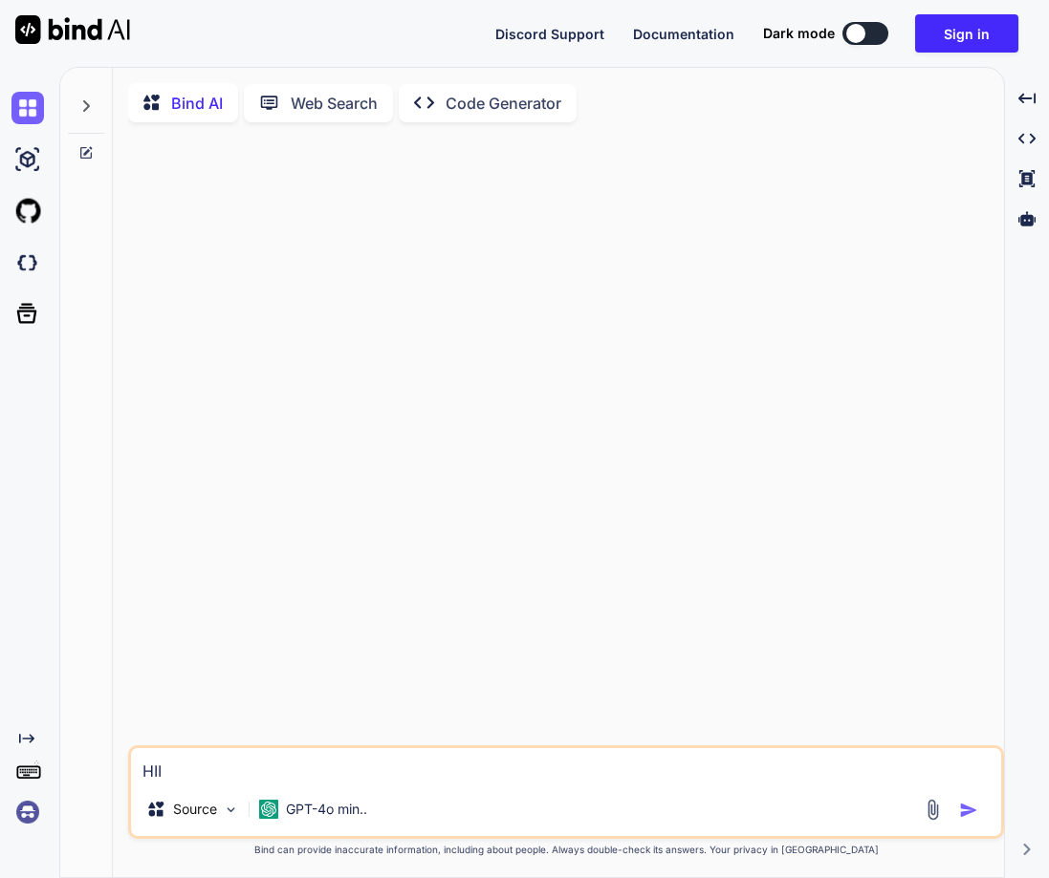
drag, startPoint x: 499, startPoint y: 626, endPoint x: 713, endPoint y: 737, distance: 241.1
click at [713, 737] on div at bounding box center [568, 442] width 872 height 608
click at [890, 812] on img "button" at bounding box center [968, 810] width 19 height 19
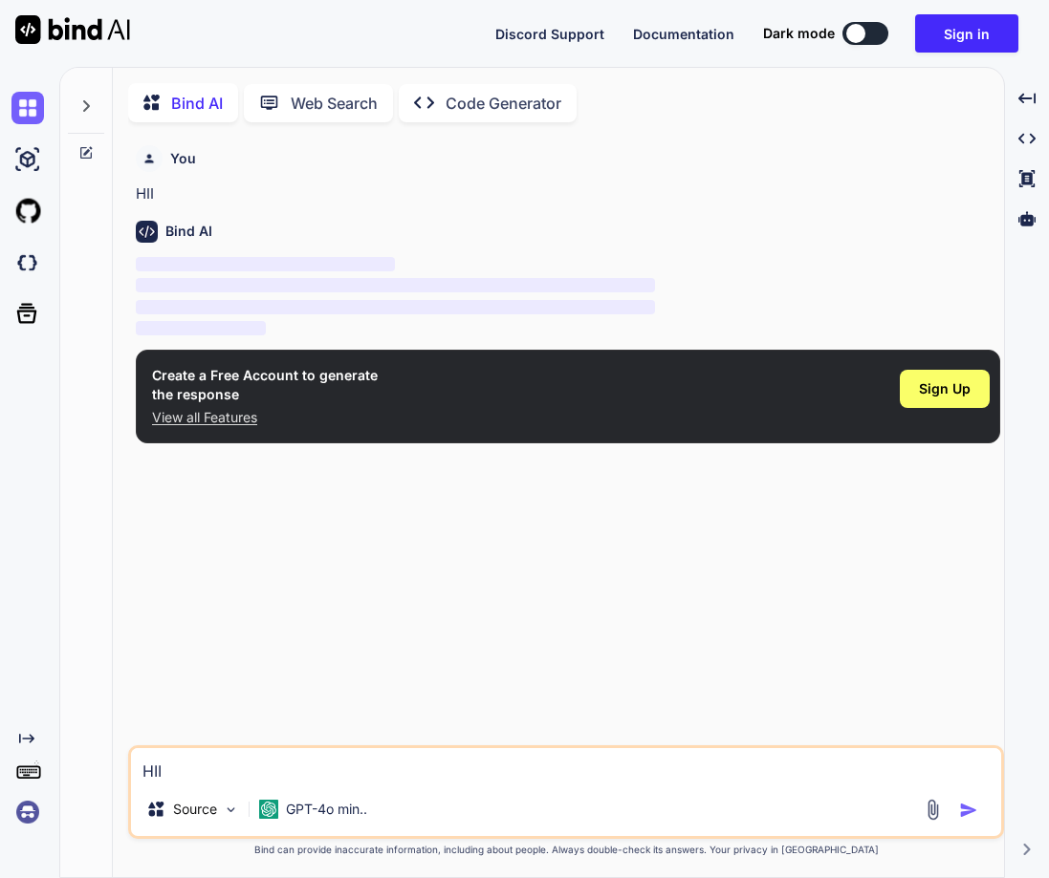
scroll to position [8, 0]
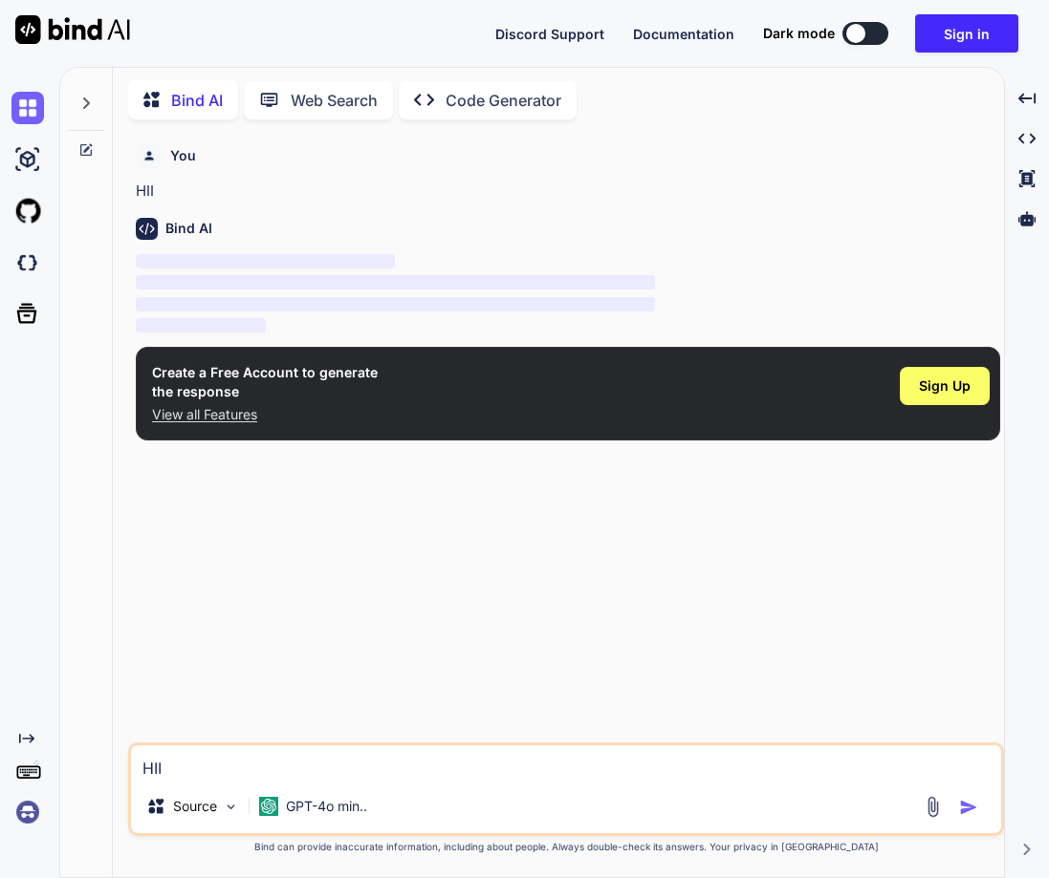
click at [26, 811] on img at bounding box center [27, 812] width 32 height 32
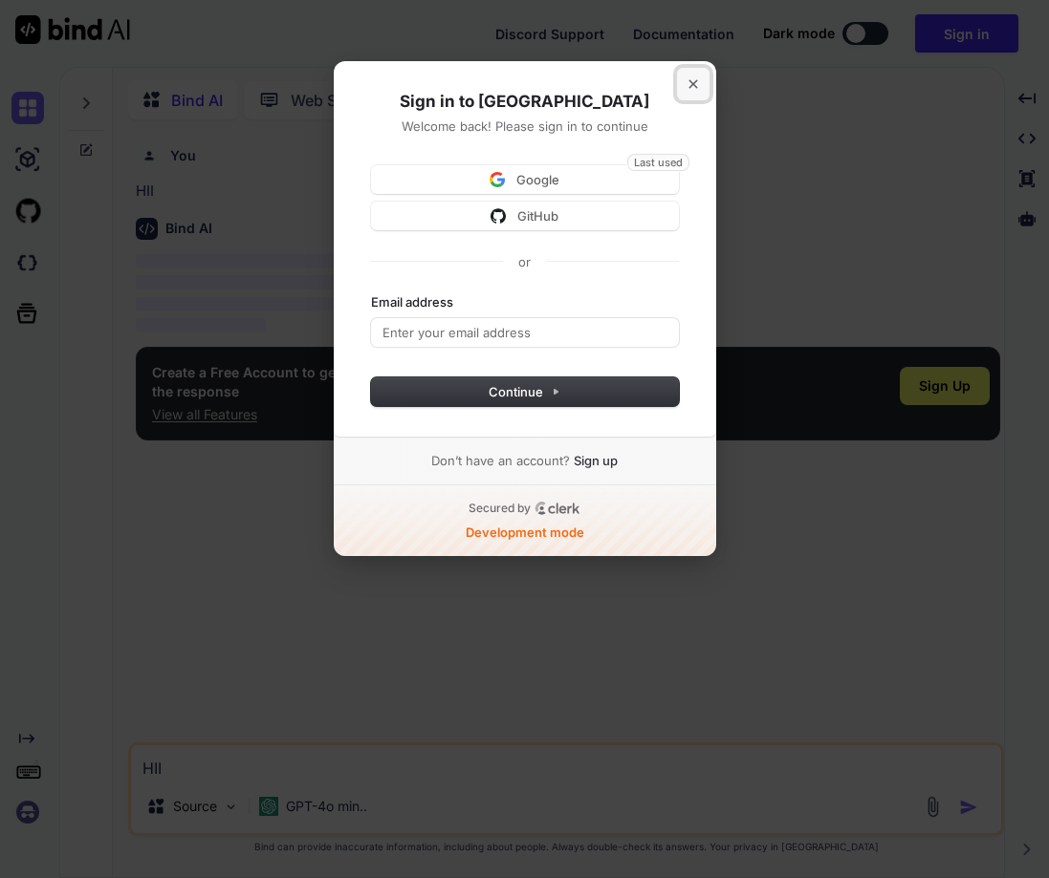
click at [697, 90] on button "Close modal" at bounding box center [693, 84] width 32 height 32
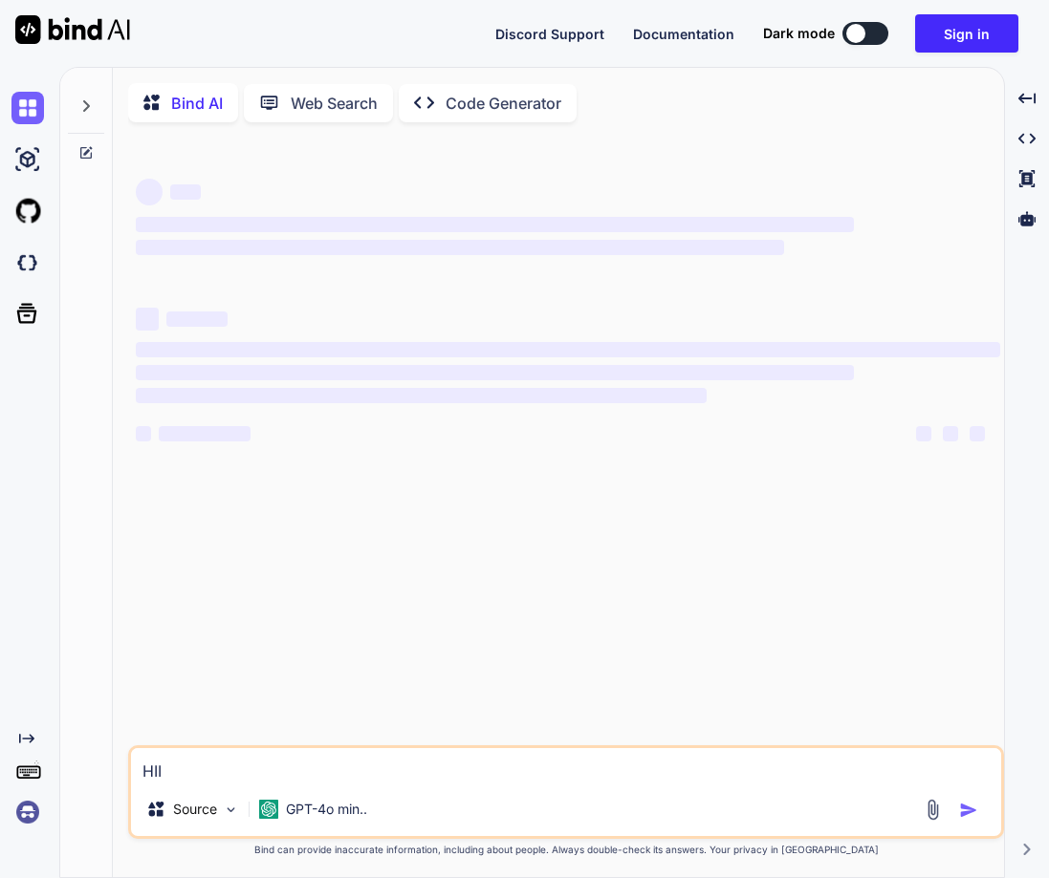
type textarea "x"
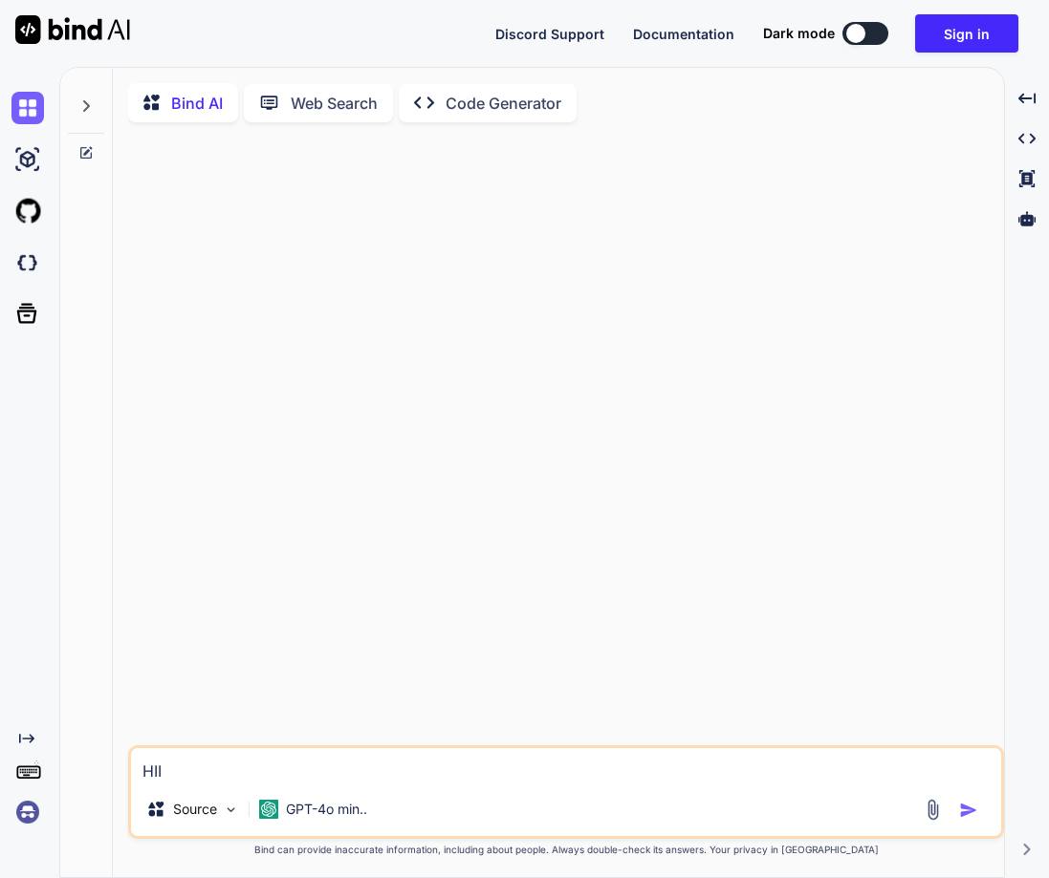
click at [28, 808] on img at bounding box center [27, 812] width 32 height 32
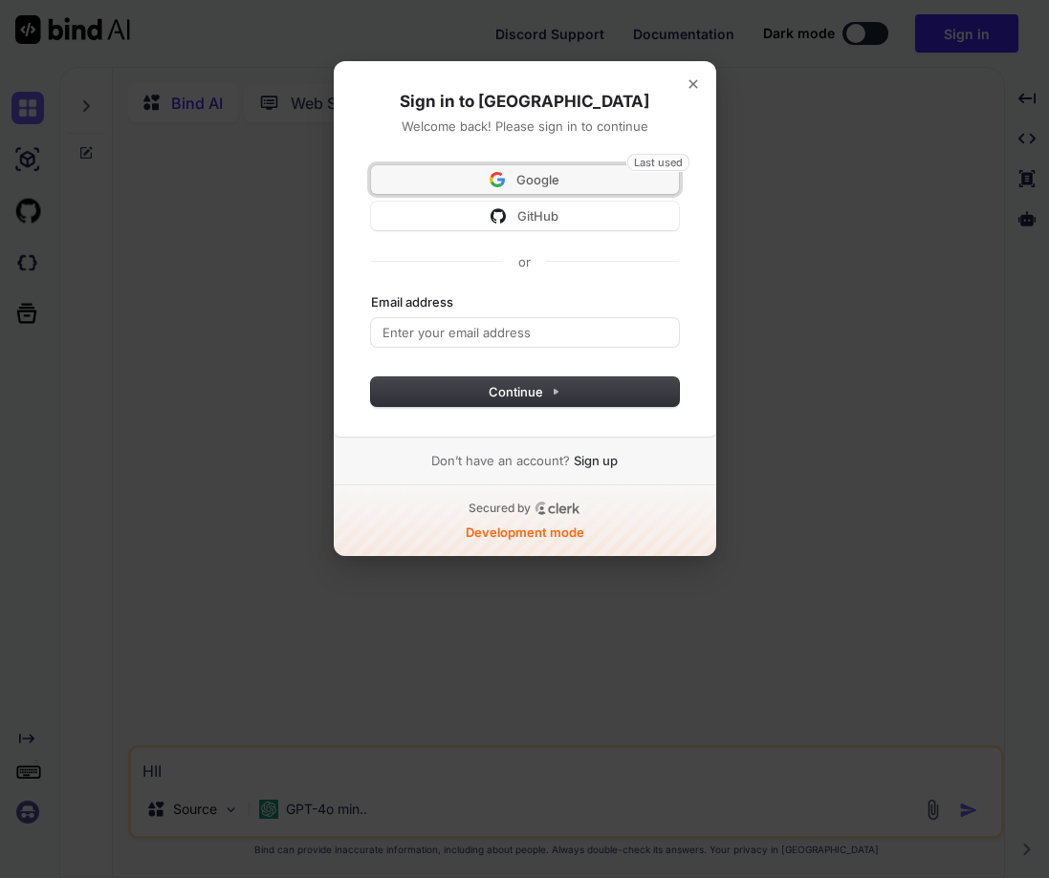
click at [587, 168] on button "Last used Google" at bounding box center [525, 179] width 308 height 29
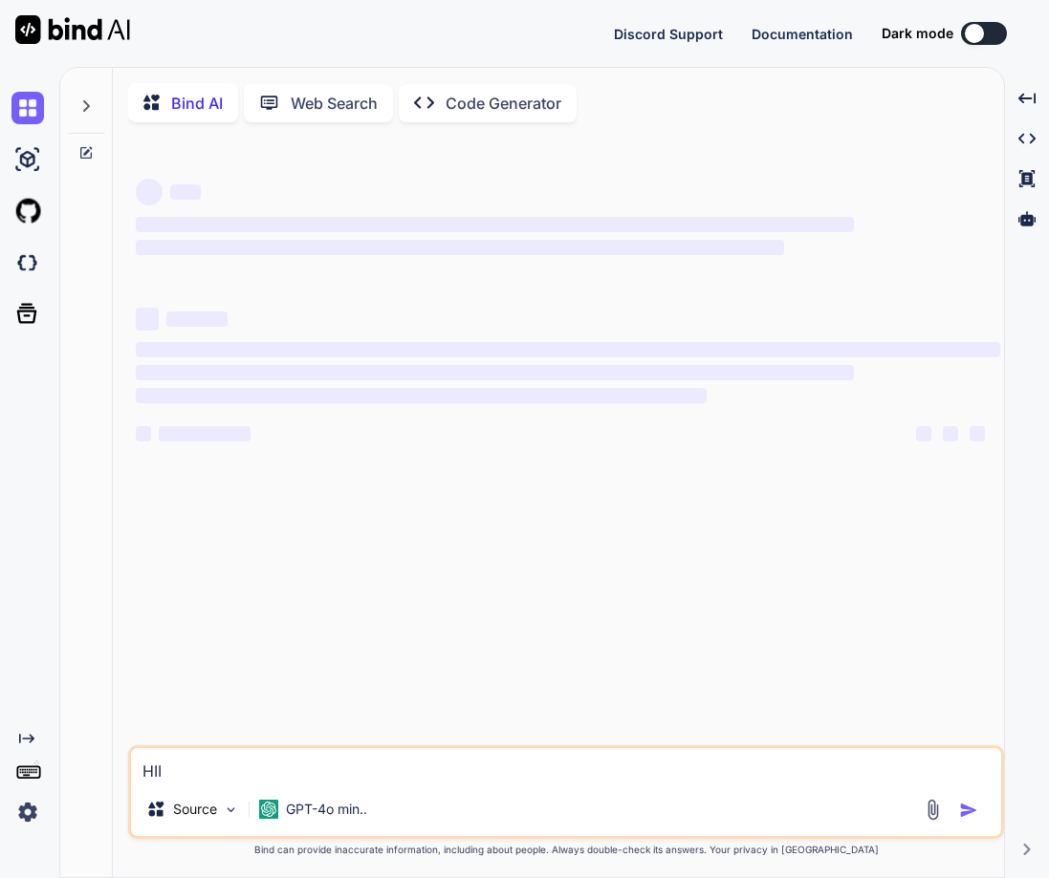
click at [90, 113] on icon at bounding box center [85, 105] width 15 height 15
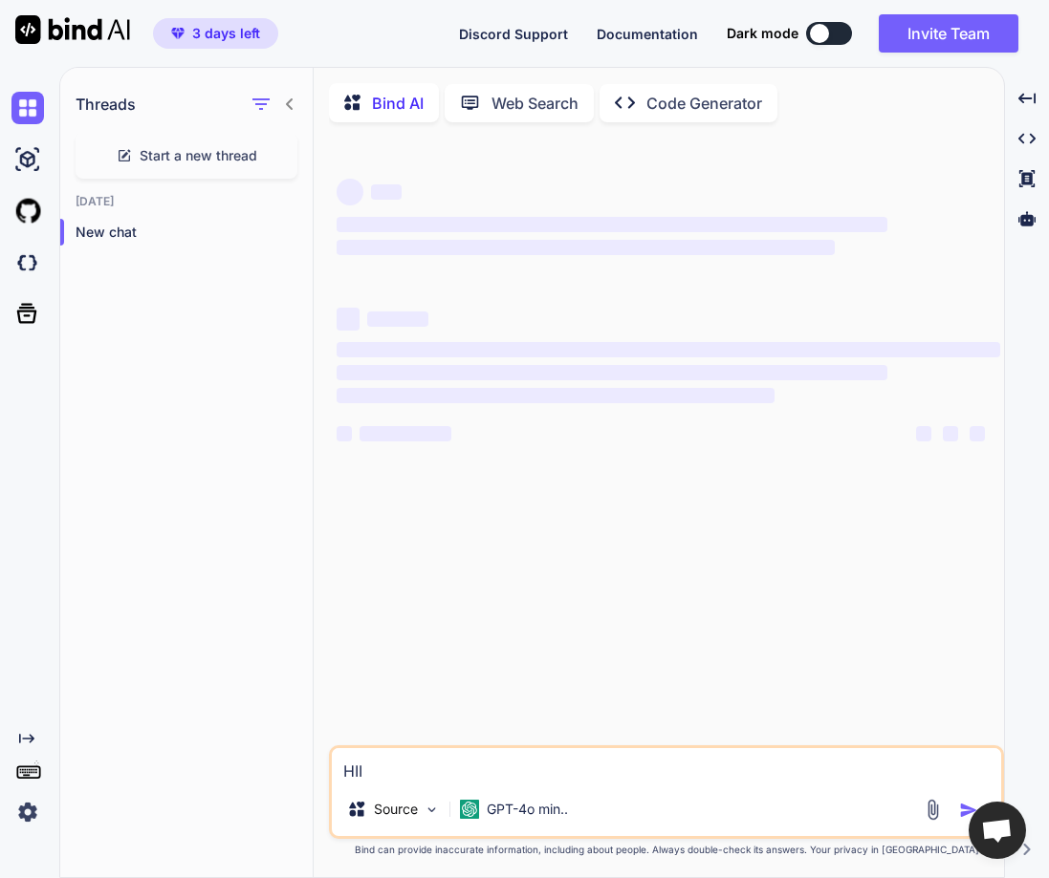
type textarea "x"
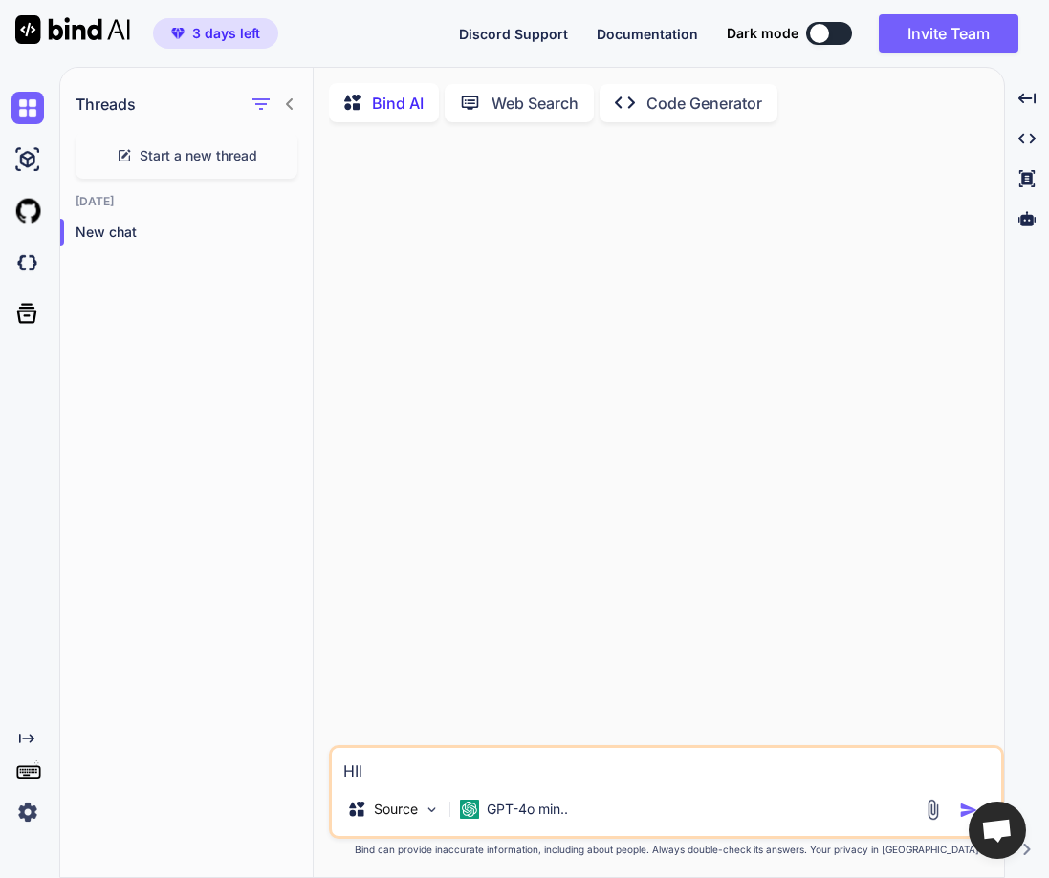
click at [959, 808] on img "button" at bounding box center [968, 810] width 19 height 19
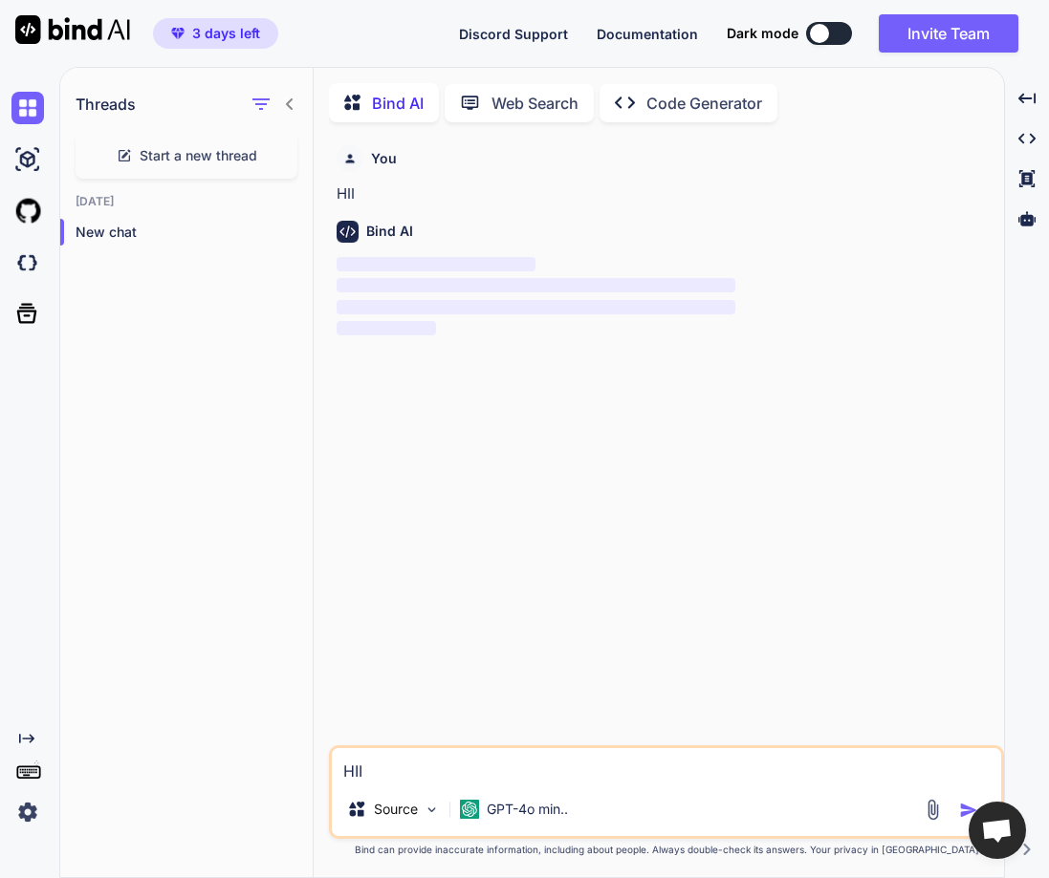
scroll to position [8, 0]
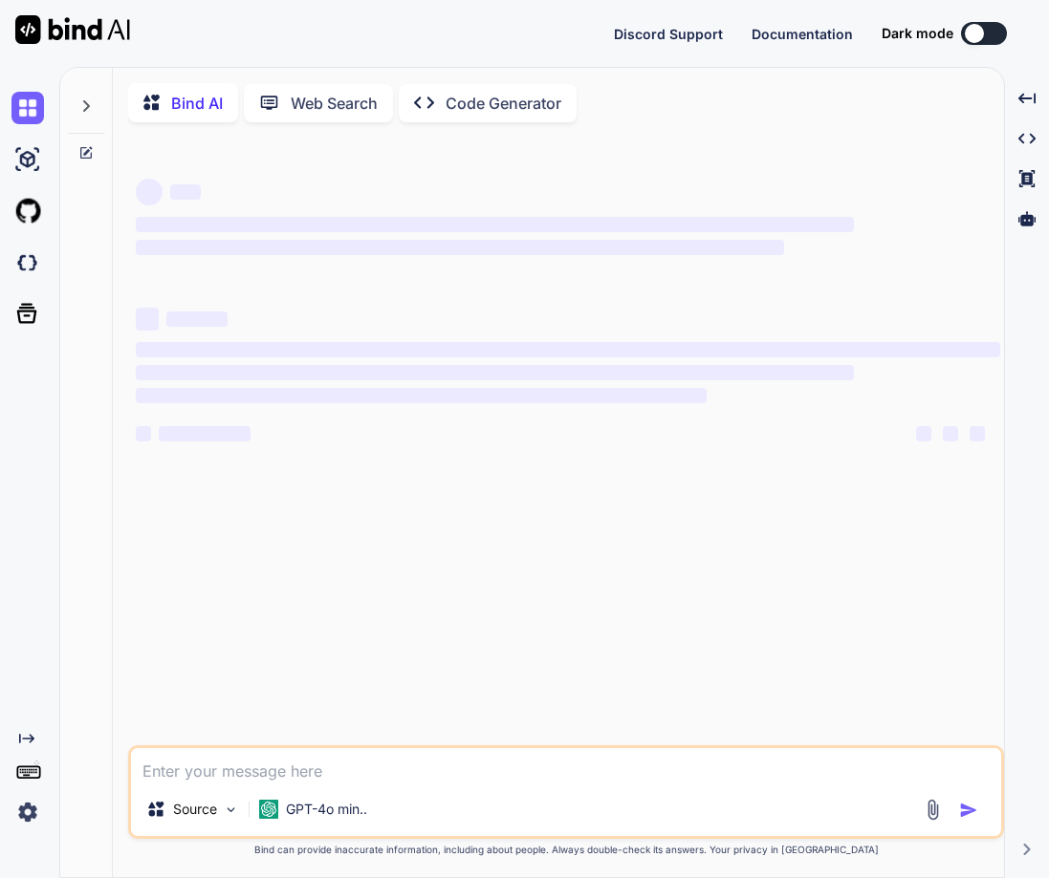
click at [35, 823] on img at bounding box center [27, 812] width 32 height 32
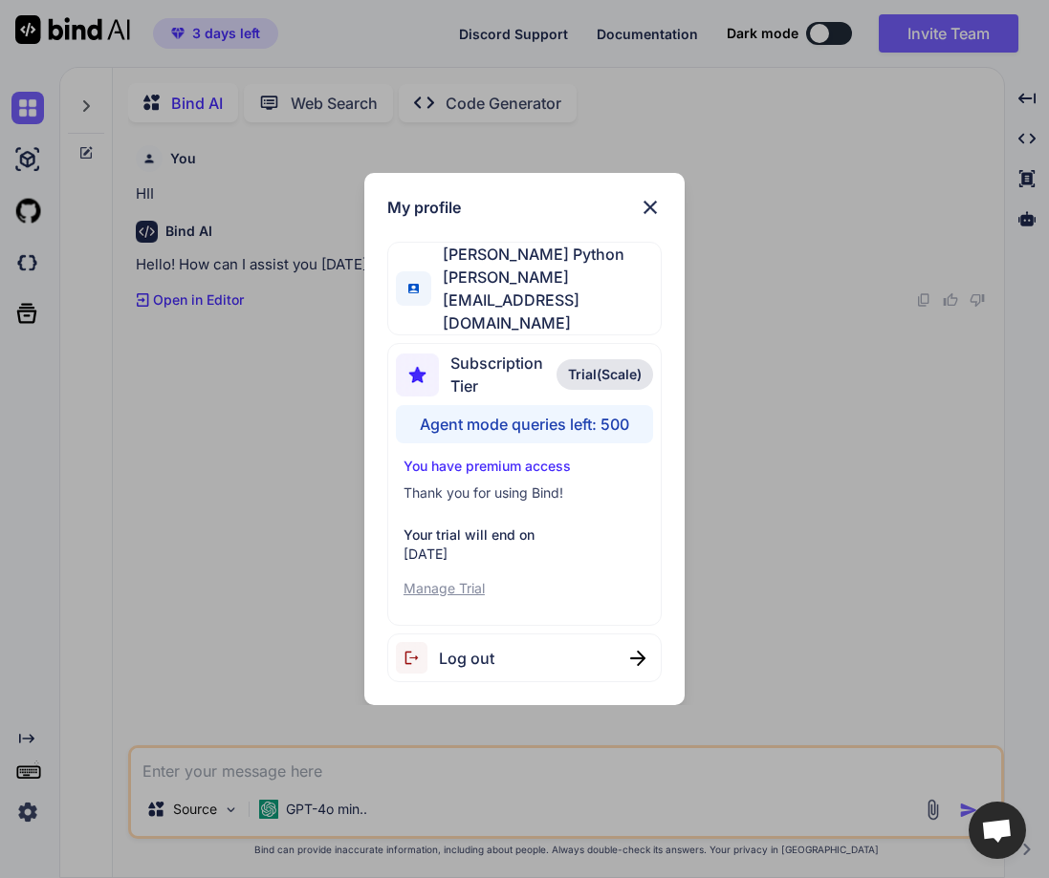
scroll to position [8, 0]
click at [250, 577] on div "My profile [PERSON_NAME] Python [PERSON_NAME][EMAIL_ADDRESS][DOMAIN_NAME] Subsc…" at bounding box center [524, 439] width 1049 height 878
type textarea "x"
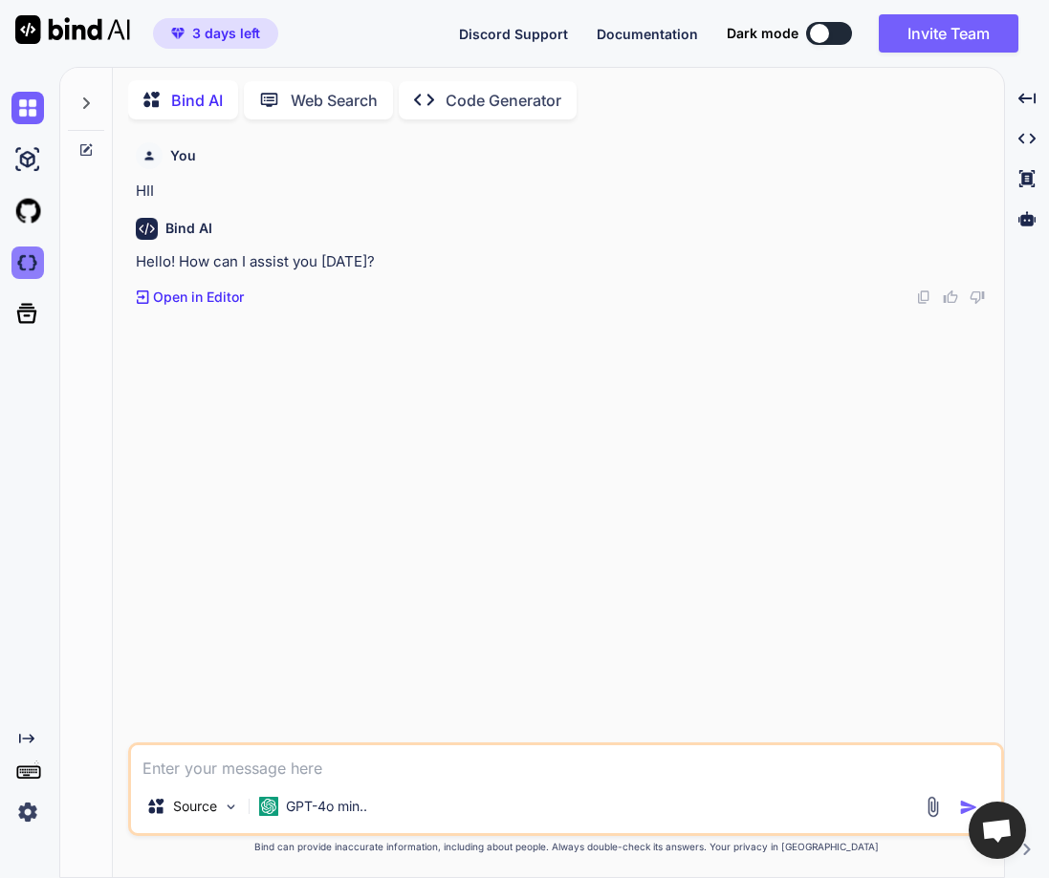
click at [18, 253] on img at bounding box center [27, 263] width 32 height 32
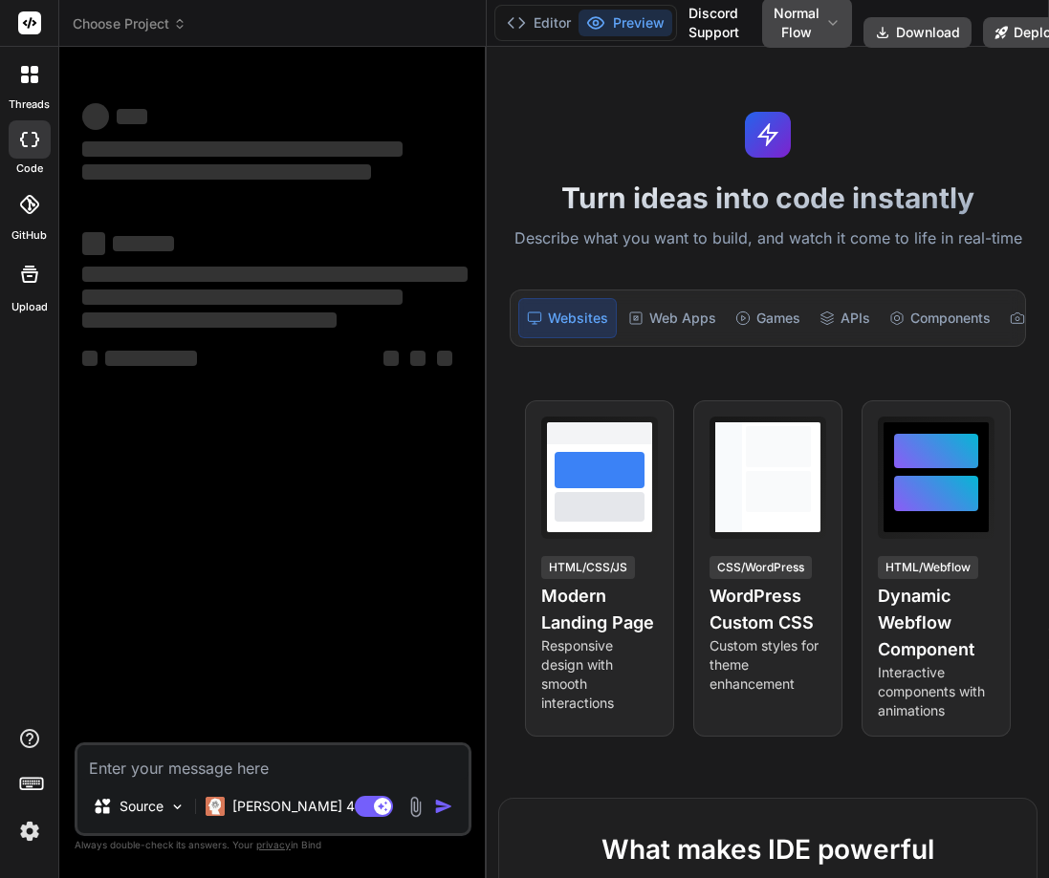
drag, startPoint x: 384, startPoint y: 431, endPoint x: 687, endPoint y: 444, distance: 303.3
click at [687, 444] on div "Choose Project Created with Pixso. Bind AI Web Search Created with Pixso. Code …" at bounding box center [553, 439] width 989 height 878
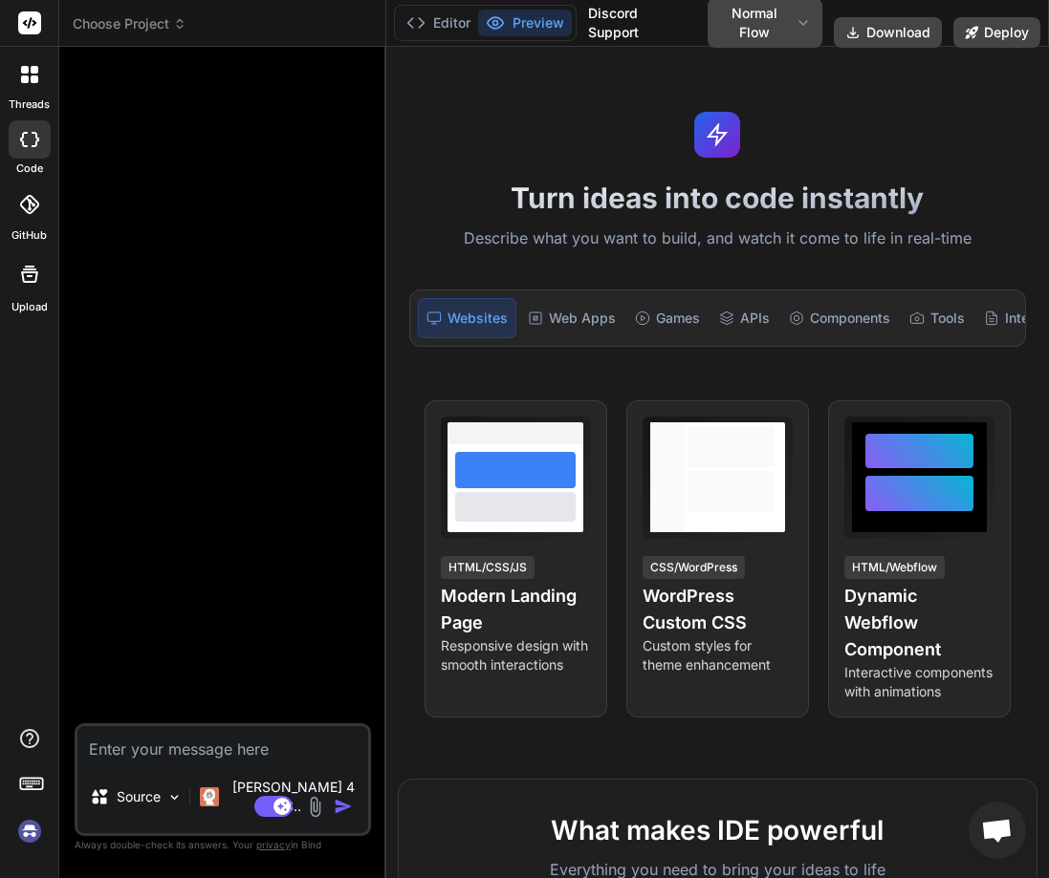
type textarea "x"
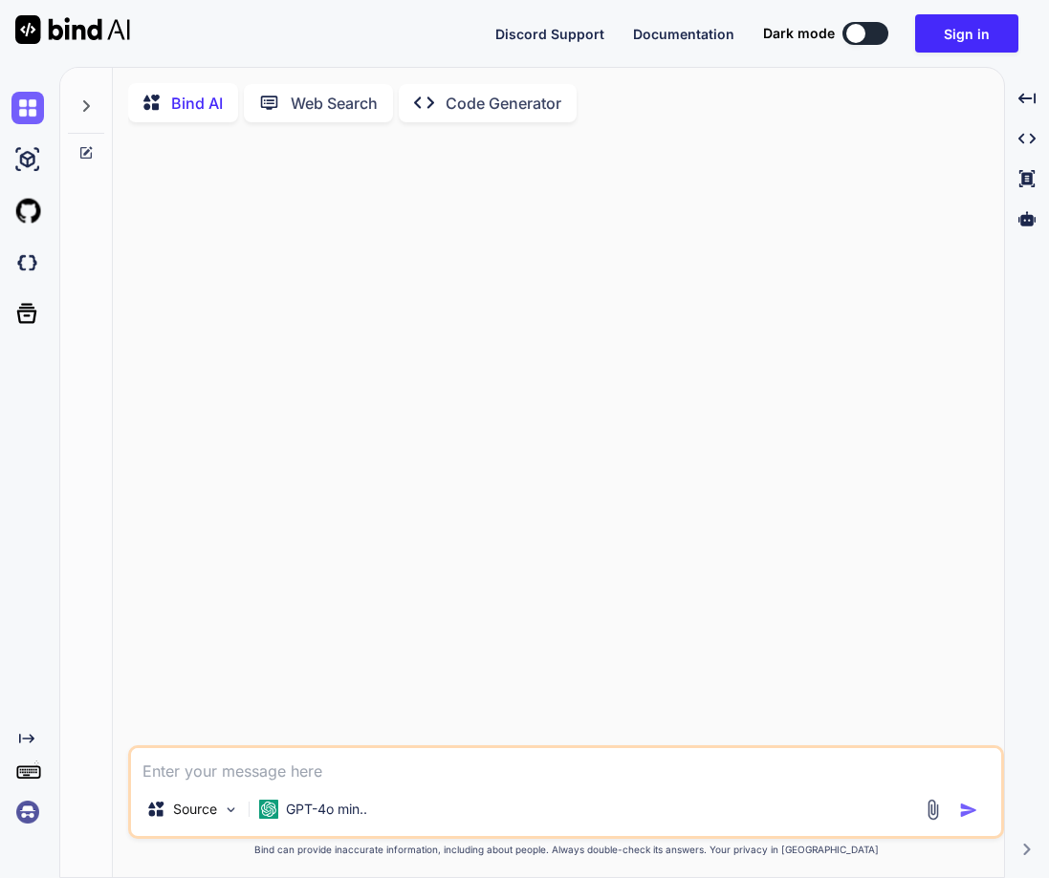
type textarea "x"
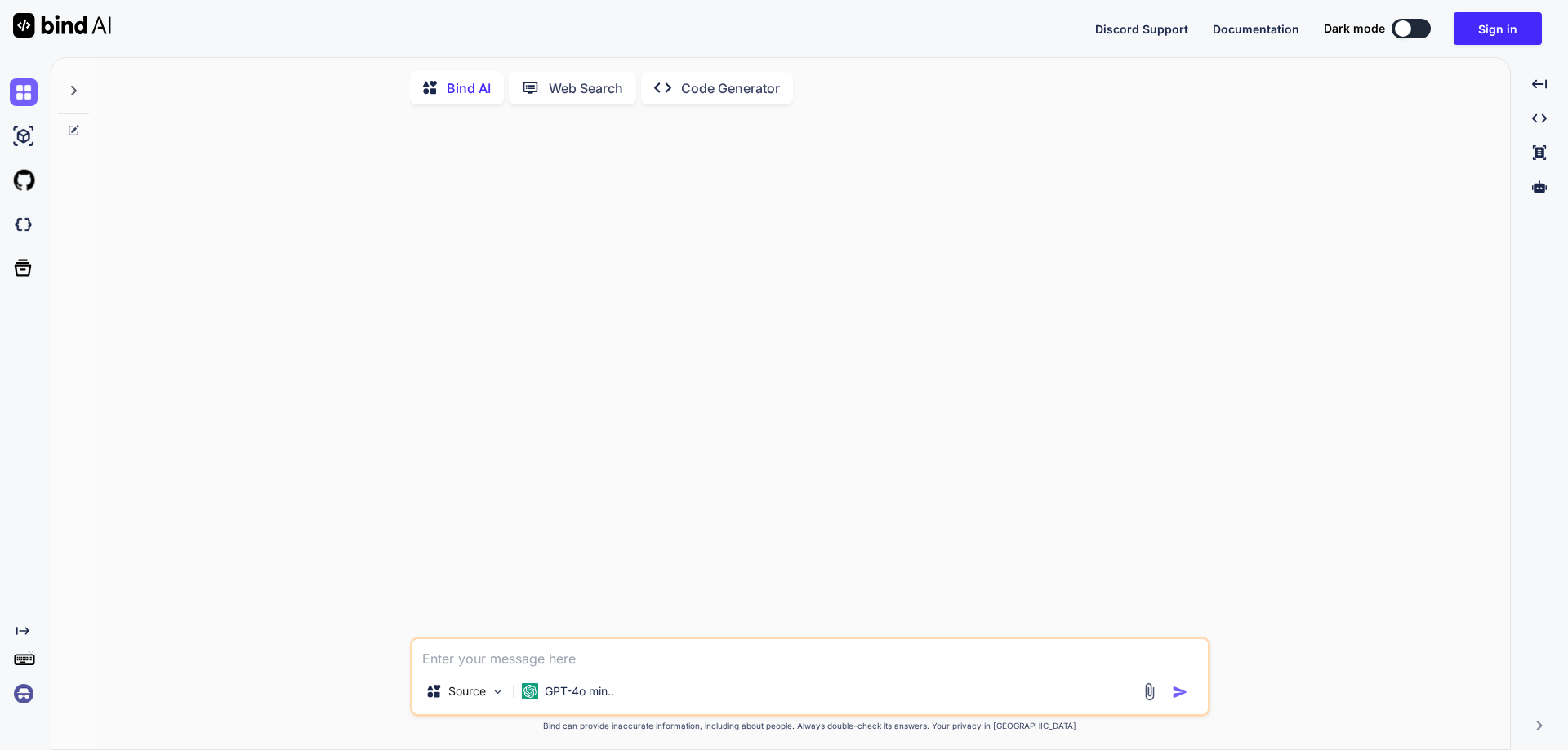
click at [15, 688] on img at bounding box center [23, 694] width 27 height 27
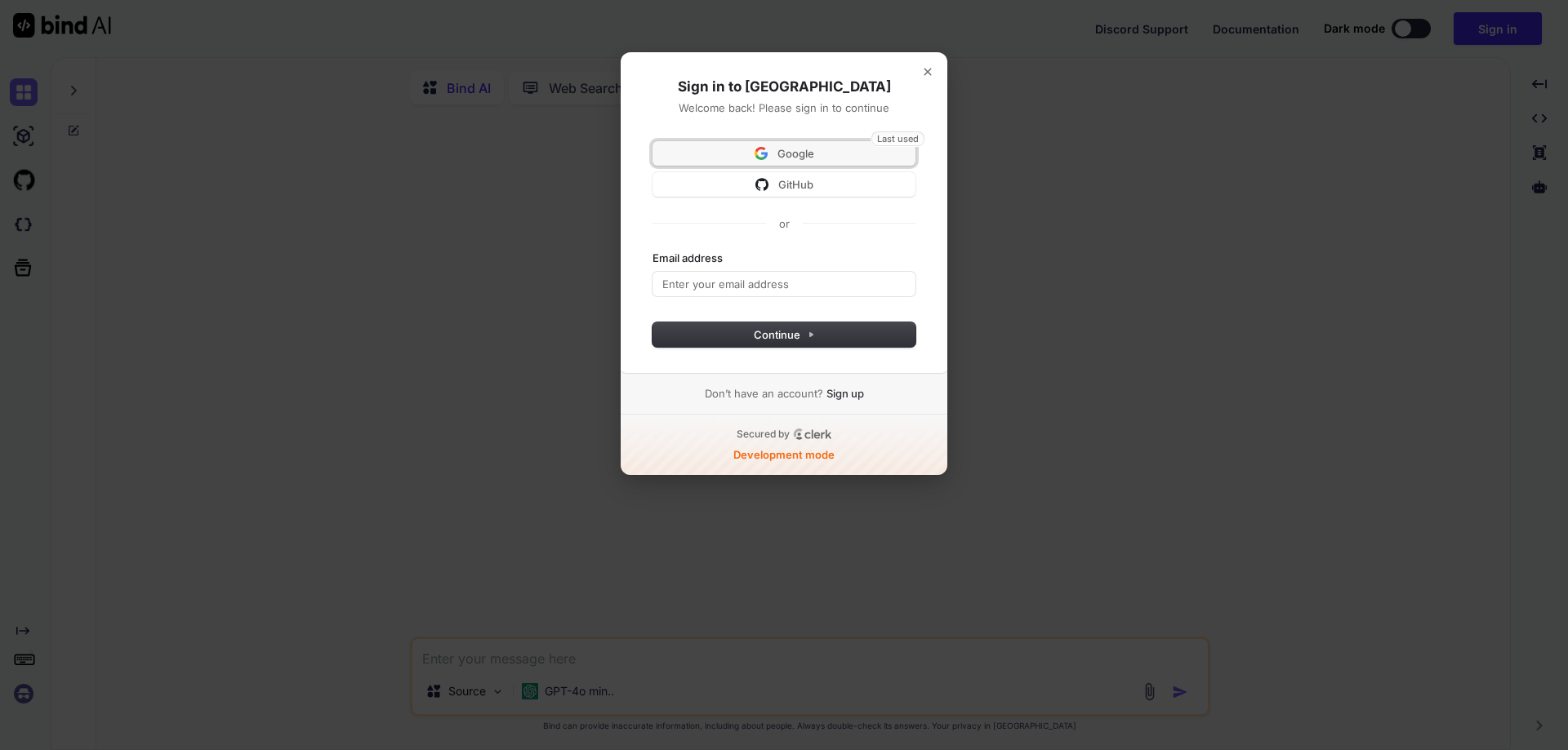
click at [800, 157] on span "Google" at bounding box center [796, 153] width 37 height 15
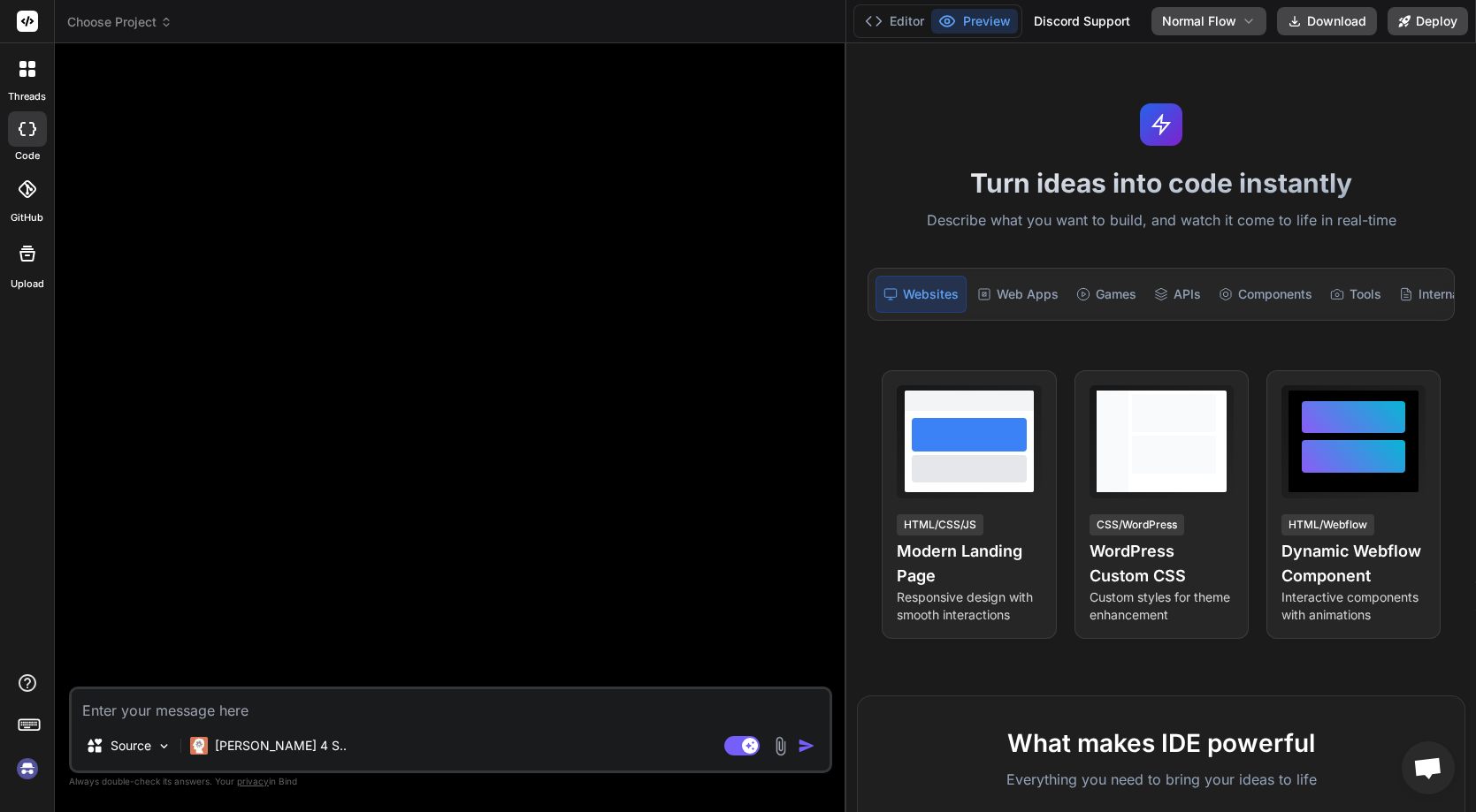
drag, startPoint x: 522, startPoint y: 348, endPoint x: 823, endPoint y: 330, distance: 301.5
click at [823, 330] on div "Bind AI Web Search Created with Pixso. Code Generator Source [PERSON_NAME] 4 S.…" at bounding box center [450, 428] width 791 height 769
click at [263, 753] on p "[PERSON_NAME] 4 S.." at bounding box center [280, 745] width 131 height 18
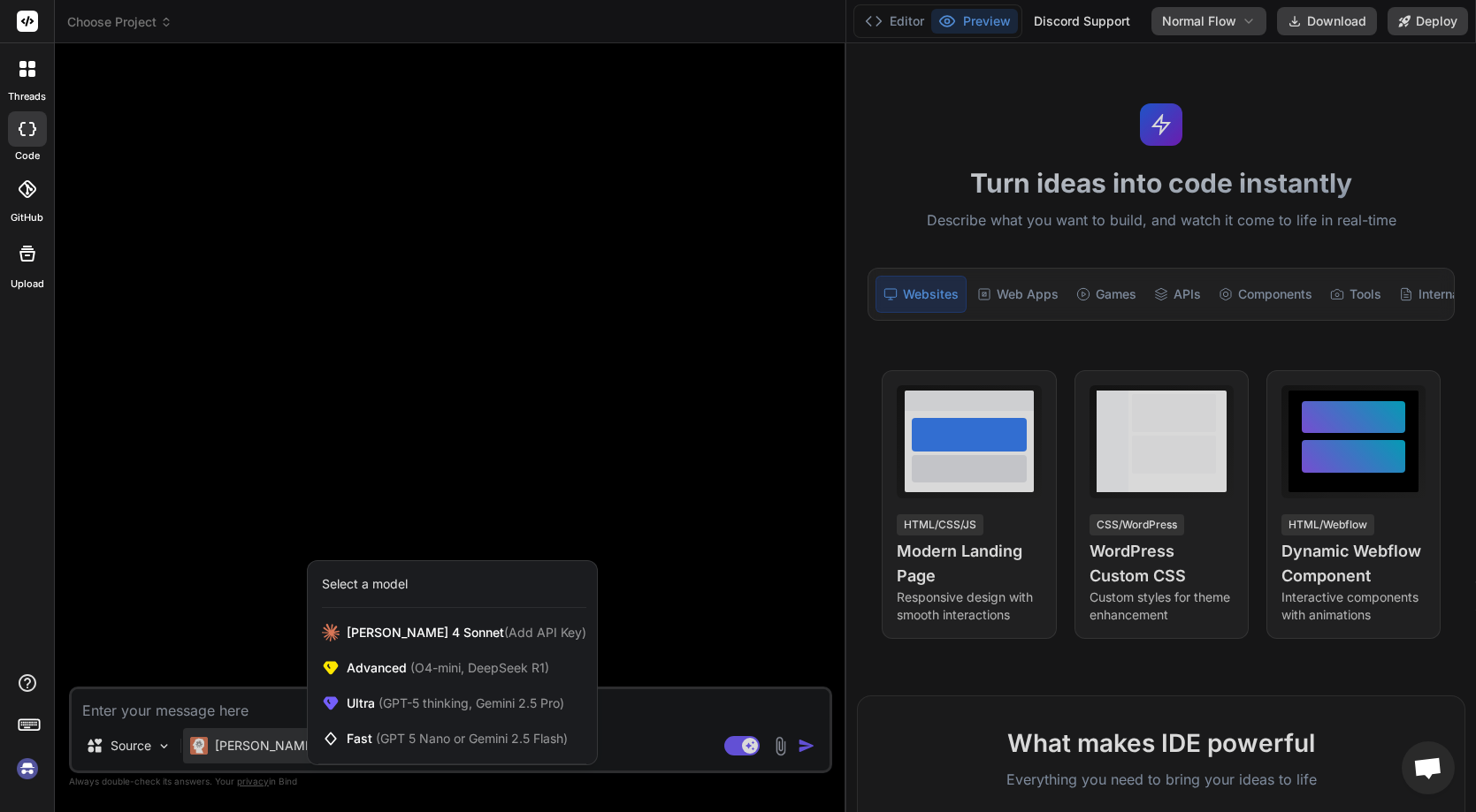
click at [408, 371] on div at bounding box center [738, 406] width 1476 height 812
type textarea "x"
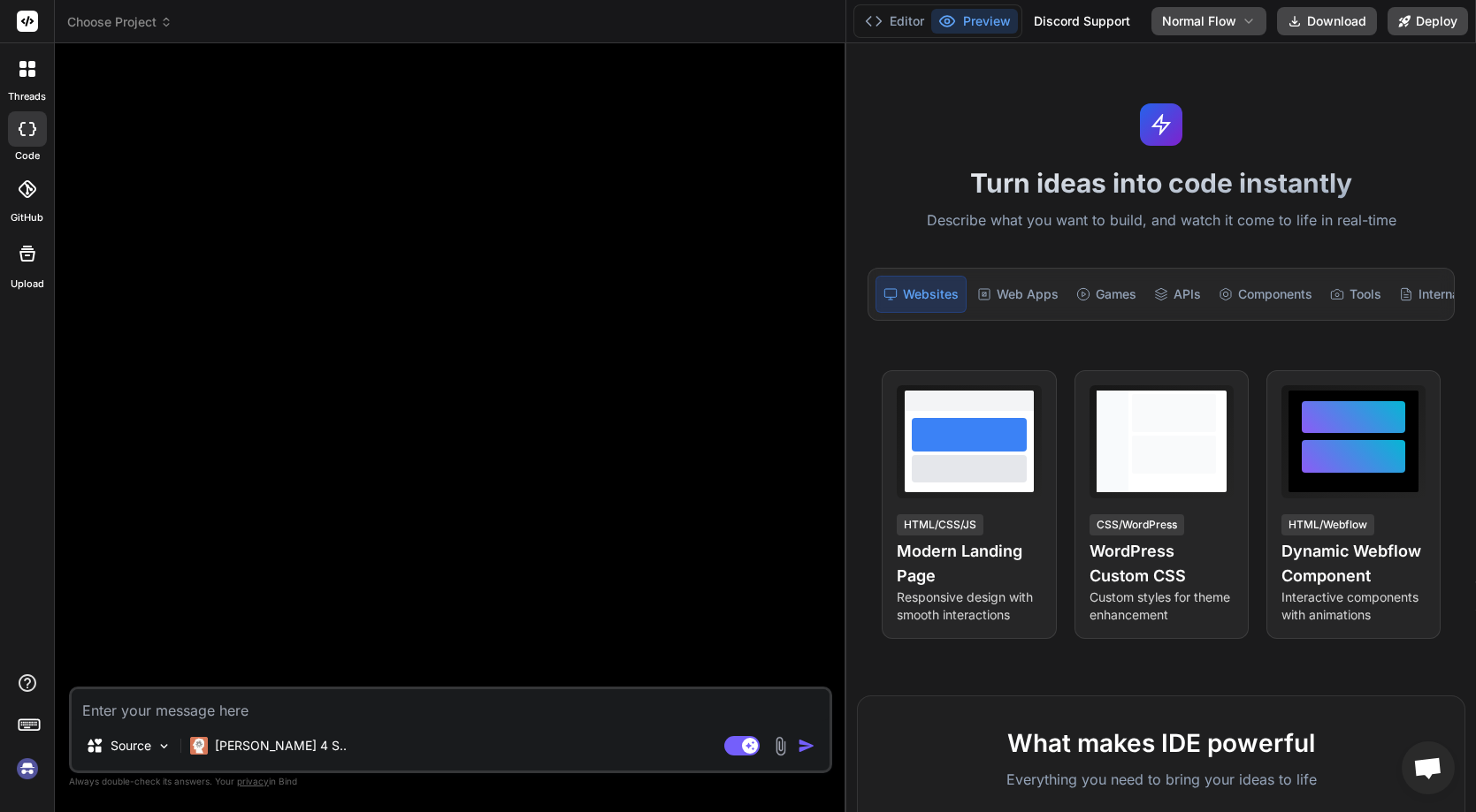
click at [408, 371] on div at bounding box center [452, 372] width 760 height 630
click at [970, 288] on div "Web Apps" at bounding box center [1018, 294] width 95 height 37
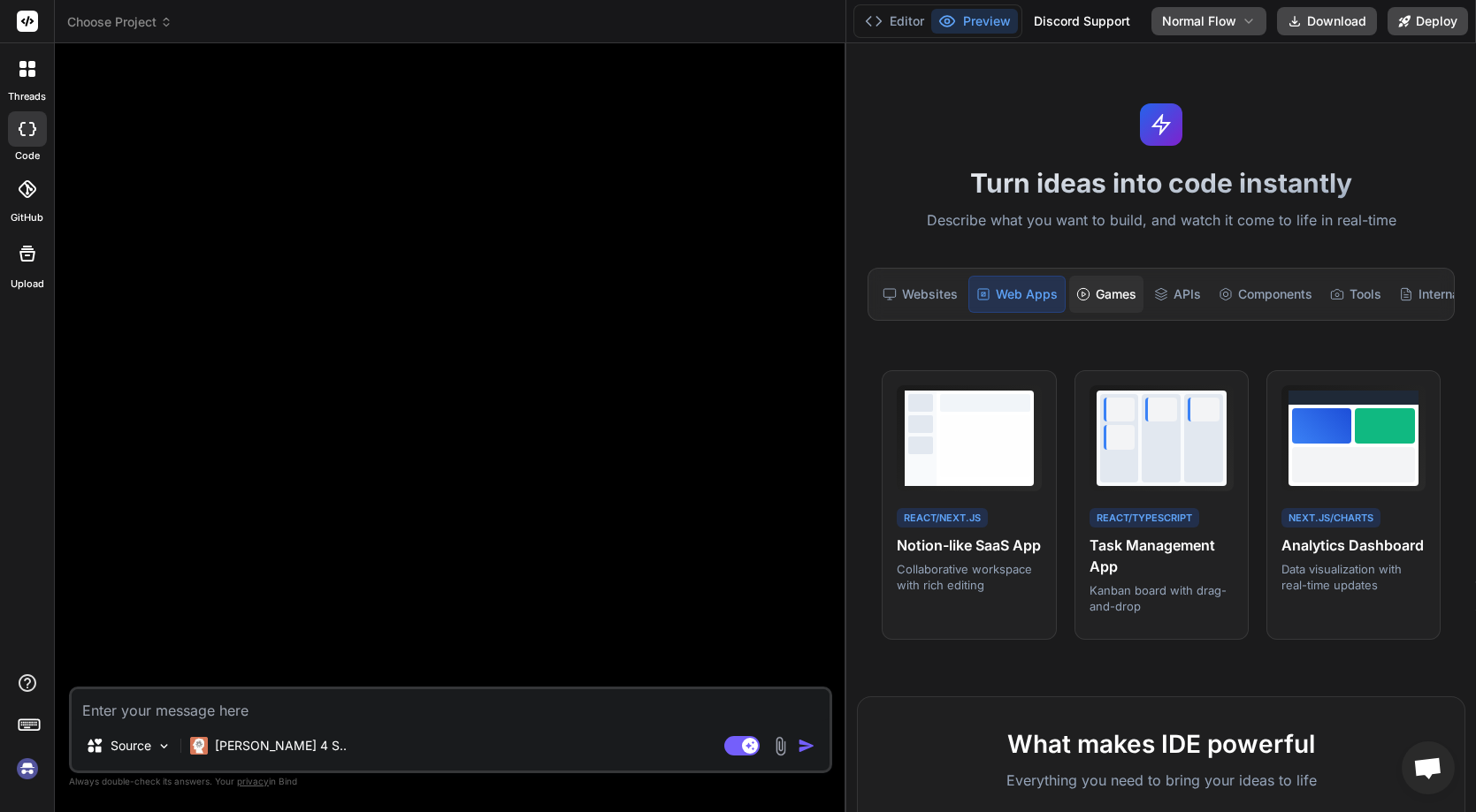
click at [970, 293] on icon at bounding box center [1083, 294] width 14 height 14
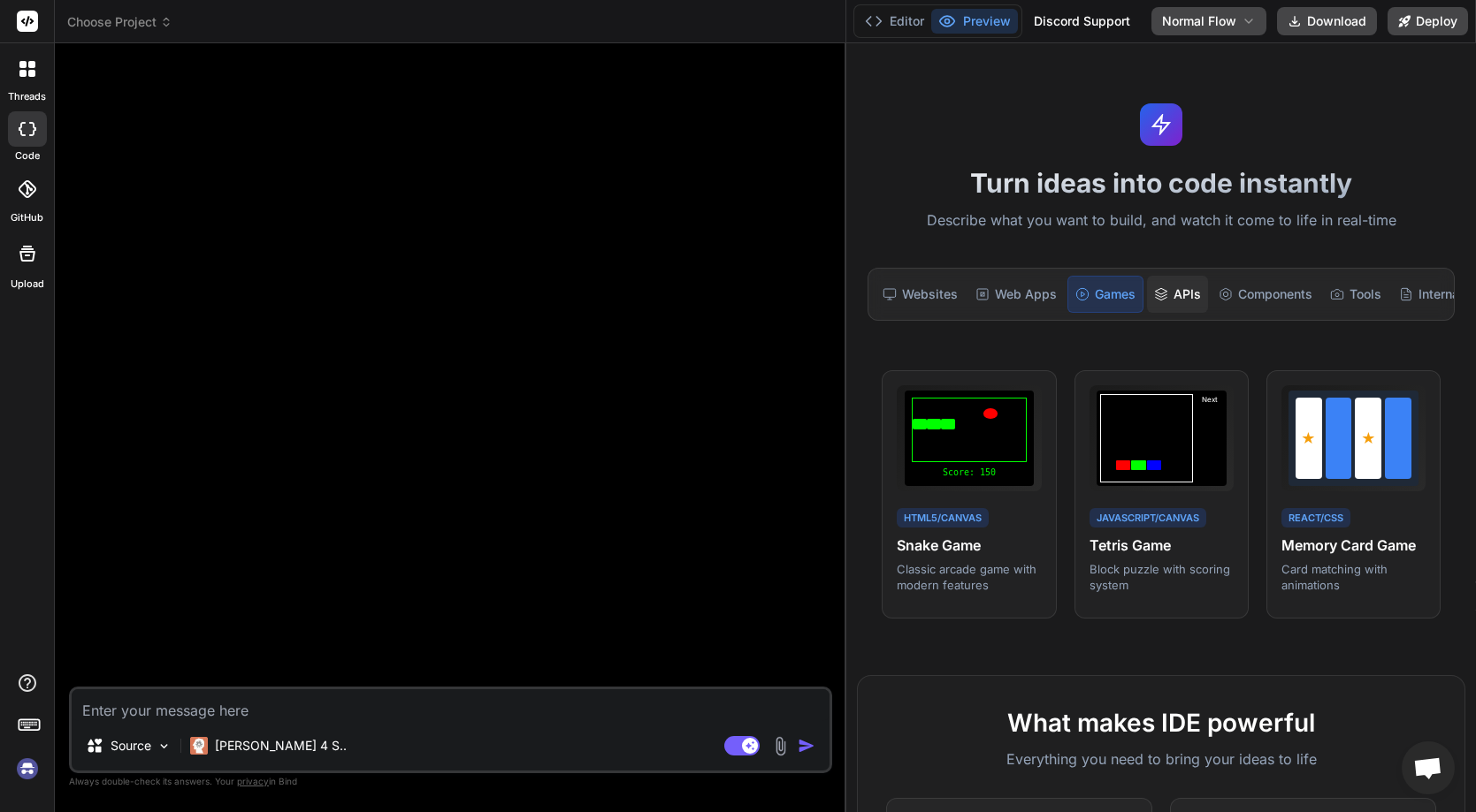
click at [970, 297] on div "APIs" at bounding box center [1178, 294] width 61 height 37
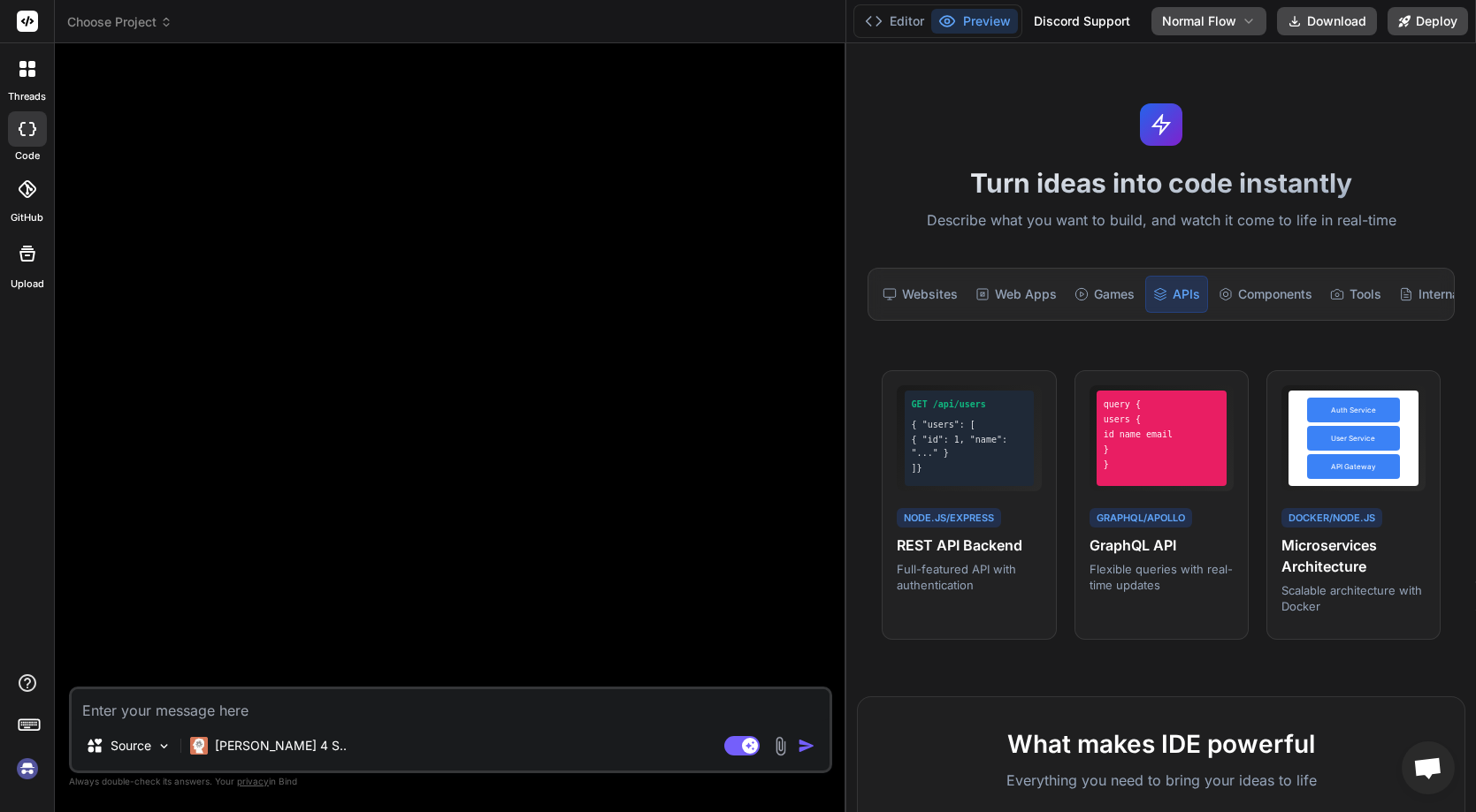
drag, startPoint x: 472, startPoint y: 382, endPoint x: 269, endPoint y: 537, distance: 255.4
click at [269, 537] on div at bounding box center [452, 372] width 760 height 630
click at [225, 439] on div at bounding box center [452, 372] width 760 height 630
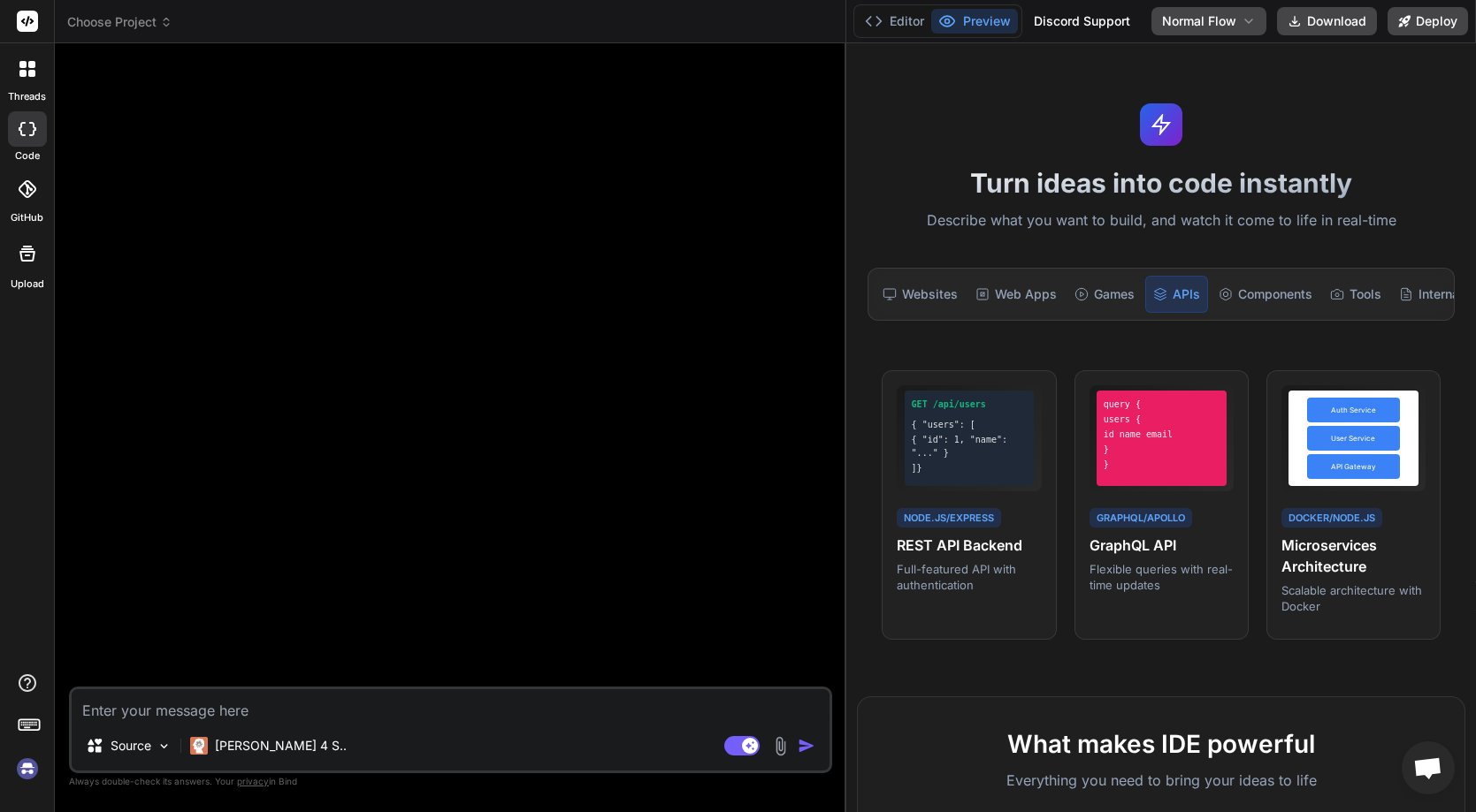
click at [224, 440] on div at bounding box center [452, 372] width 760 height 630
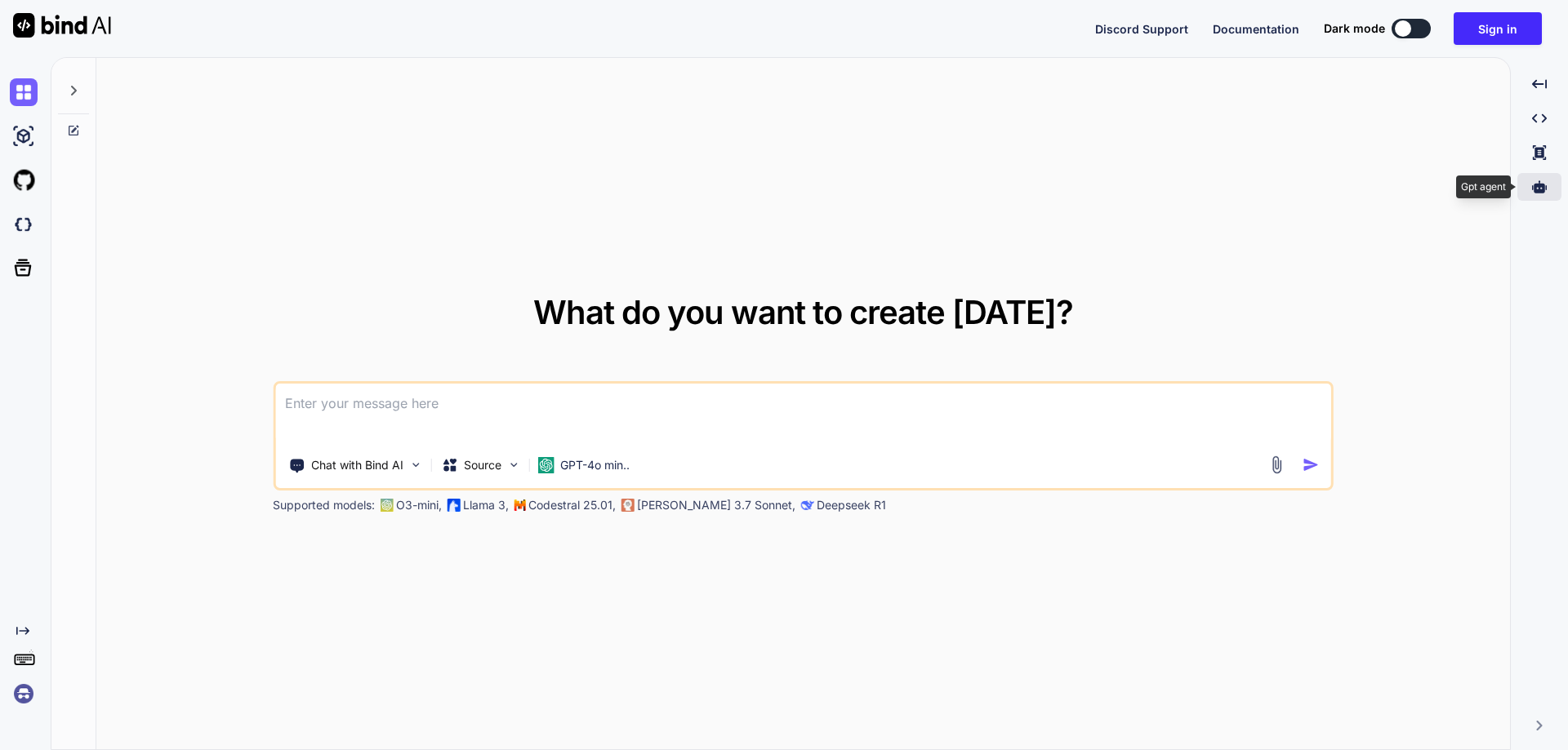
click at [1538, 190] on icon at bounding box center [1539, 186] width 15 height 12
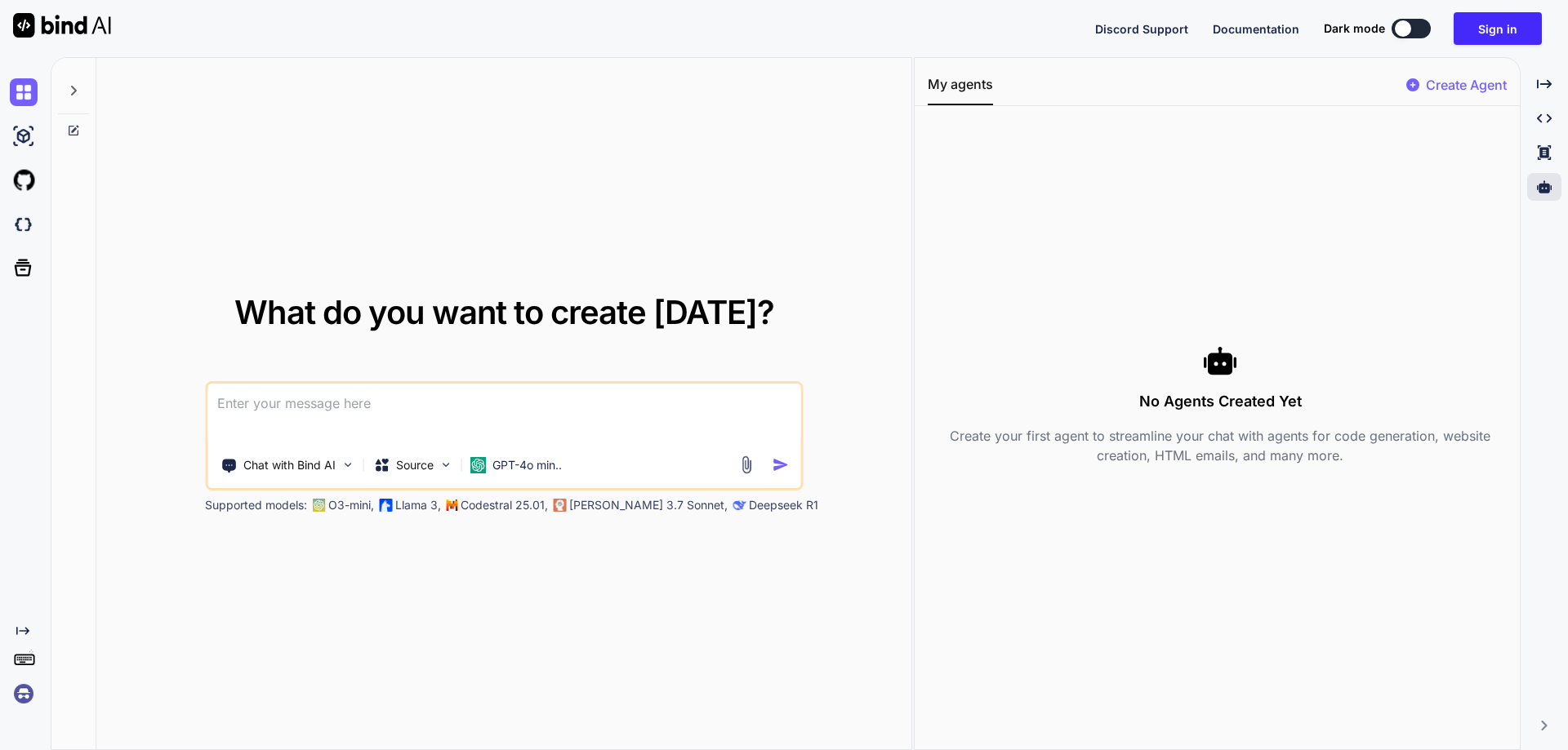
click at [1447, 81] on p "Create Agent" at bounding box center [1466, 85] width 81 height 20
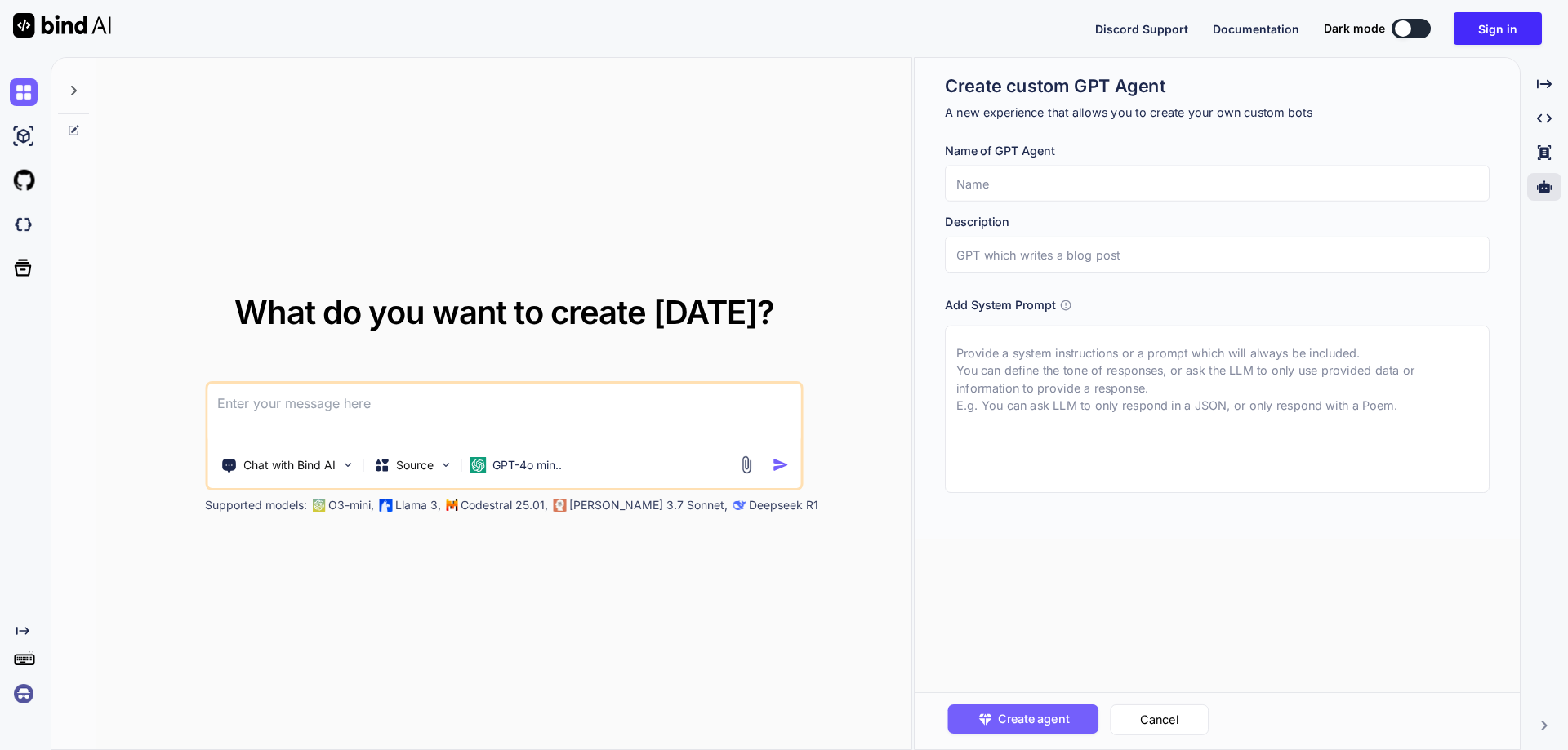
click at [1119, 390] on textarea at bounding box center [1218, 409] width 545 height 167
click at [504, 452] on div "GPT-4o min.." at bounding box center [515, 466] width 105 height 32
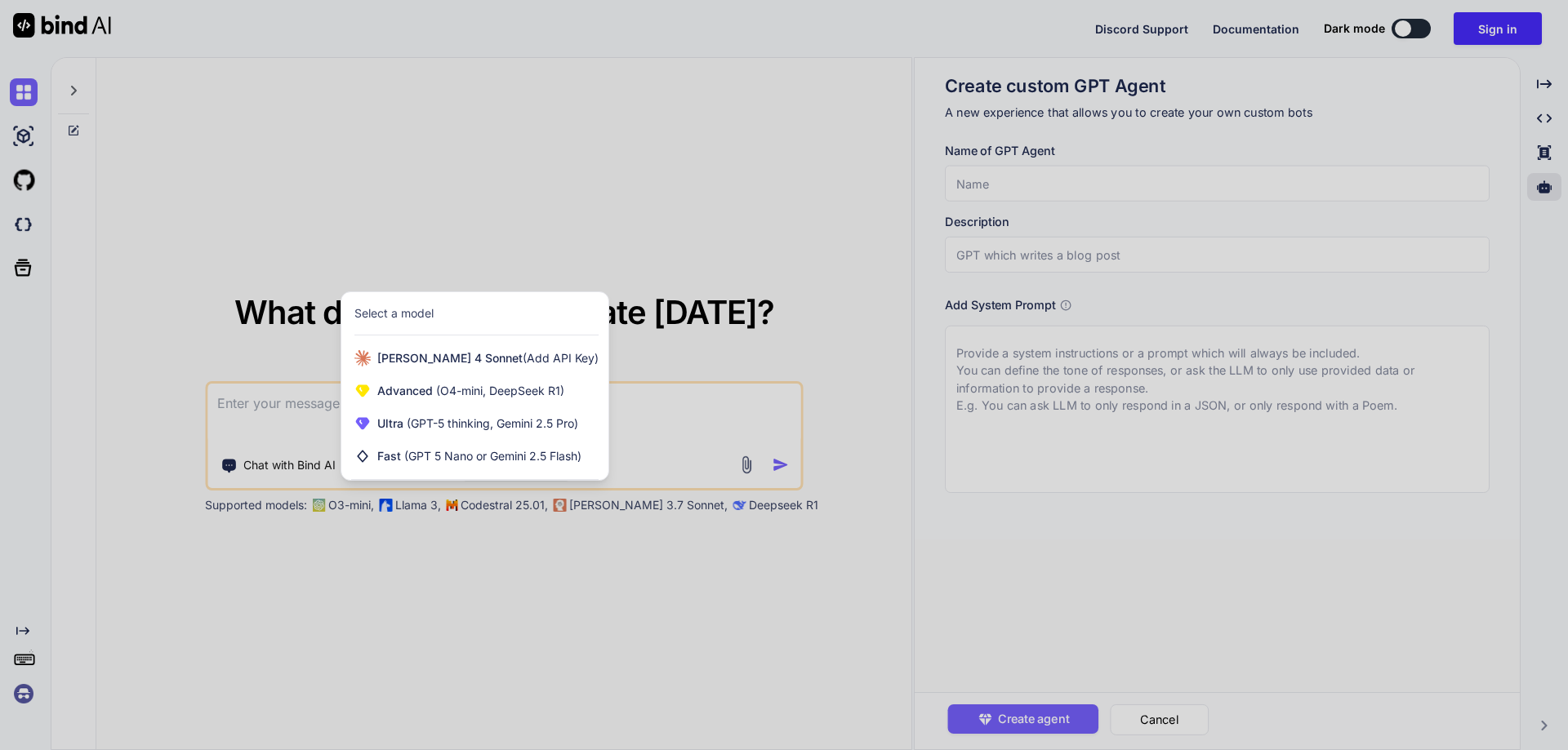
click at [549, 536] on div at bounding box center [784, 375] width 1568 height 750
type textarea "x"
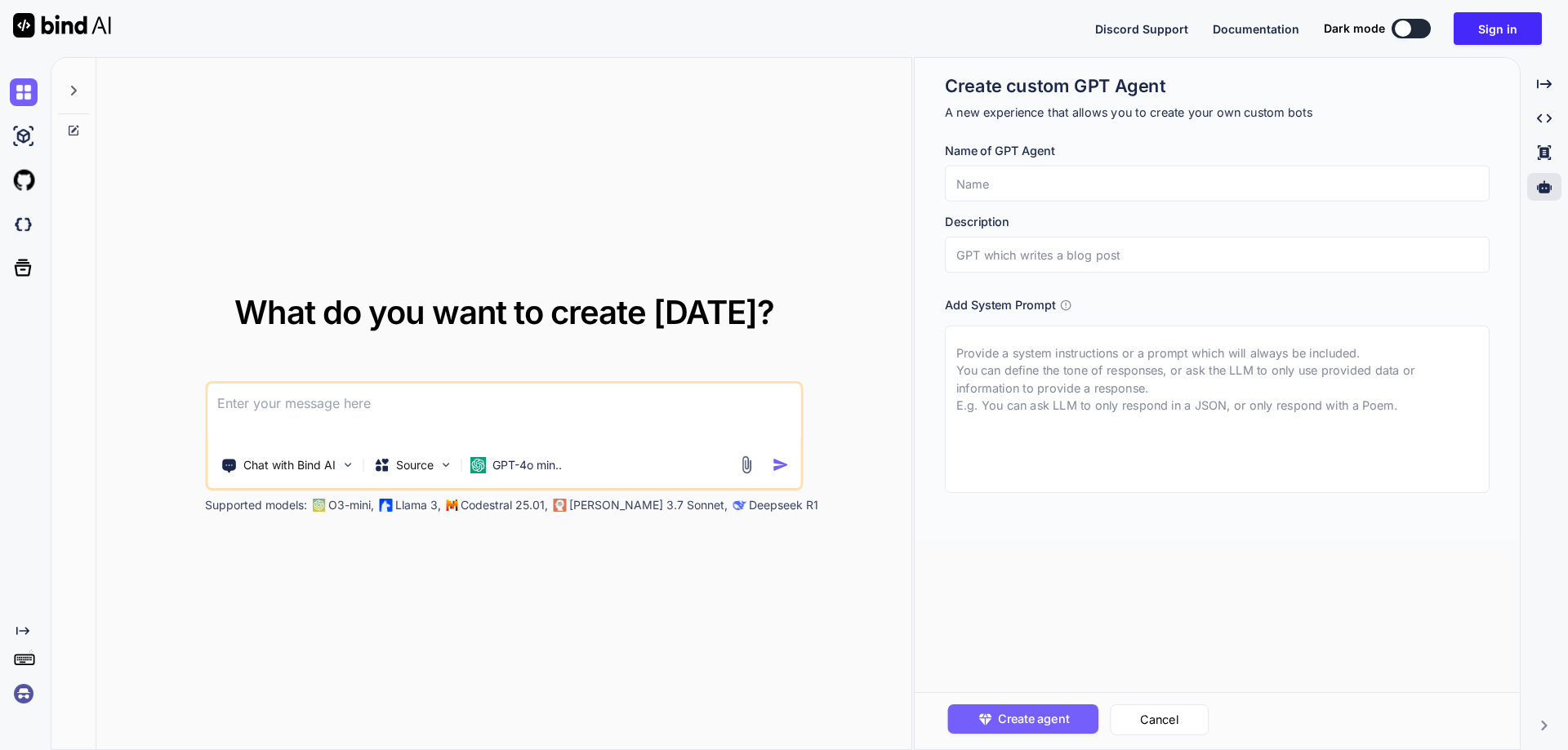
click at [1235, 121] on div "Create custom GPT Agent A new experience that allows you to create your own cus…" at bounding box center [1218, 284] width 545 height 419
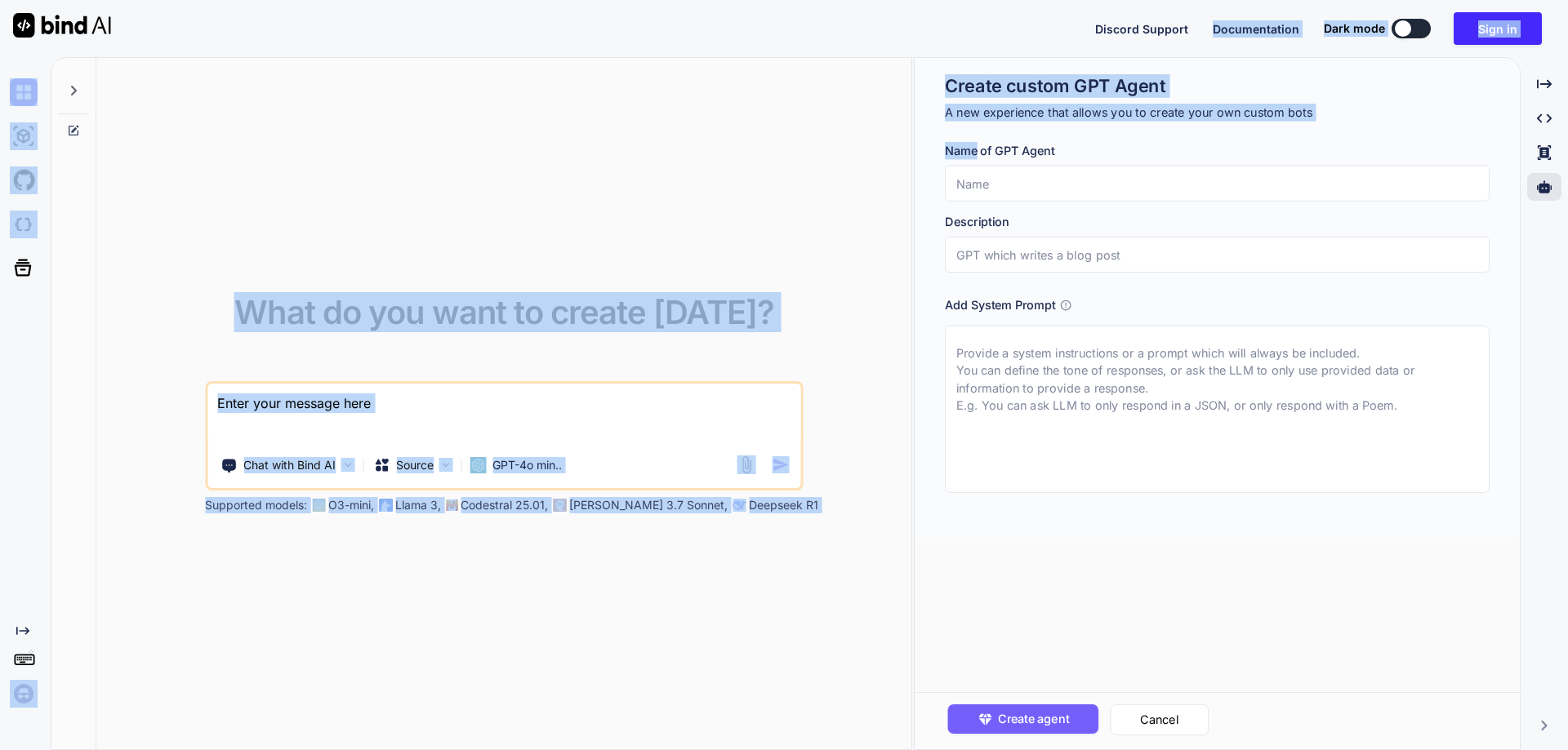
drag, startPoint x: 1235, startPoint y: 121, endPoint x: 1254, endPoint y: 21, distance: 101.8
click at [1254, 21] on div "Discord Support Documentation Dark mode Sign in Created with Pixso. Created wit…" at bounding box center [784, 375] width 1568 height 750
click at [1254, 21] on button "Documentation" at bounding box center [1255, 29] width 86 height 17
click at [1117, 91] on h1 "Create custom GPT Agent" at bounding box center [1218, 86] width 545 height 24
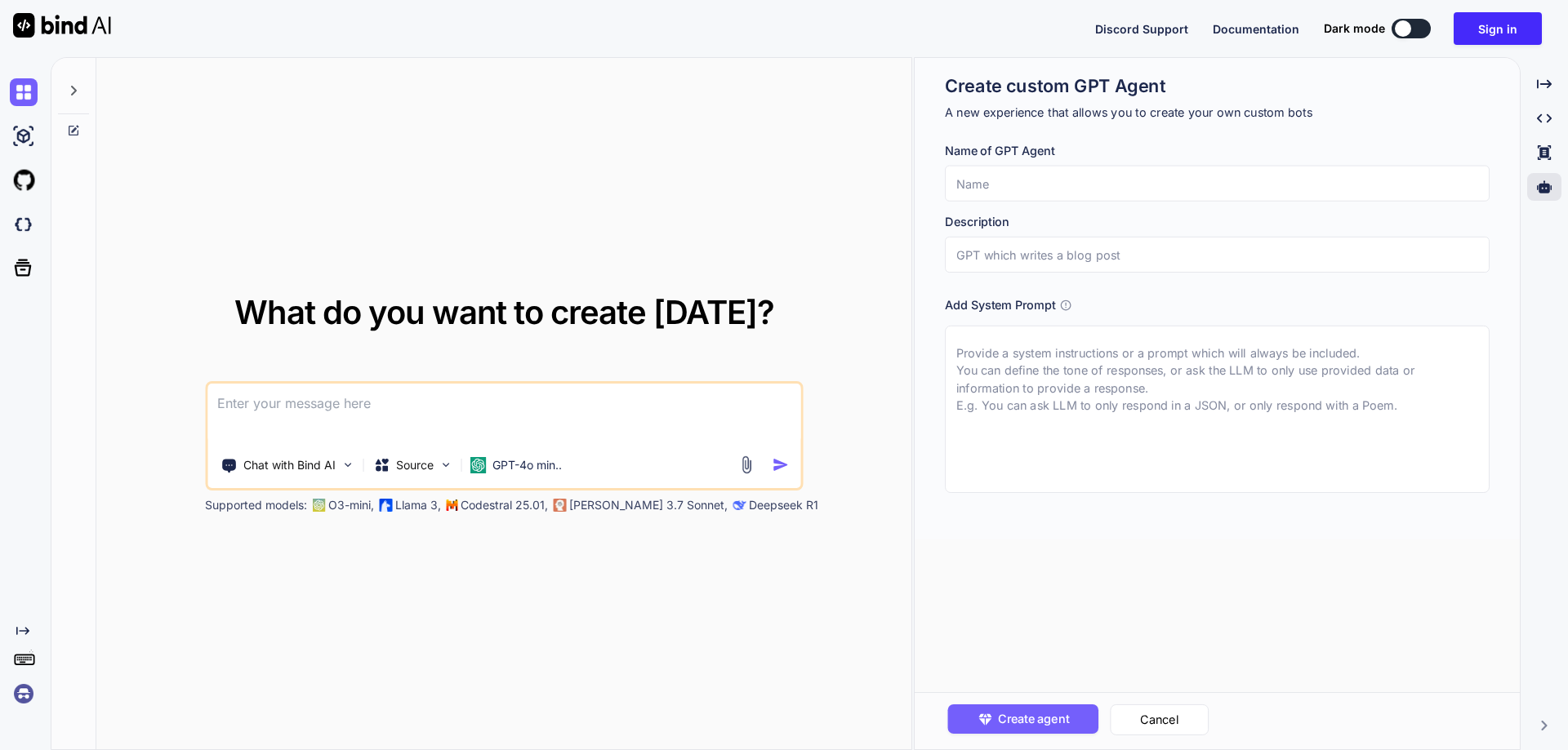
click at [29, 692] on img at bounding box center [23, 694] width 27 height 27
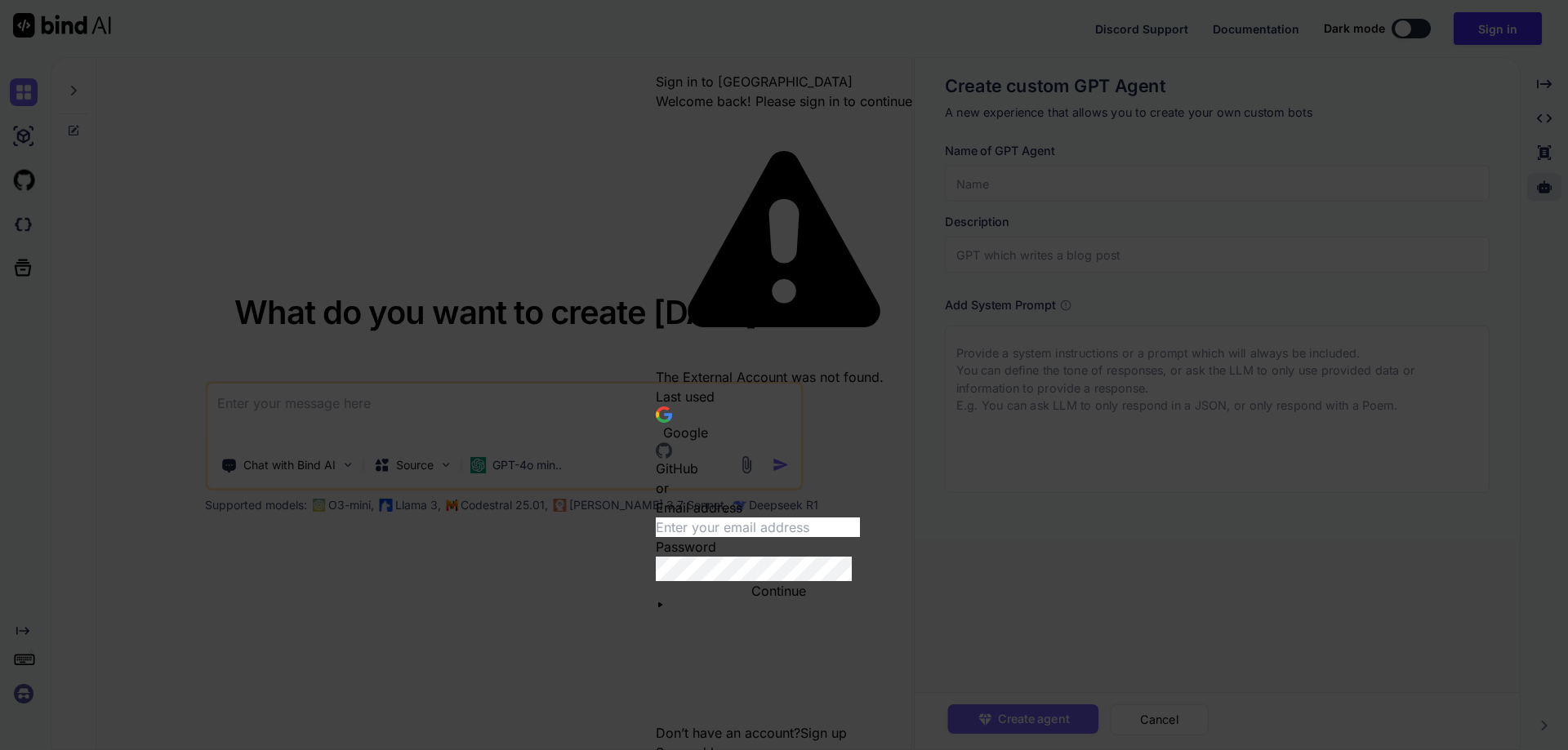
click at [656, 67] on icon "Close modal" at bounding box center [656, 67] width 0 height 0
